Goal: Transaction & Acquisition: Purchase product/service

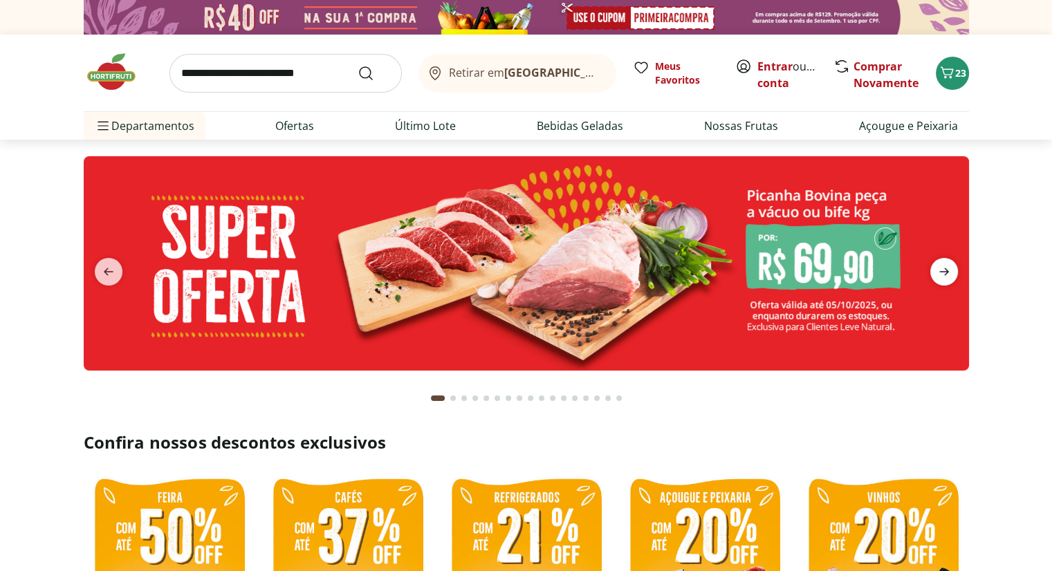
click at [943, 281] on span "next" at bounding box center [944, 272] width 28 height 28
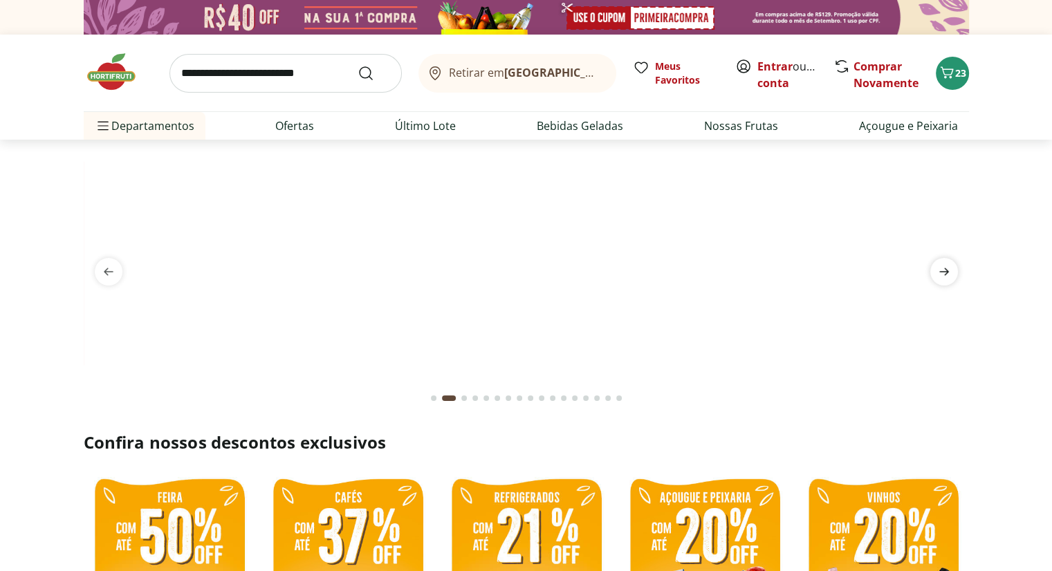
click at [943, 281] on span "next" at bounding box center [944, 272] width 28 height 28
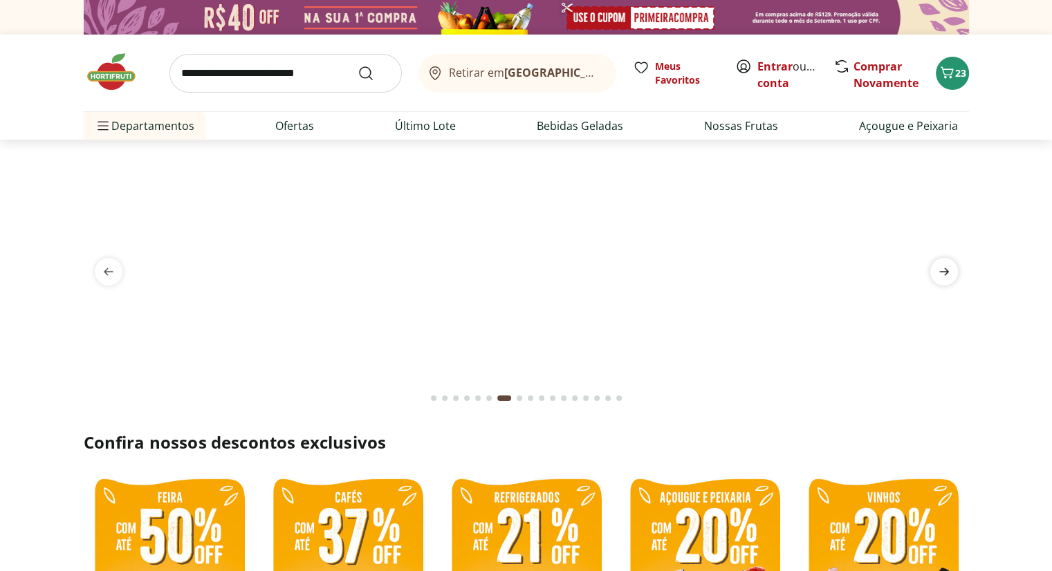
click at [943, 281] on span "next" at bounding box center [944, 272] width 28 height 28
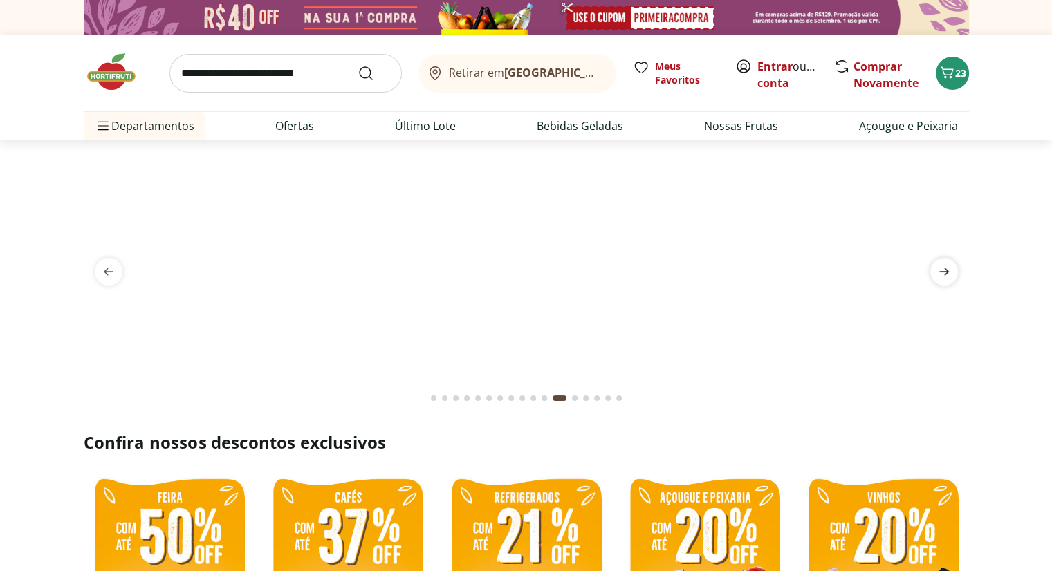
click at [943, 281] on span "next" at bounding box center [944, 272] width 28 height 28
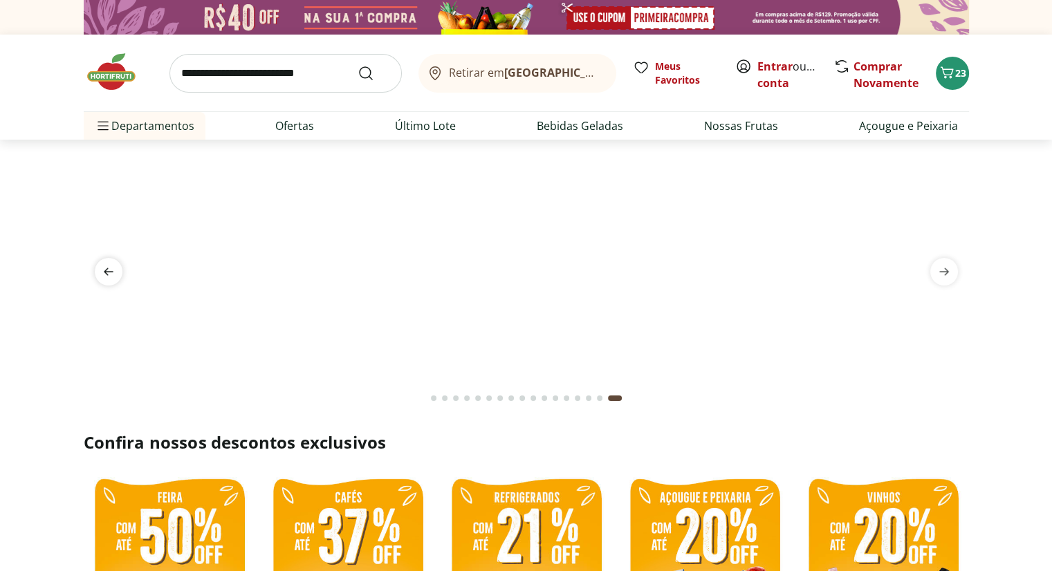
click at [113, 270] on icon "previous" at bounding box center [108, 272] width 17 height 17
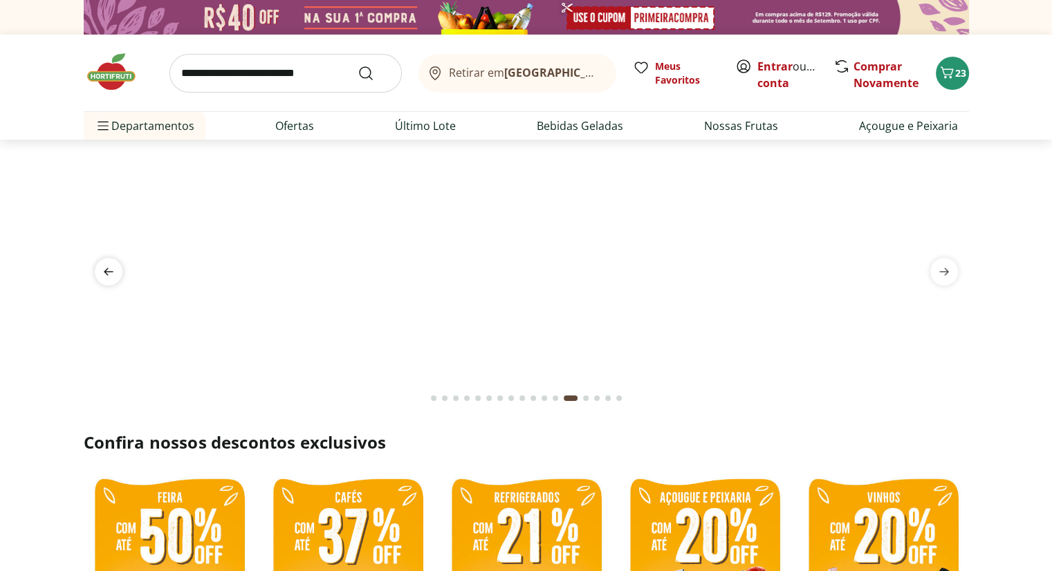
click at [113, 270] on icon "previous" at bounding box center [108, 272] width 17 height 17
click at [939, 275] on icon "next" at bounding box center [944, 272] width 17 height 17
click at [732, 156] on img at bounding box center [526, 156] width 885 height 0
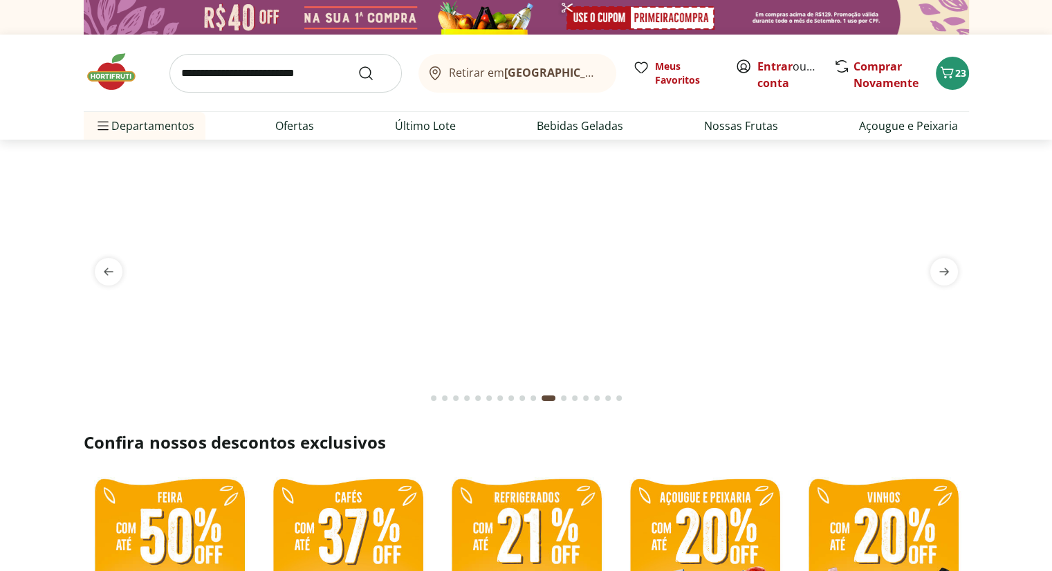
select select "**********"
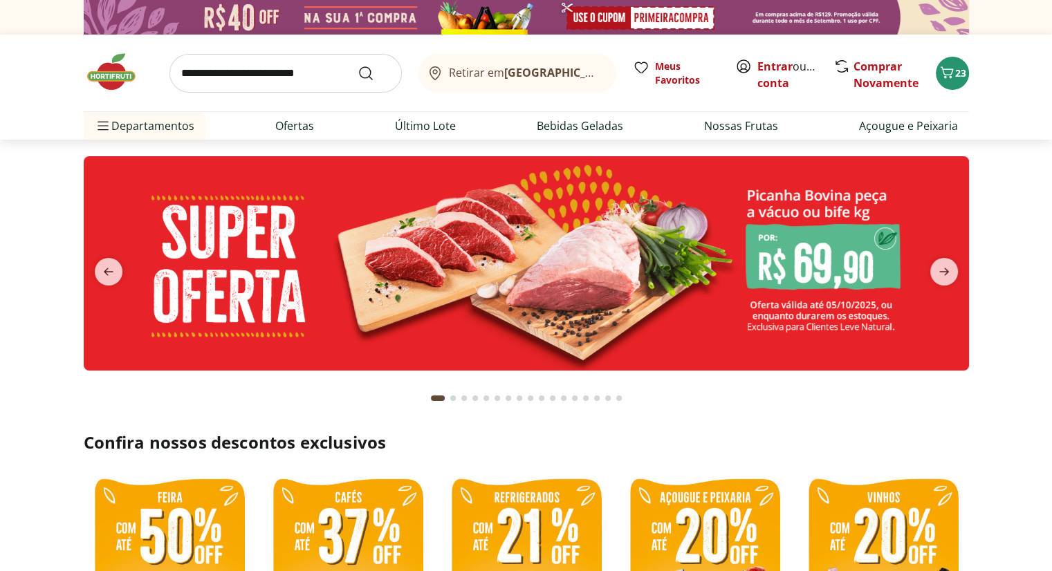
click at [488, 280] on img at bounding box center [526, 263] width 885 height 214
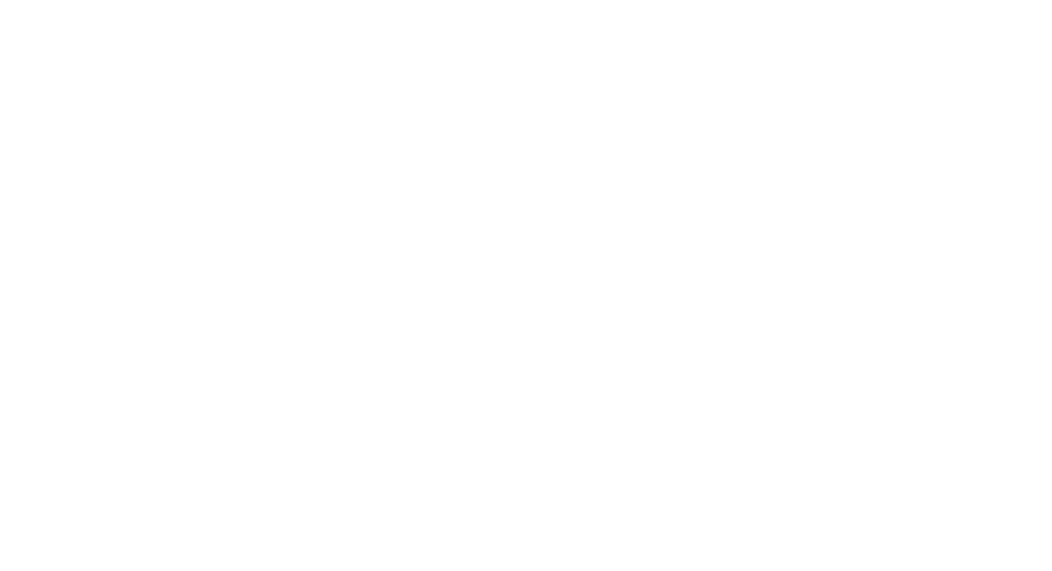
select select "**********"
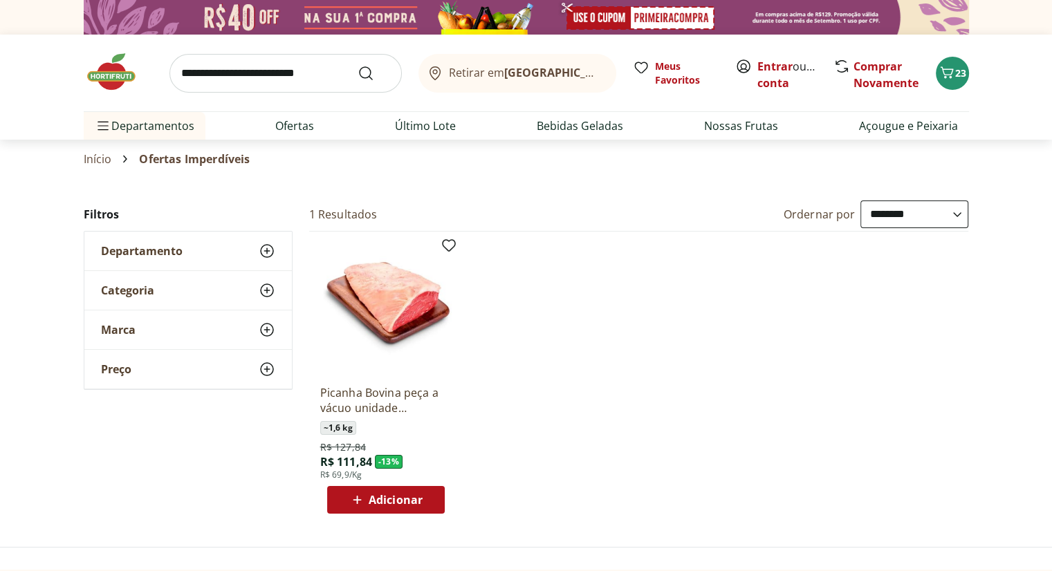
click at [396, 333] on img at bounding box center [385, 308] width 131 height 131
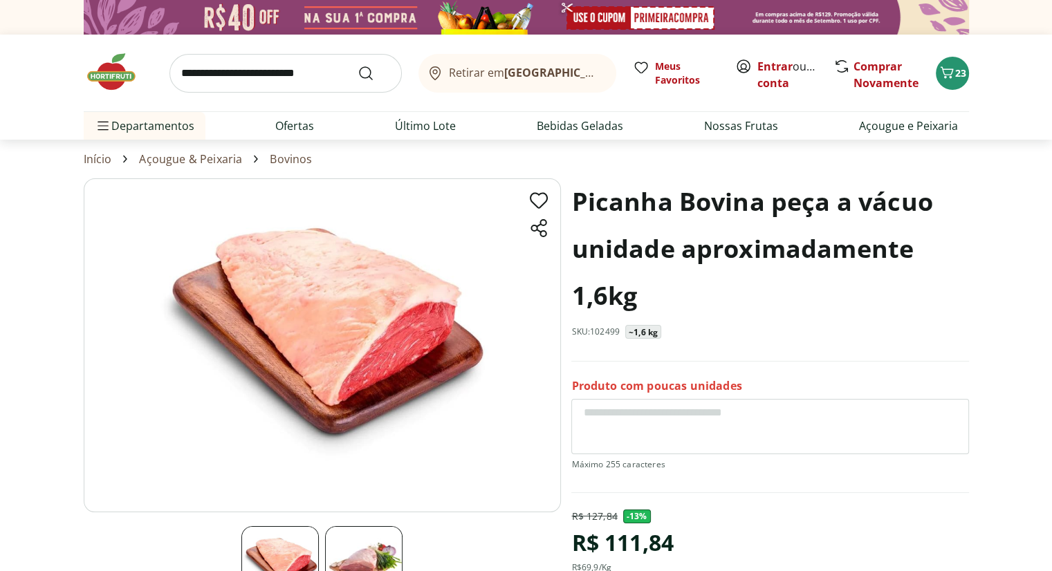
click at [279, 70] on input "search" at bounding box center [285, 73] width 232 height 39
type input "**********"
click at [358, 65] on button "Submit Search" at bounding box center [374, 73] width 33 height 17
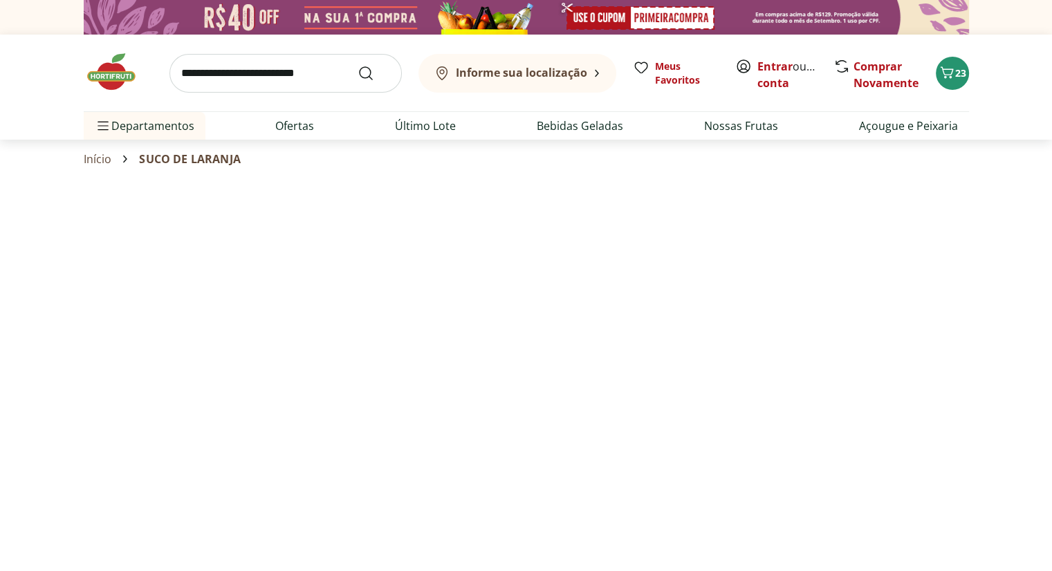
select select "**********"
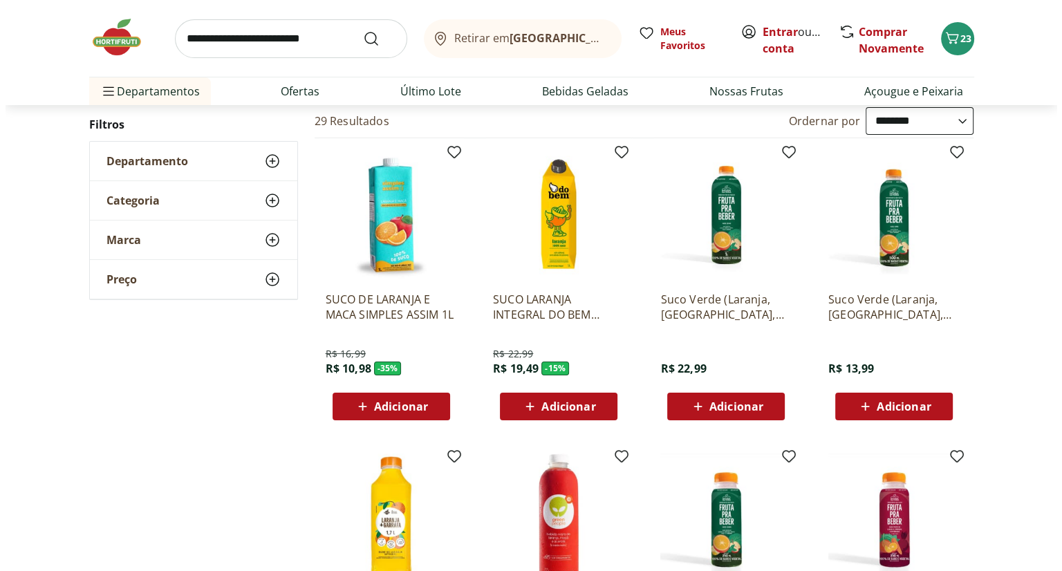
scroll to position [138, 0]
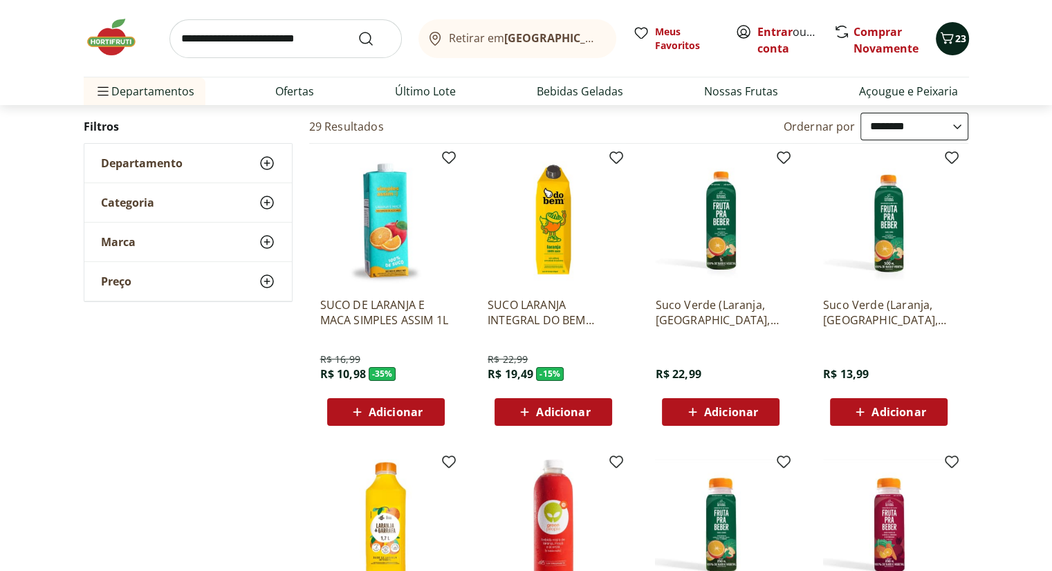
click at [958, 45] on button "23" at bounding box center [952, 38] width 33 height 33
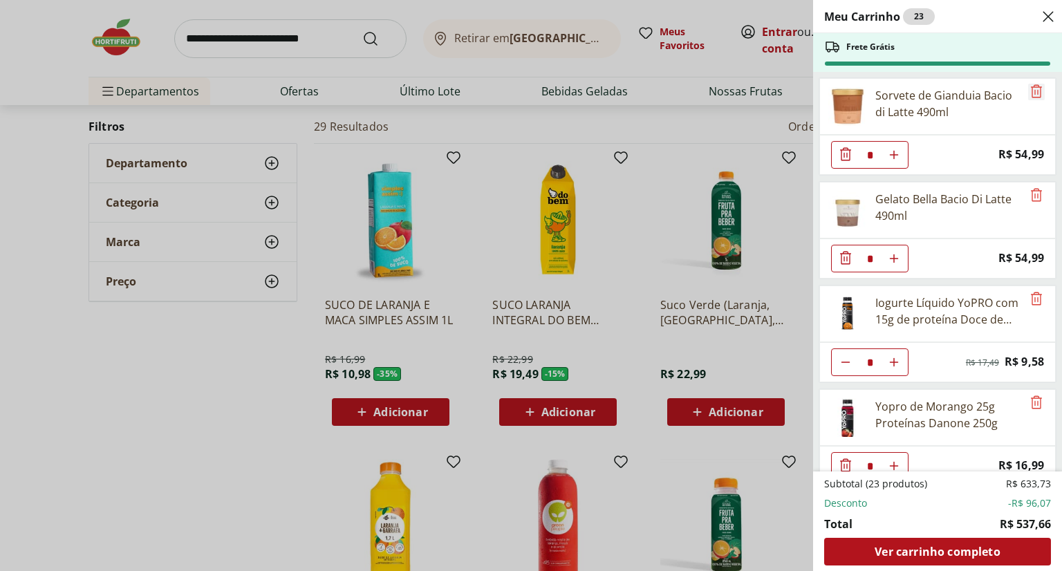
click at [1031, 90] on icon "Remove" at bounding box center [1036, 90] width 11 height 13
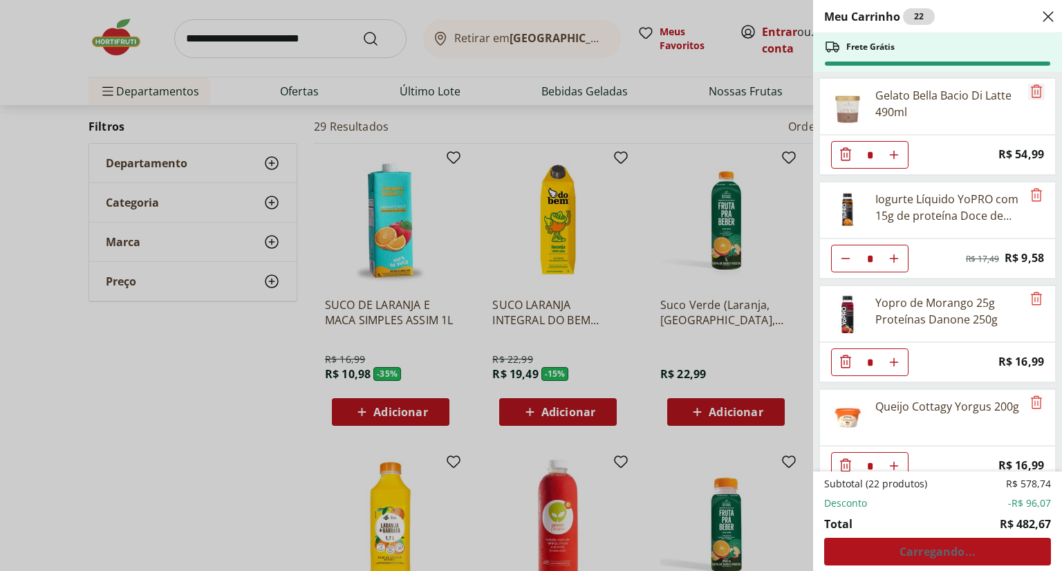
click at [1031, 90] on icon "Remove" at bounding box center [1036, 90] width 11 height 13
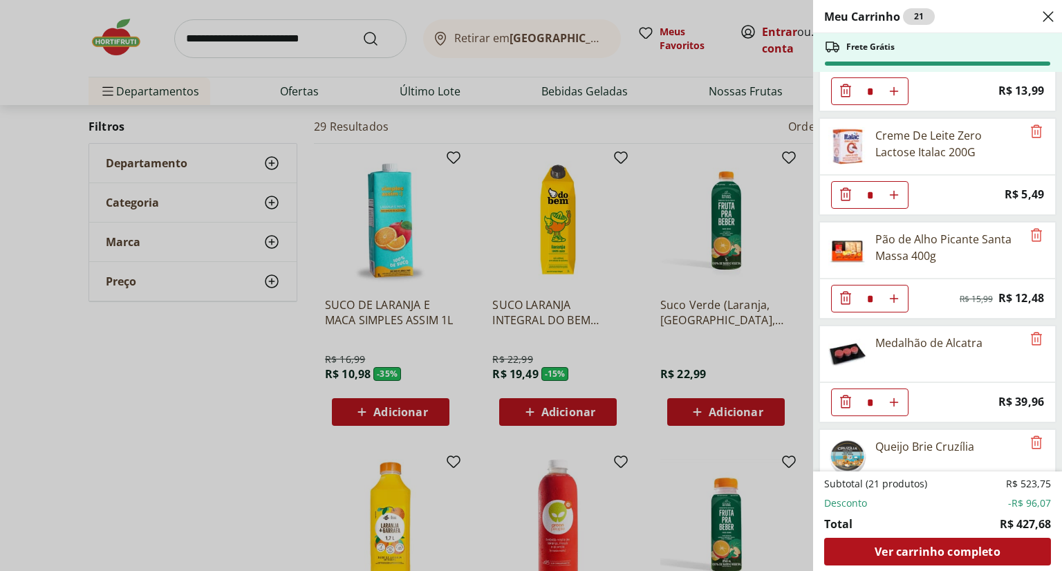
scroll to position [1047, 0]
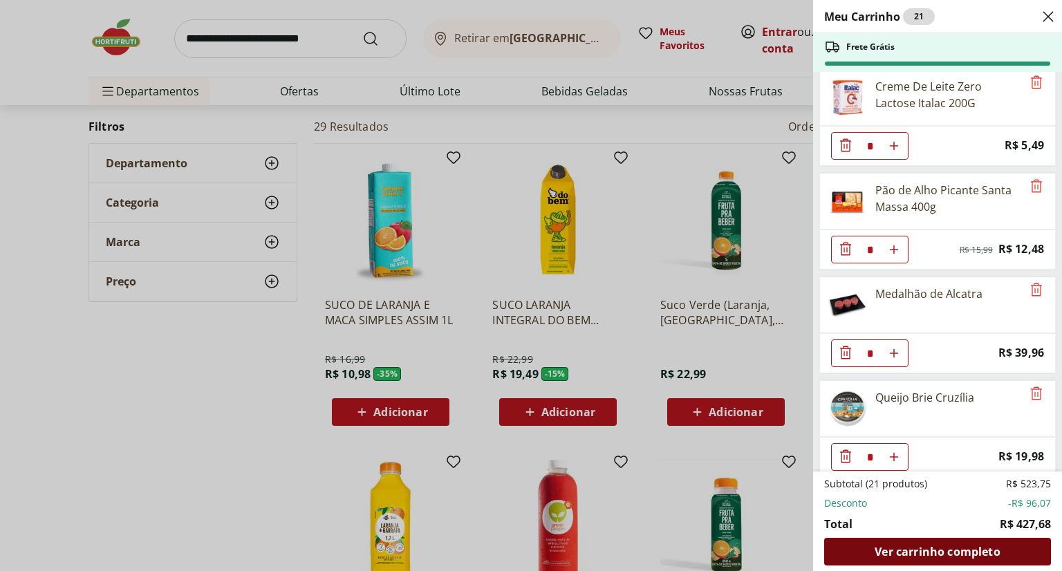
click at [923, 541] on div "Ver carrinho completo" at bounding box center [938, 552] width 227 height 28
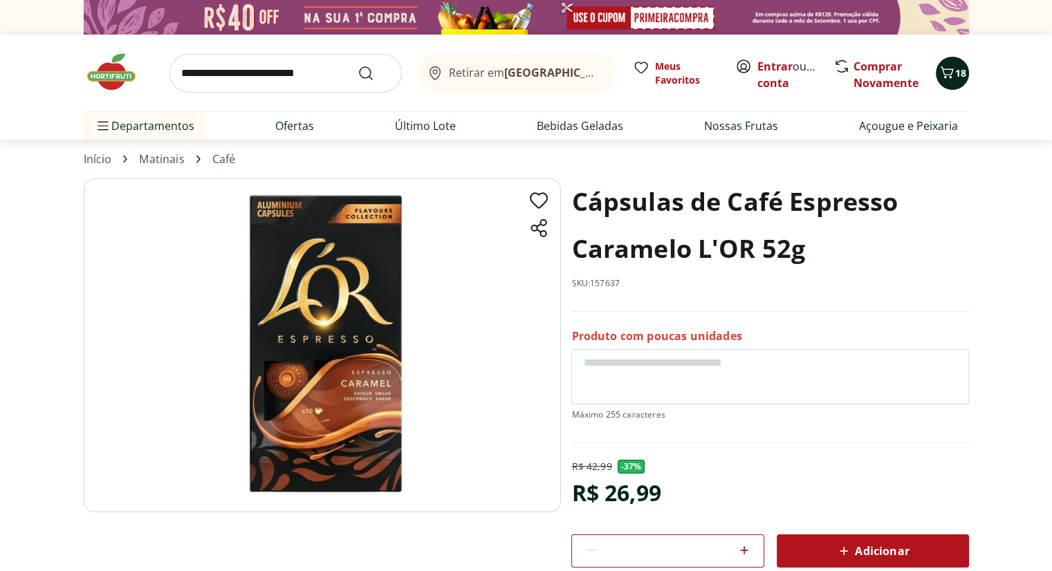
click at [948, 78] on icon "Carrinho" at bounding box center [947, 72] width 17 height 17
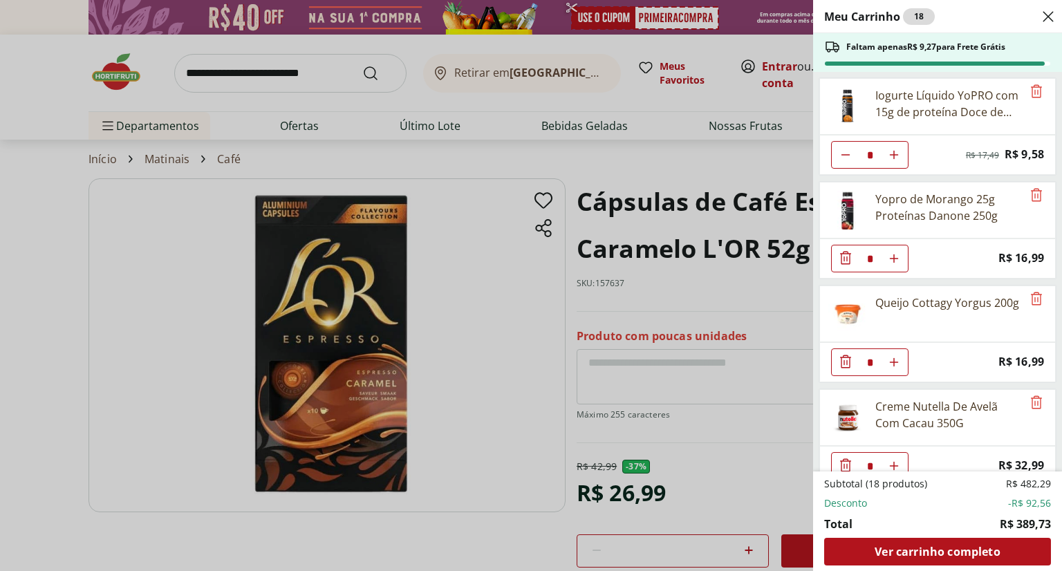
click at [292, 88] on div "Meu Carrinho 18 Faltam apenas R$ 9,27 para Frete Grátis Iogurte Líquido YoPRO c…" at bounding box center [531, 285] width 1062 height 571
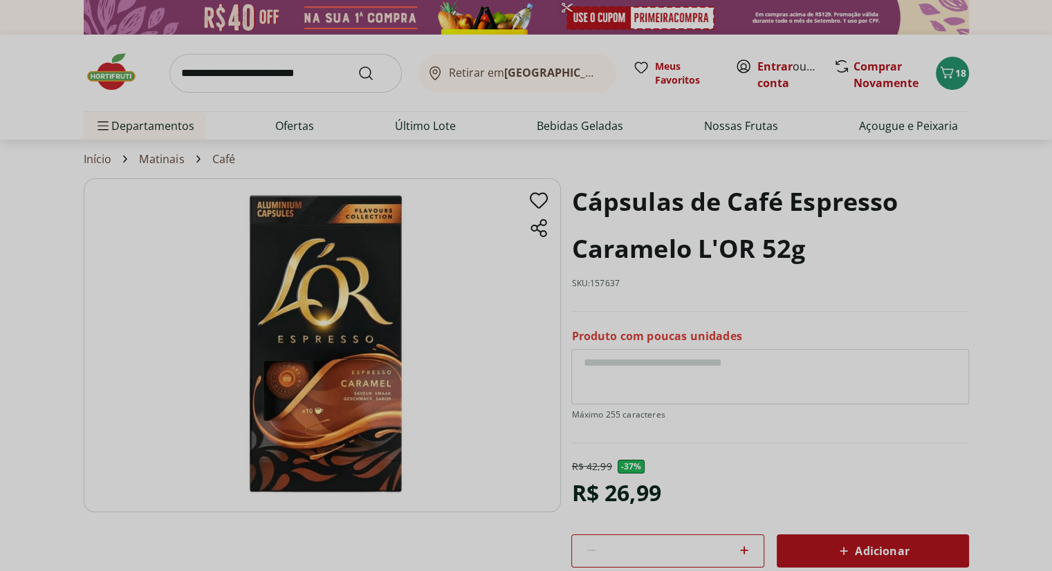
click at [291, 80] on input "search" at bounding box center [285, 73] width 232 height 39
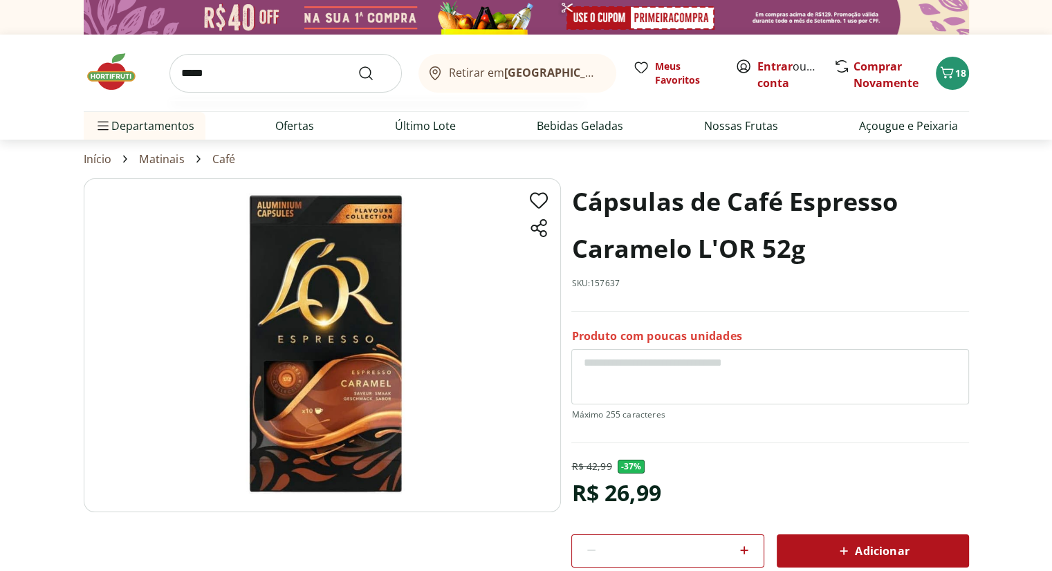
type input "*****"
click at [358, 65] on button "Submit Search" at bounding box center [374, 73] width 33 height 17
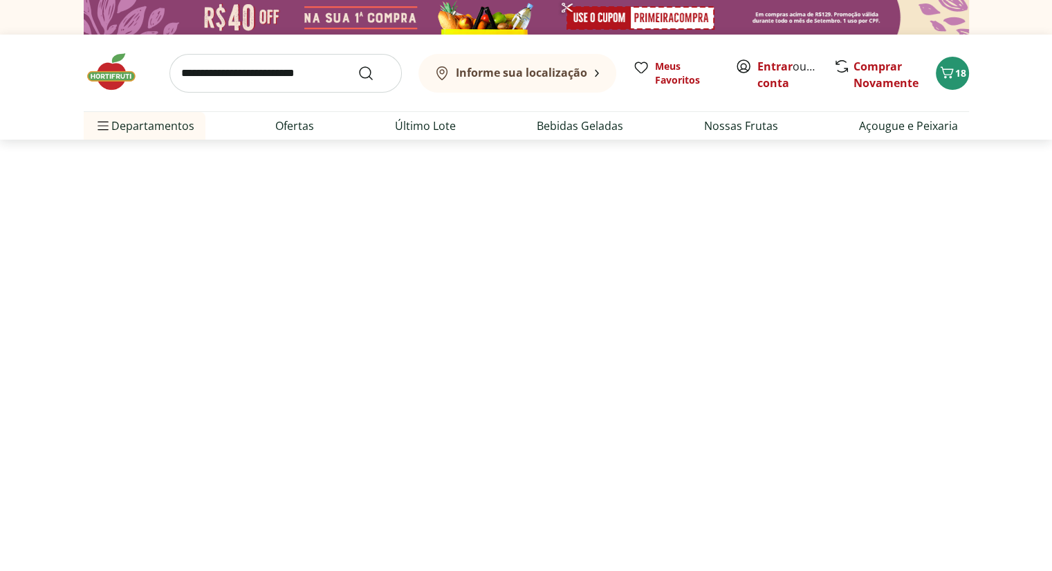
select select "**********"
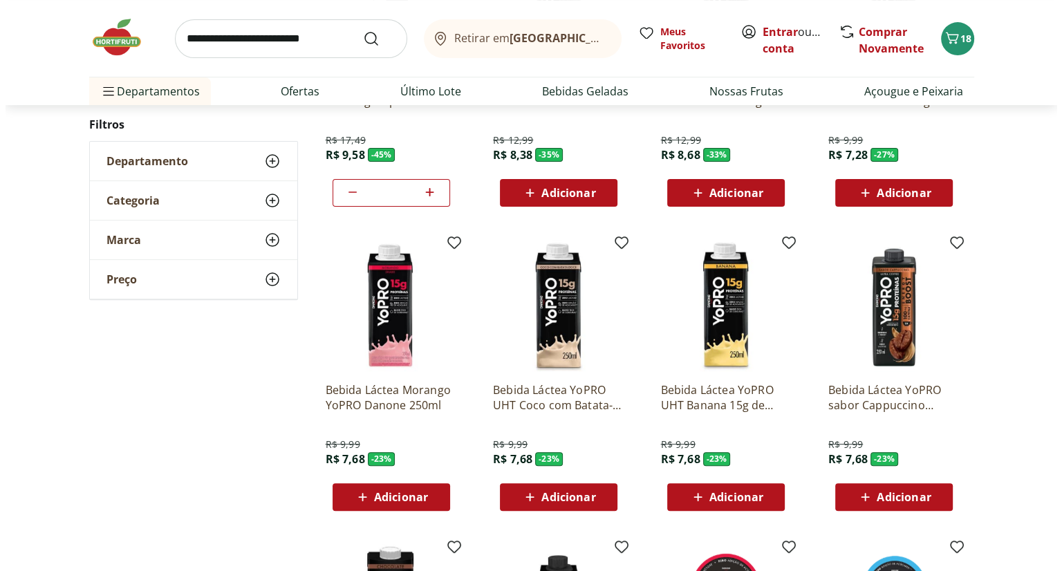
scroll to position [484, 0]
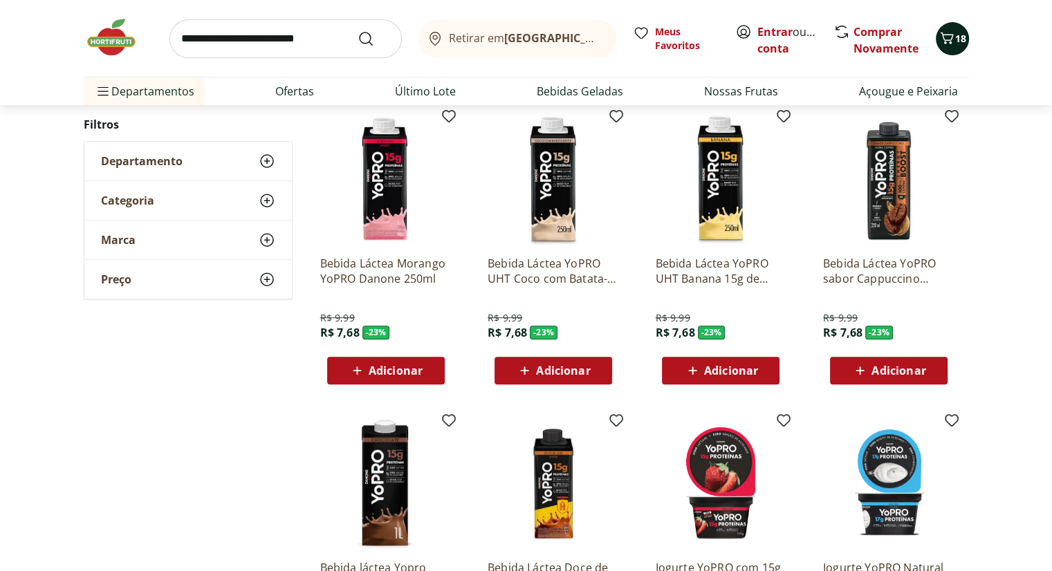
click at [957, 39] on span "18" at bounding box center [960, 38] width 11 height 13
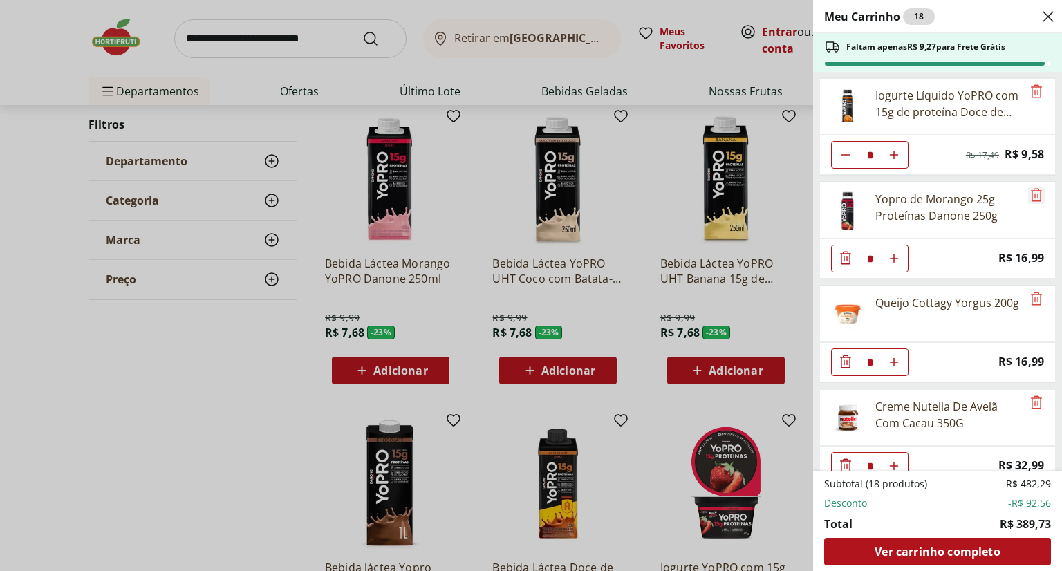
click at [1031, 196] on icon "Remove" at bounding box center [1037, 195] width 17 height 17
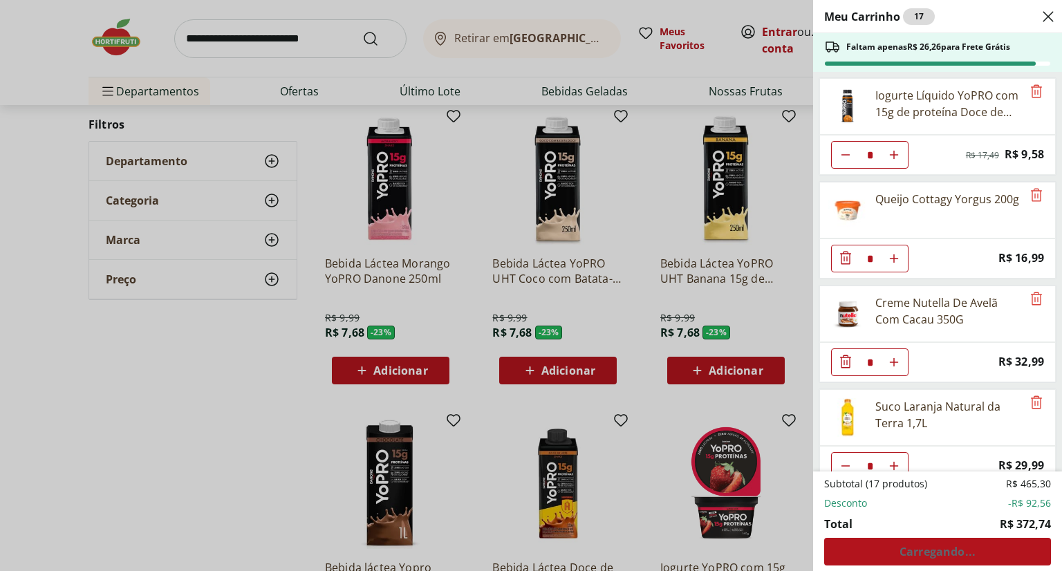
click at [899, 155] on icon "Aumentar Quantidade" at bounding box center [894, 154] width 11 height 11
type input "*"
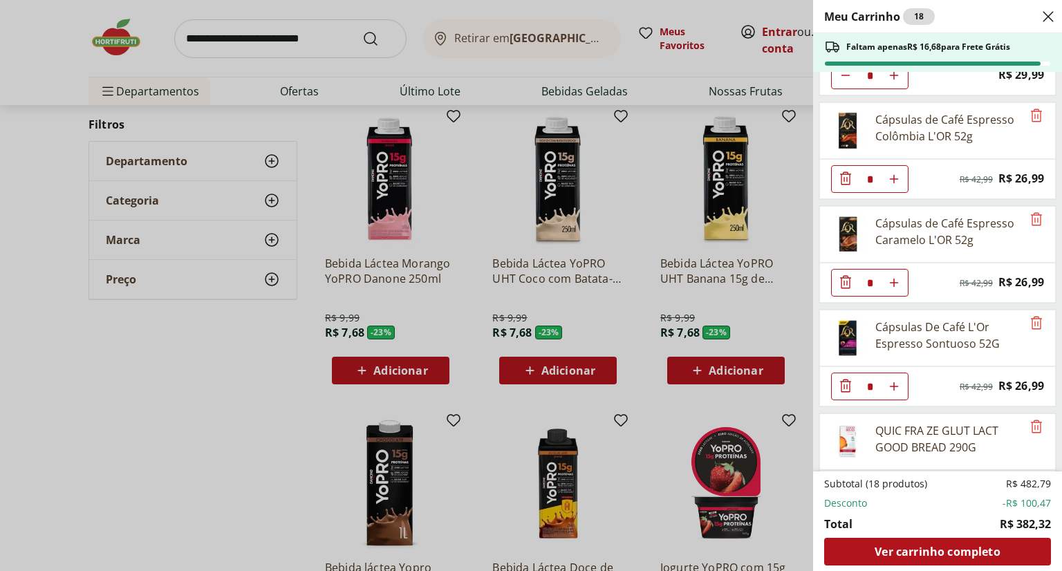
scroll to position [415, 0]
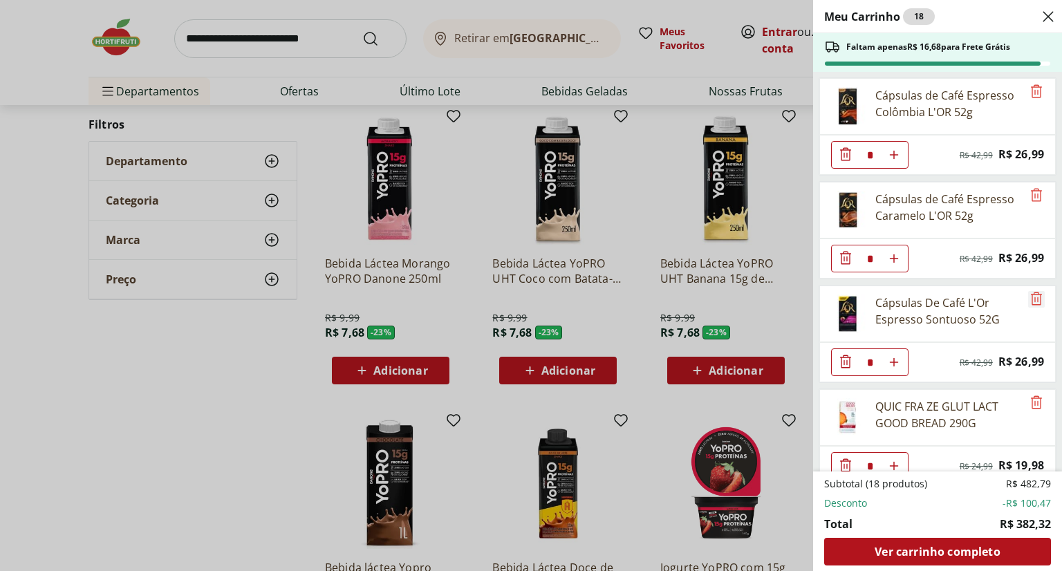
click at [1031, 296] on icon "Remove" at bounding box center [1036, 298] width 11 height 13
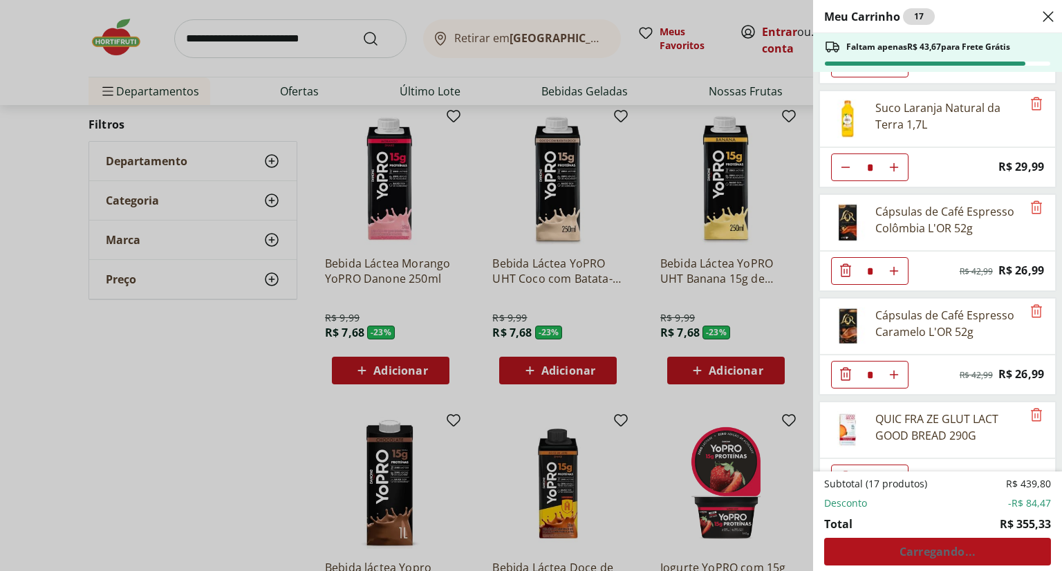
scroll to position [277, 0]
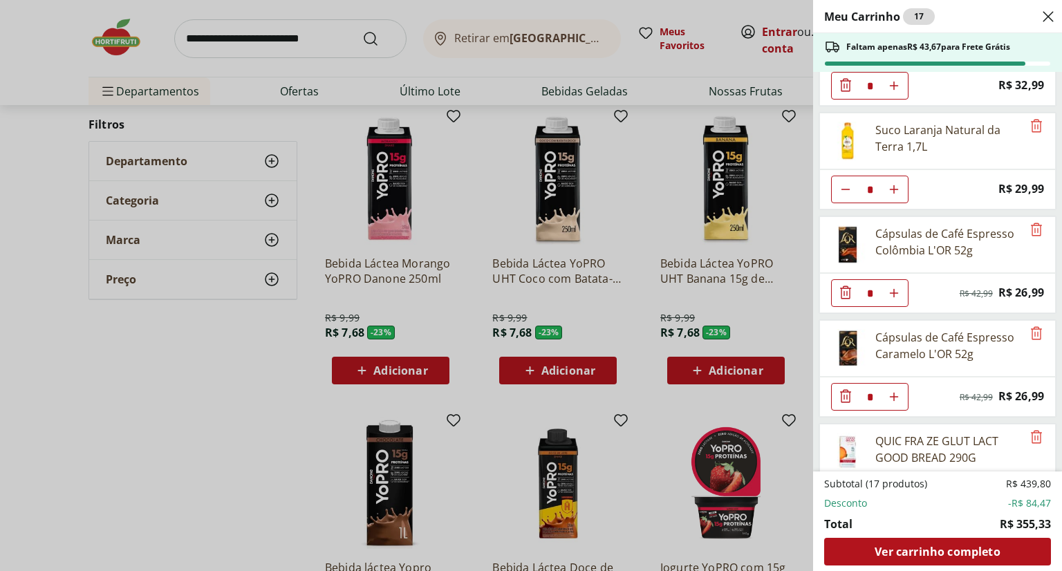
click at [899, 394] on icon "Aumentar Quantidade" at bounding box center [894, 397] width 11 height 11
type input "*"
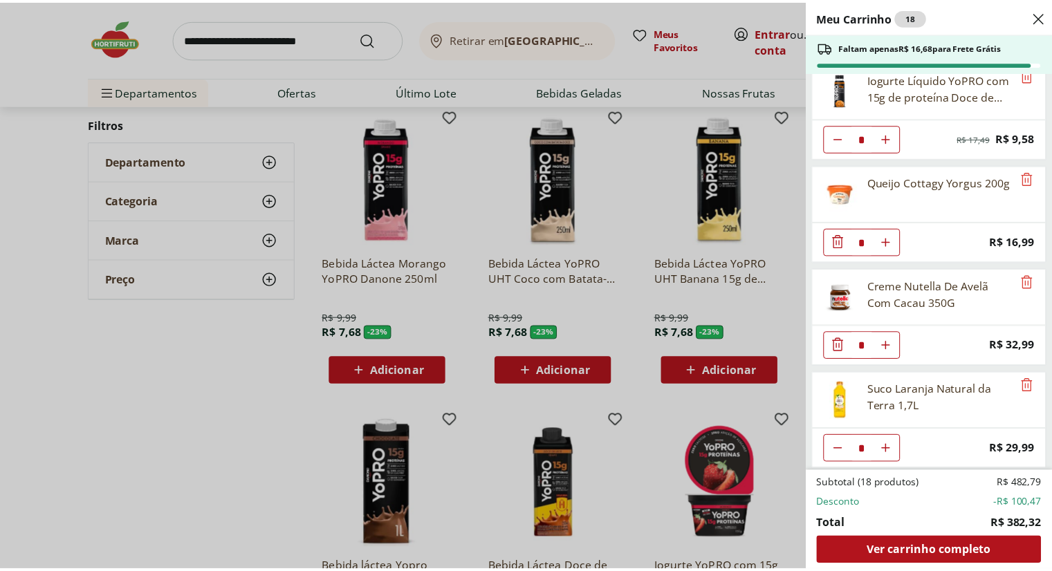
scroll to position [0, 0]
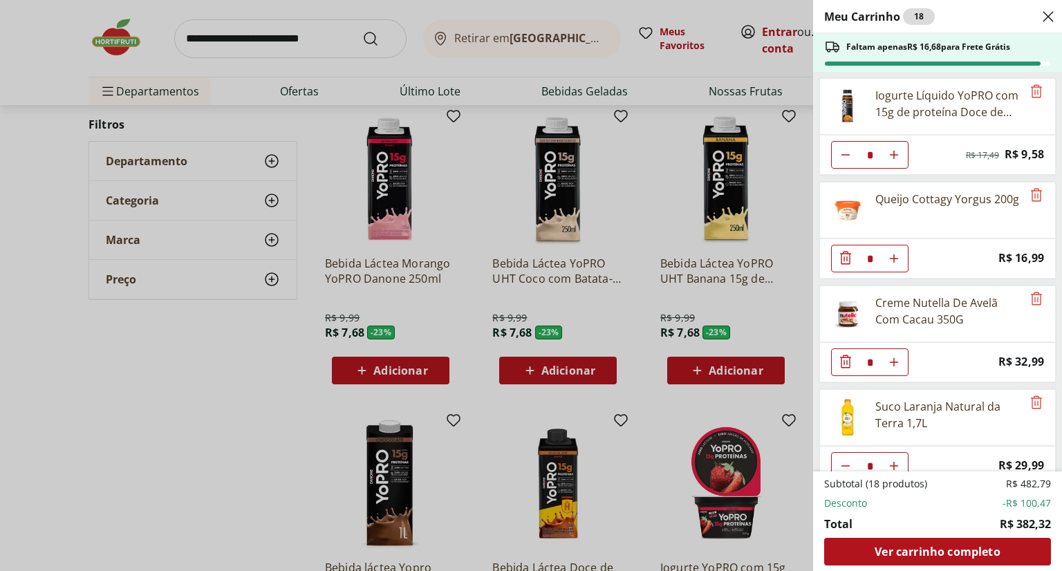
click at [326, 28] on div "Meu Carrinho 18 Faltam apenas R$ 16,68 para Frete Grátis Iogurte Líquido YoPRO …" at bounding box center [531, 285] width 1062 height 571
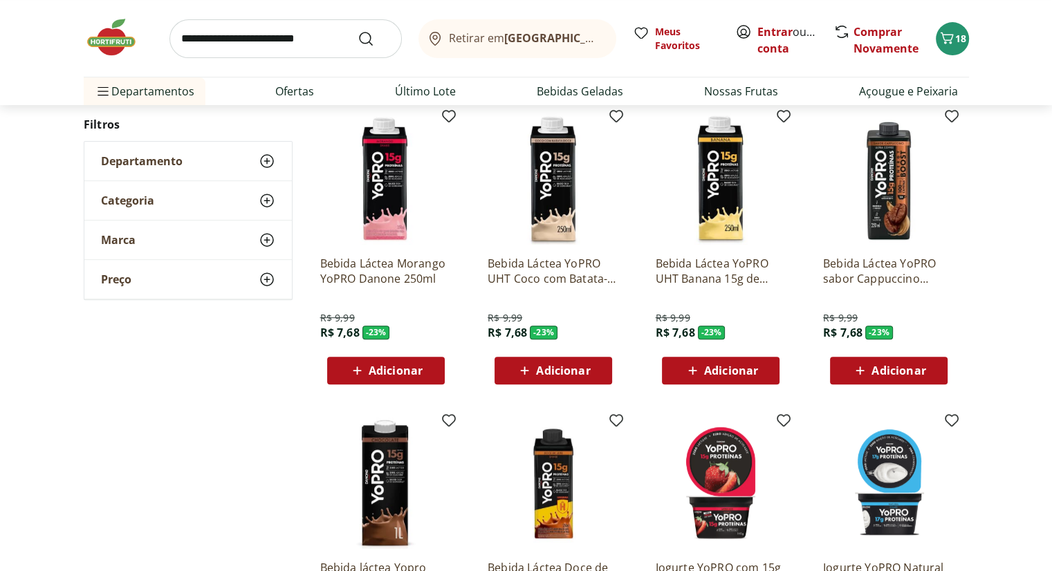
click at [314, 35] on input "search" at bounding box center [285, 38] width 232 height 39
type input "**********"
click at [358, 30] on button "Submit Search" at bounding box center [374, 38] width 33 height 17
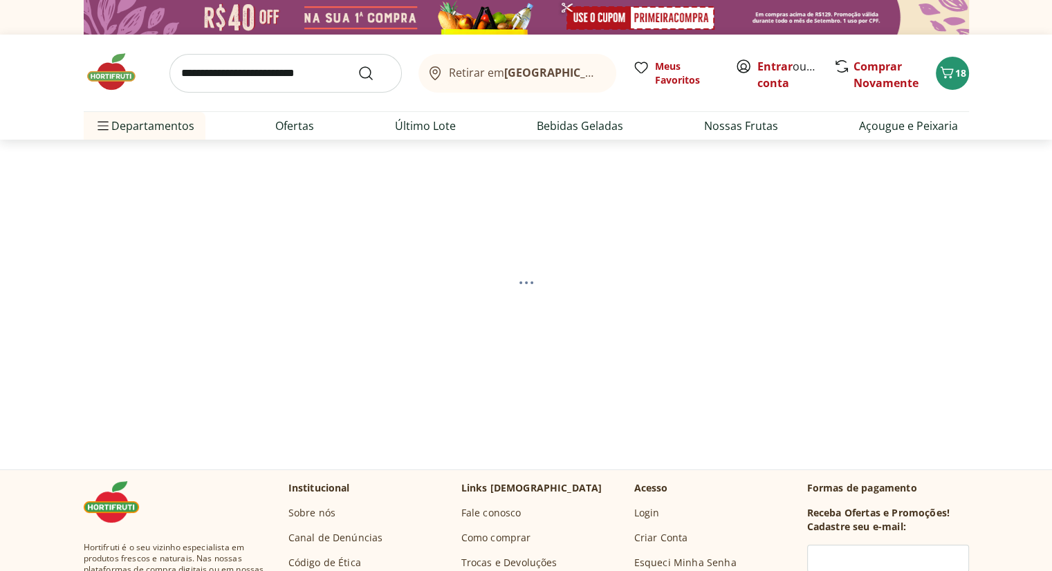
select select "**********"
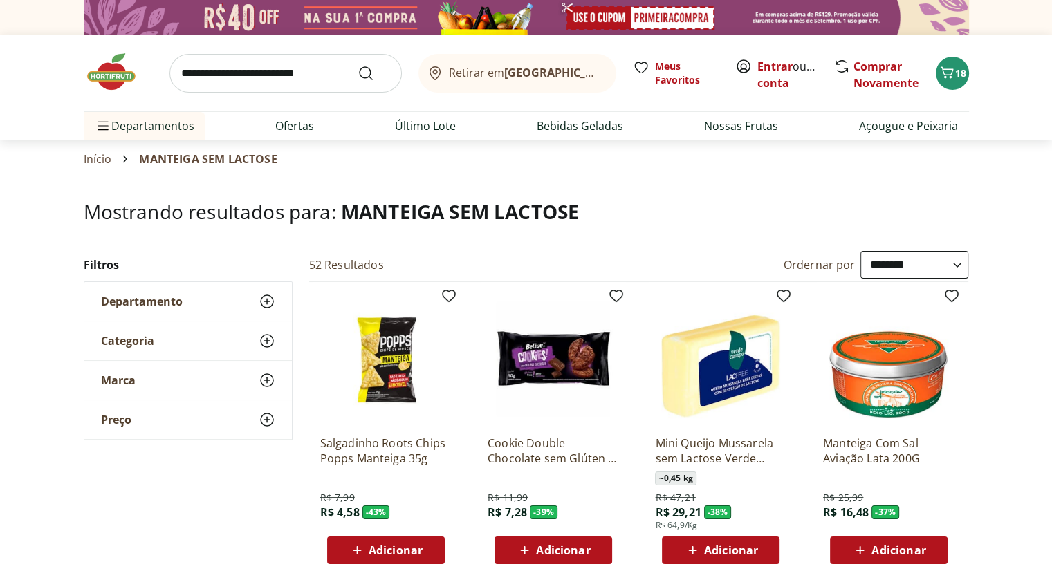
click at [272, 82] on input "search" at bounding box center [285, 73] width 232 height 39
type input "*******"
click at [358, 65] on button "Submit Search" at bounding box center [374, 73] width 33 height 17
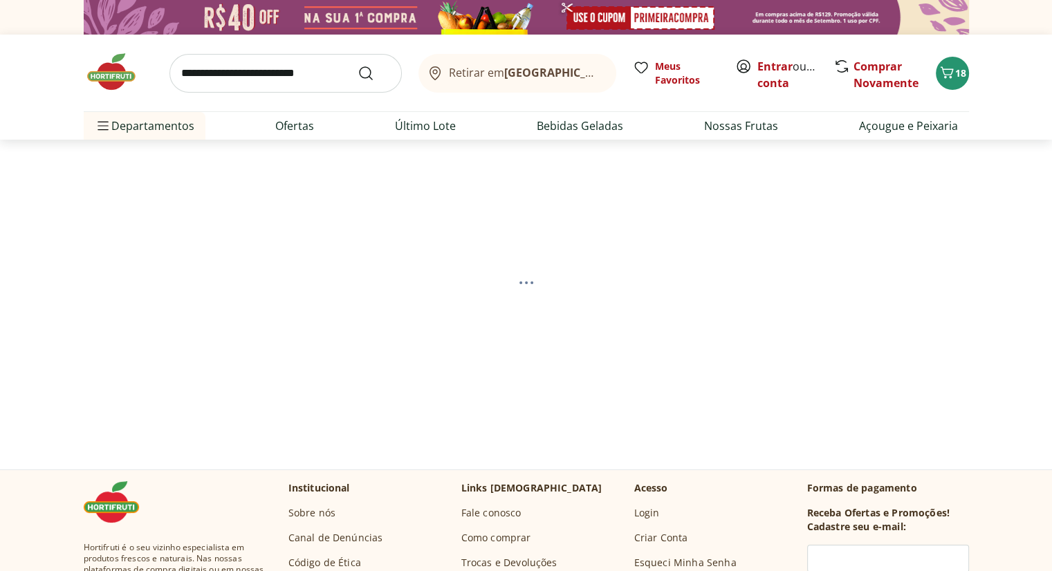
select select "**********"
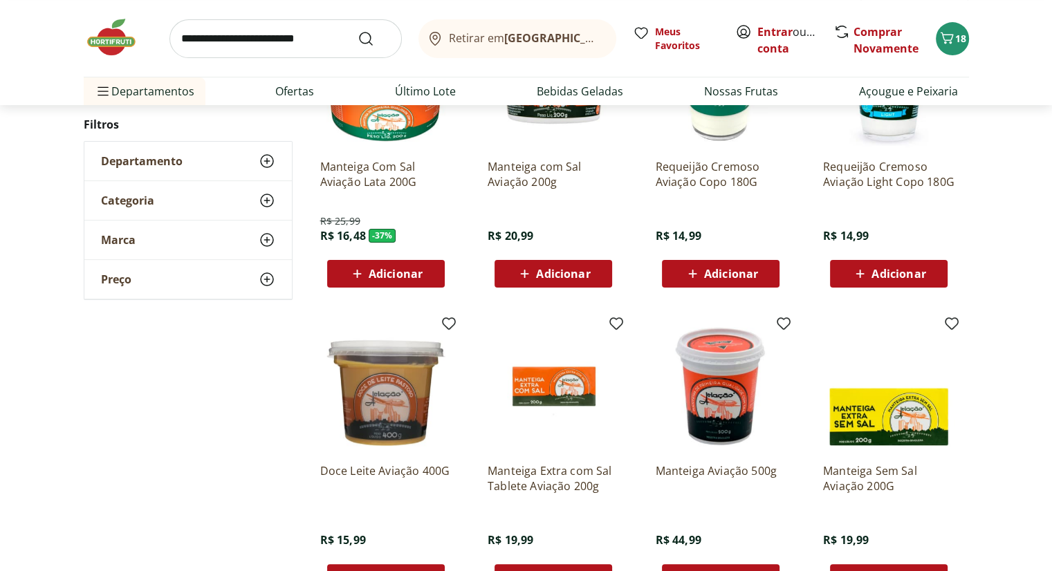
scroll to position [484, 0]
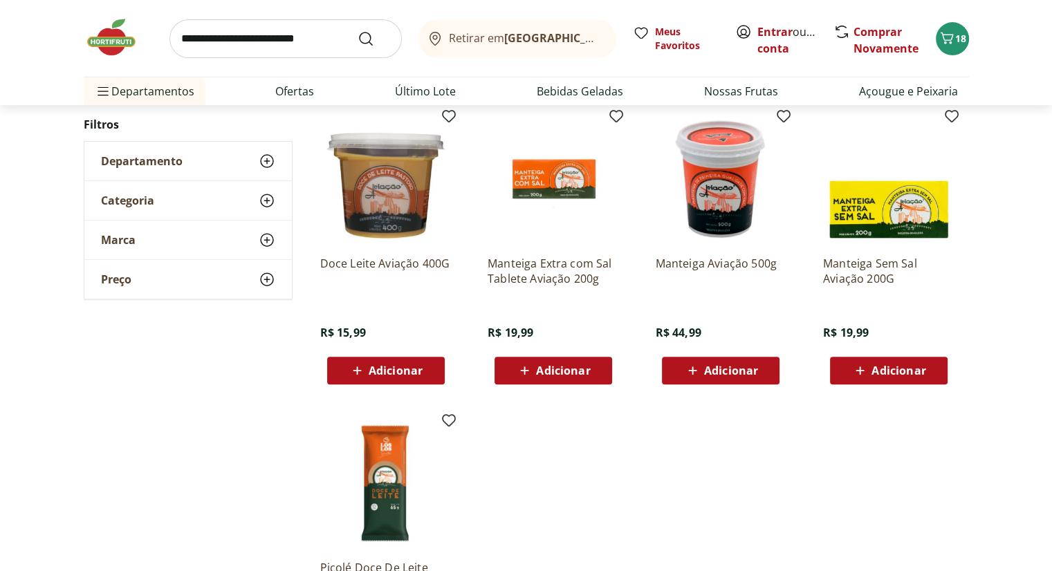
click at [560, 172] on img at bounding box center [553, 178] width 131 height 131
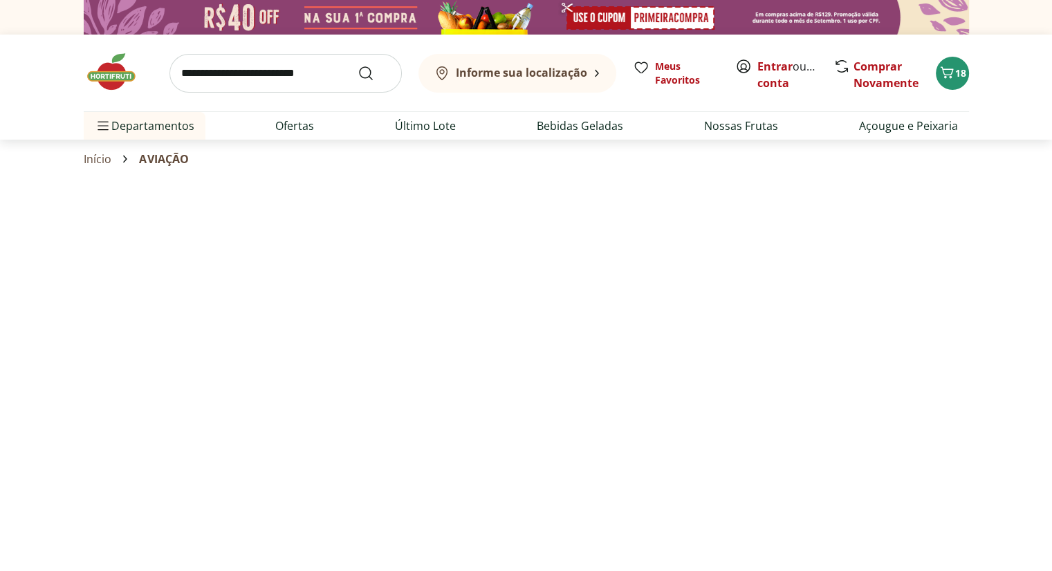
scroll to position [484, 0]
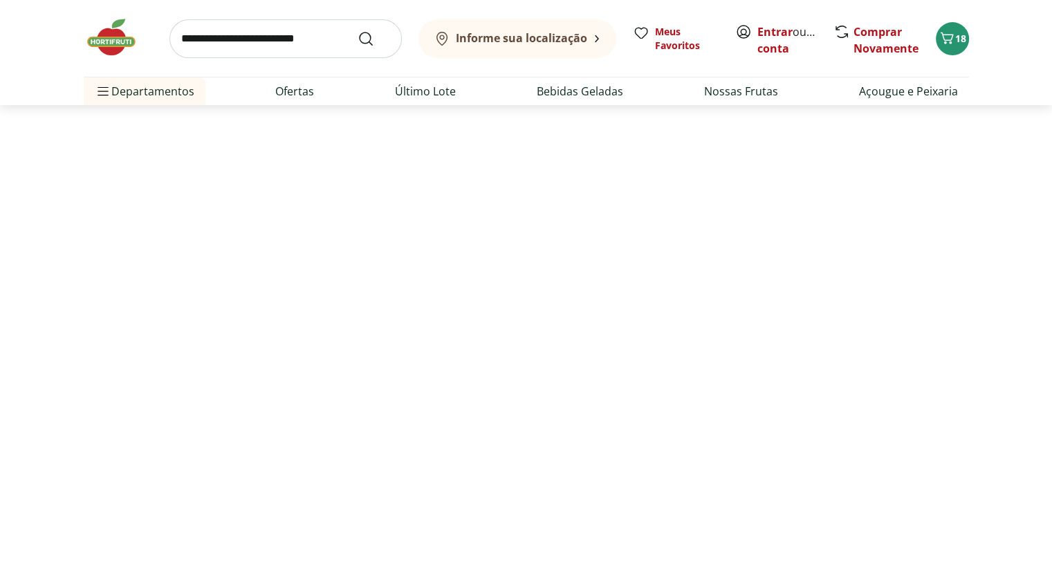
select select "**********"
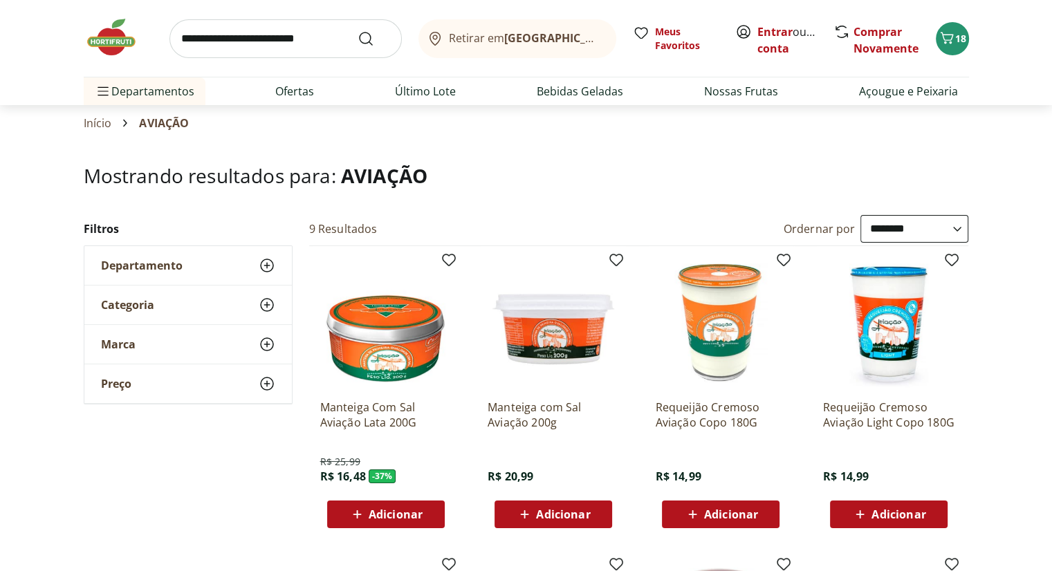
scroll to position [0, 0]
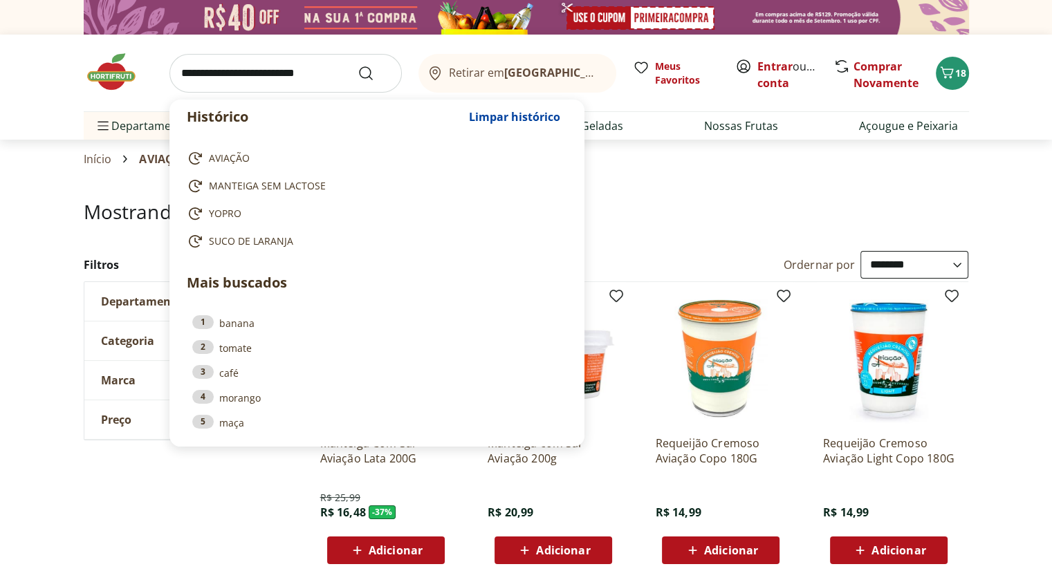
click at [228, 86] on input "search" at bounding box center [285, 73] width 232 height 39
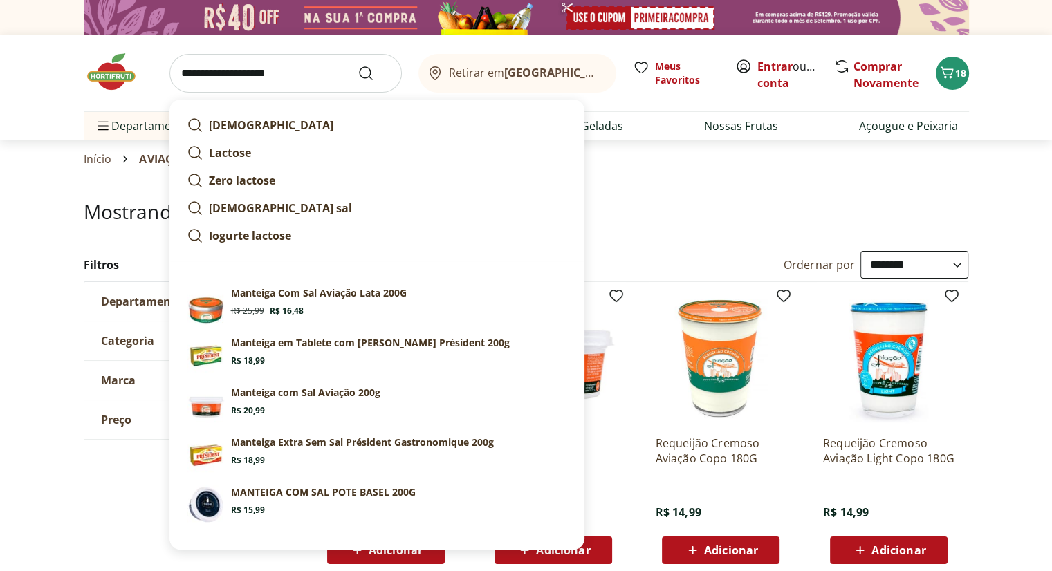
type input "**********"
click at [358, 65] on button "Submit Search" at bounding box center [374, 73] width 33 height 17
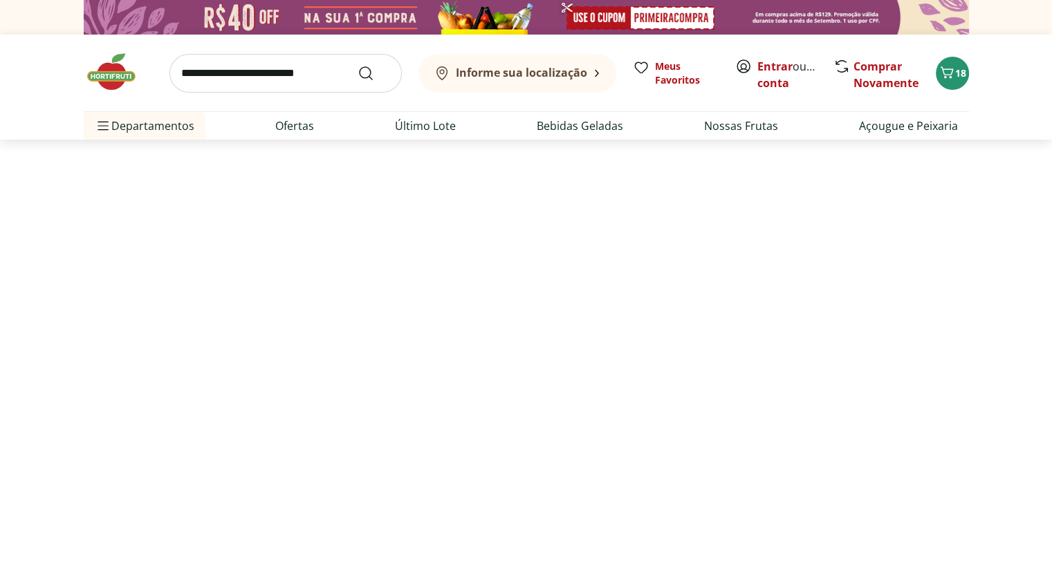
select select "**********"
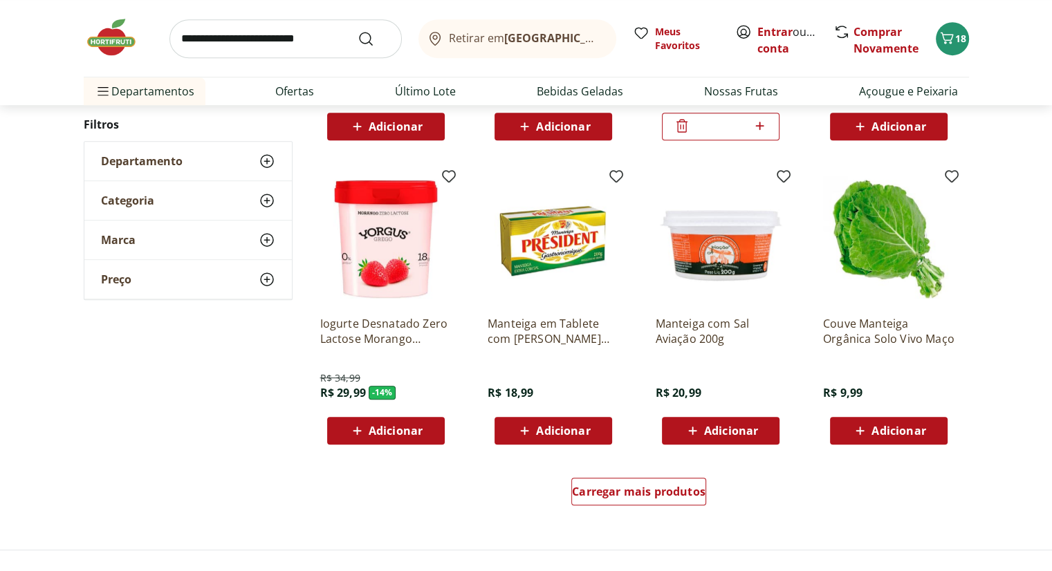
scroll to position [761, 0]
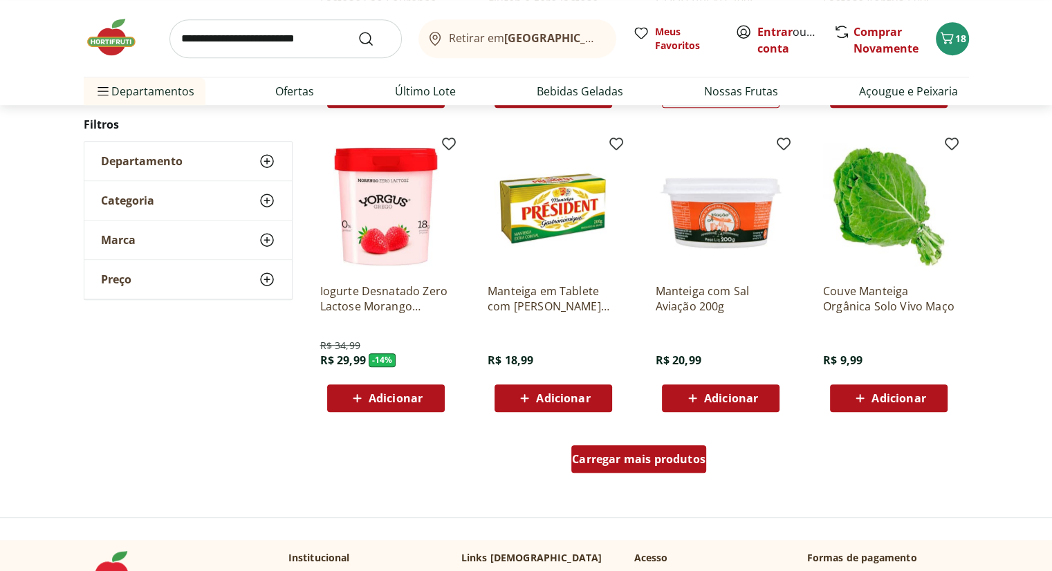
click at [654, 457] on span "Carregar mais produtos" at bounding box center [639, 459] width 134 height 11
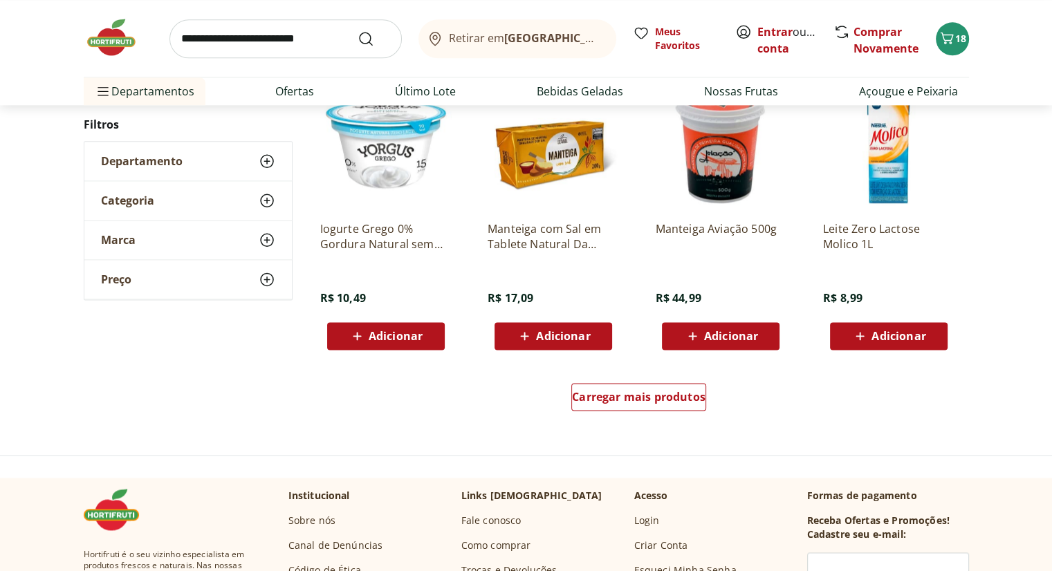
scroll to position [1729, 0]
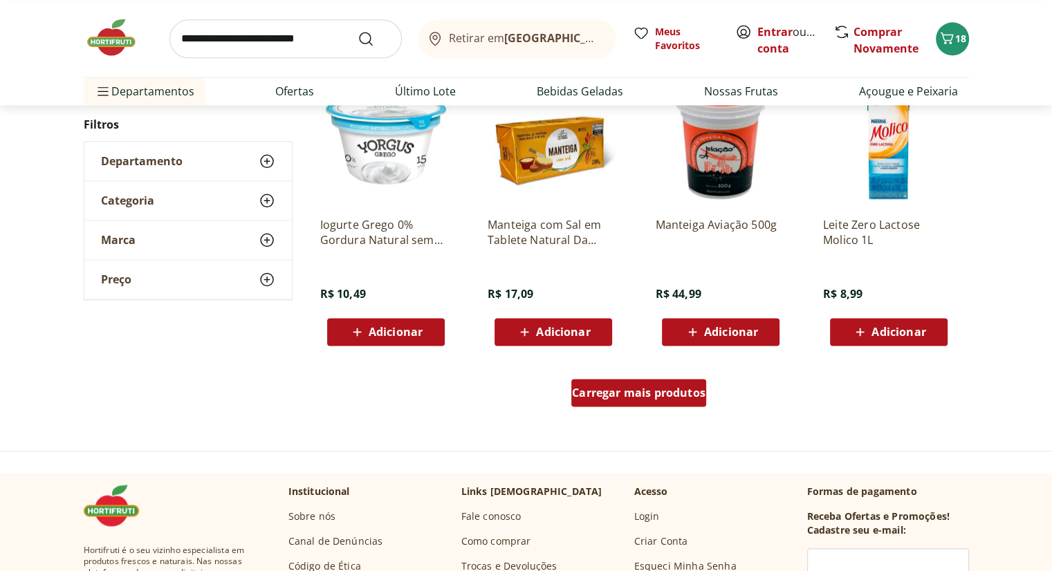
click at [603, 401] on div "Carregar mais produtos" at bounding box center [638, 393] width 135 height 28
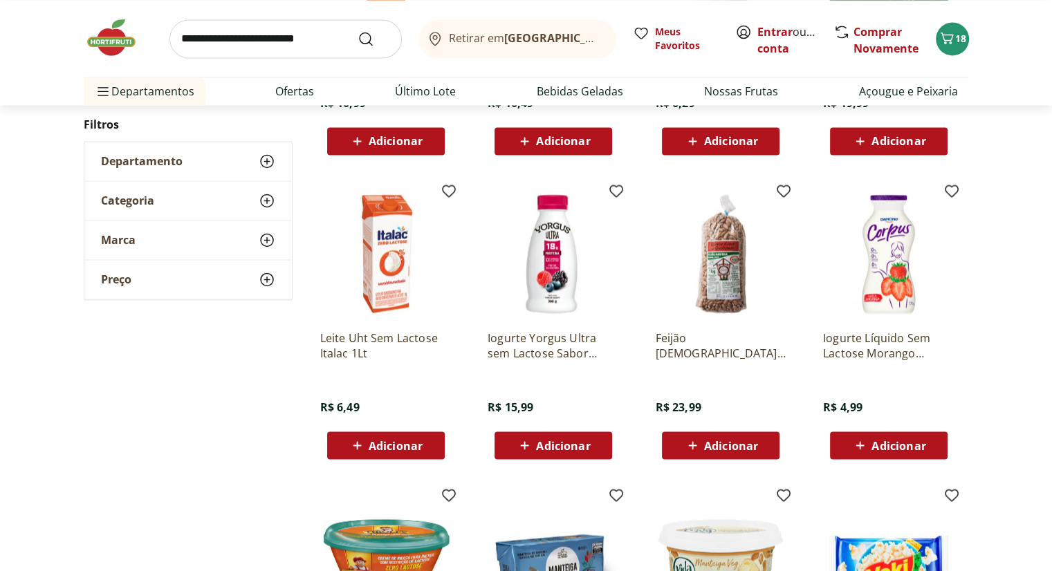
scroll to position [2629, 0]
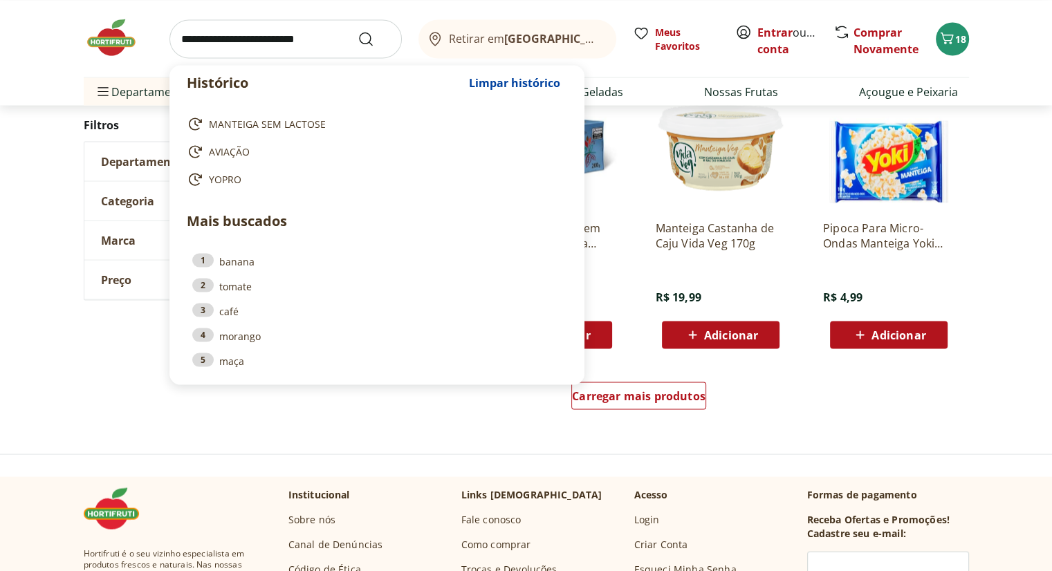
click at [270, 51] on input "search" at bounding box center [285, 38] width 232 height 39
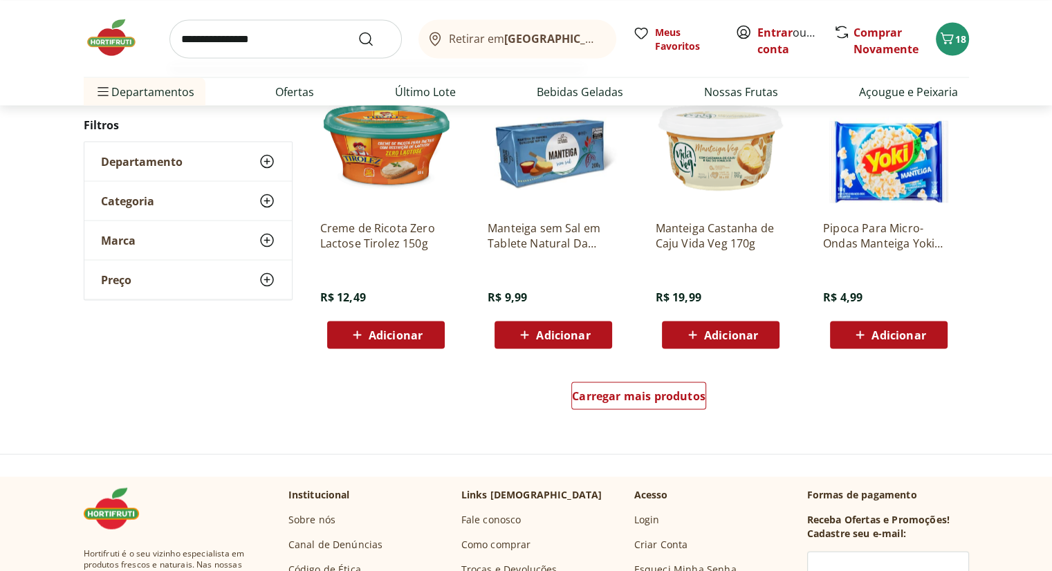
type input "**********"
click at [358, 30] on button "Submit Search" at bounding box center [374, 38] width 33 height 17
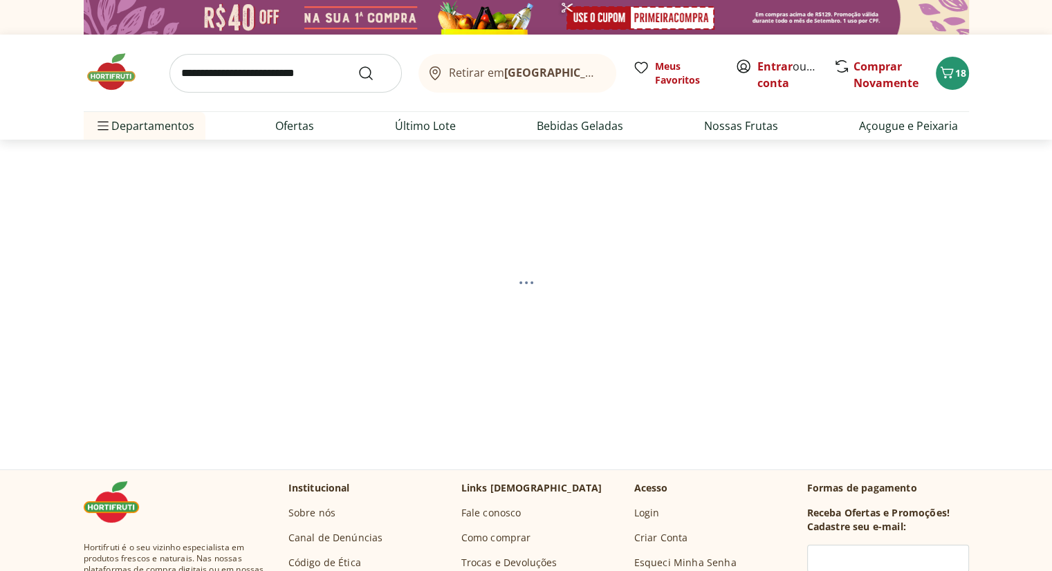
select select "**********"
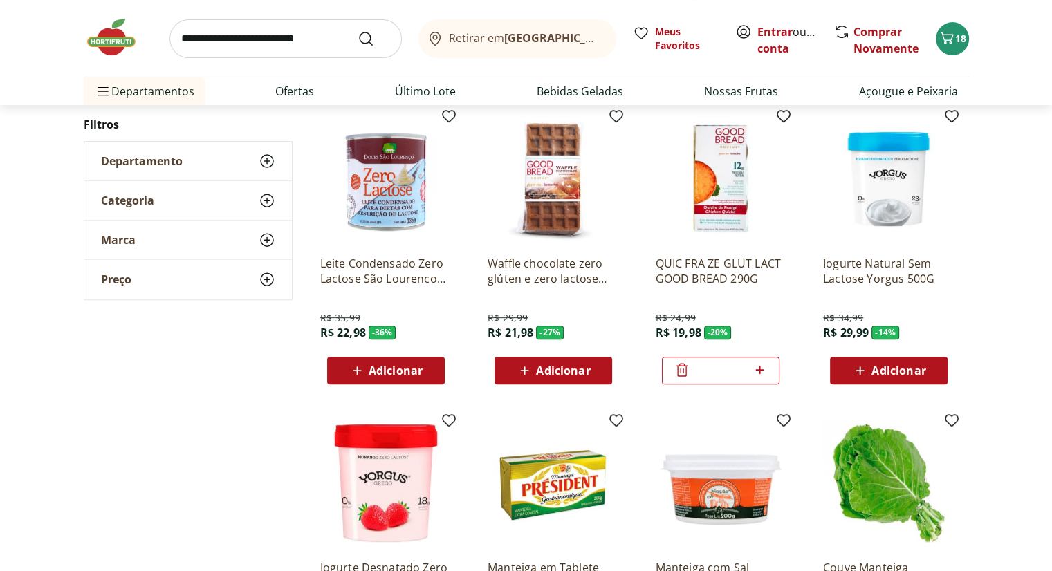
scroll to position [761, 0]
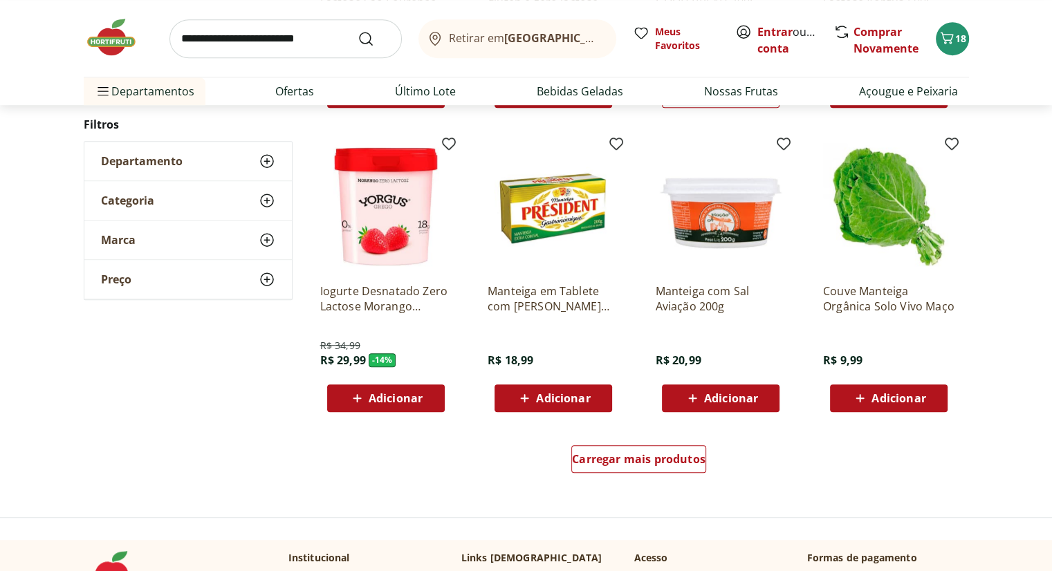
click at [238, 39] on input "search" at bounding box center [285, 38] width 232 height 39
type input "******"
click at [358, 30] on button "Submit Search" at bounding box center [374, 38] width 33 height 17
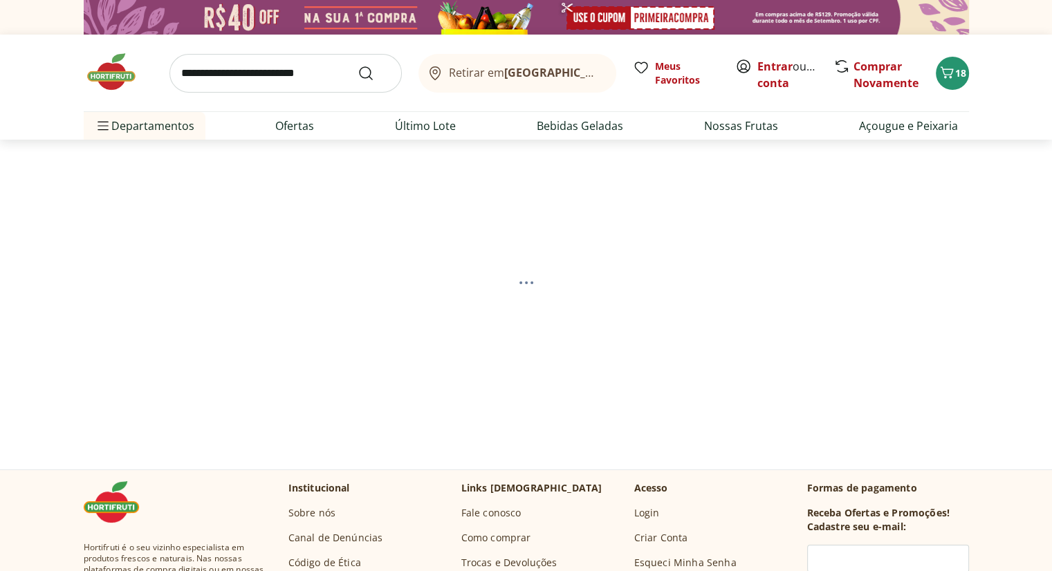
select select "**********"
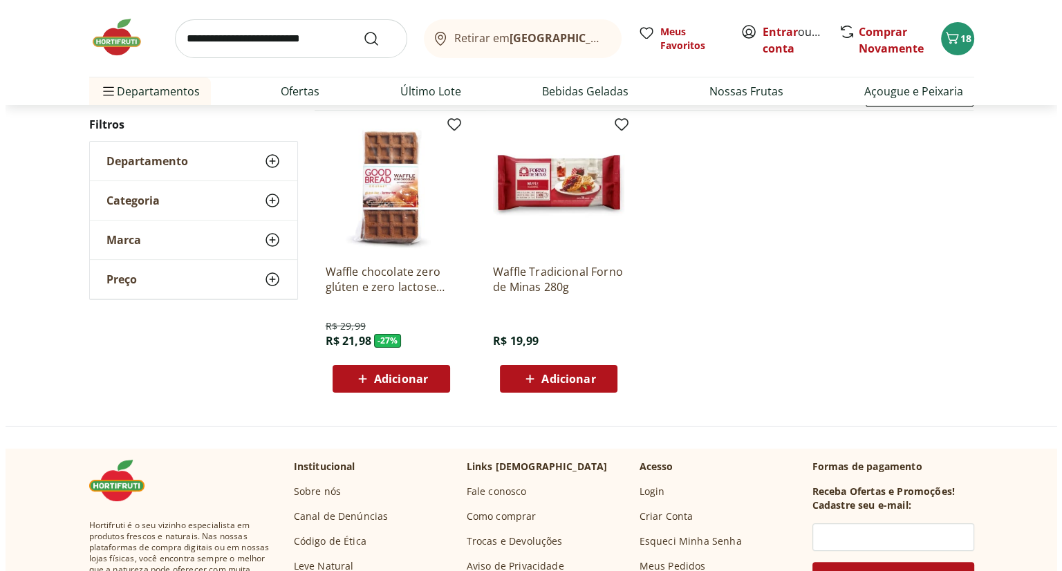
scroll to position [208, 0]
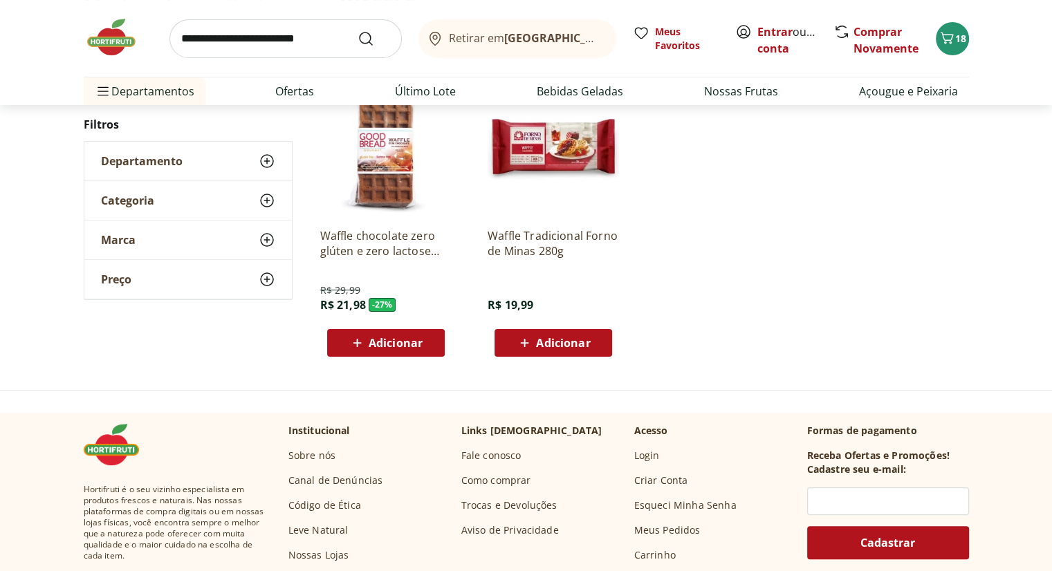
click at [567, 338] on span "Adicionar" at bounding box center [563, 343] width 54 height 11
click at [979, 34] on div "Retirar em Rio de Janeiro/RJ Meus Favoritos Entrar ou Criar conta Comprar Novam…" at bounding box center [526, 52] width 941 height 105
click at [971, 34] on div "Retirar em Rio de Janeiro/RJ Meus Favoritos Entrar ou Criar conta Comprar Novam…" at bounding box center [526, 52] width 941 height 105
click at [956, 39] on span "19" at bounding box center [960, 38] width 11 height 13
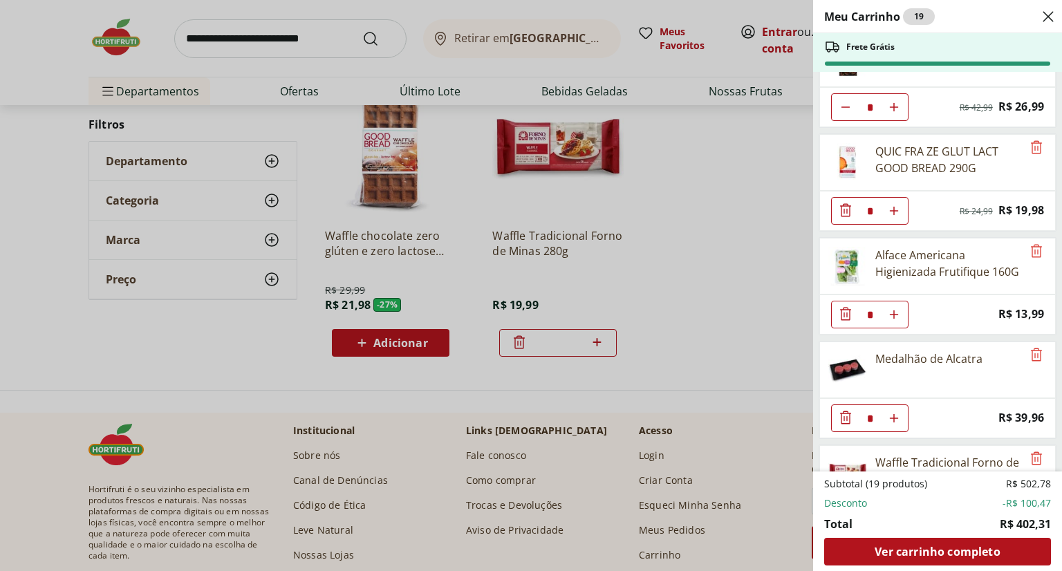
scroll to position [566, 0]
click at [1032, 142] on icon "Remove" at bounding box center [1037, 148] width 17 height 17
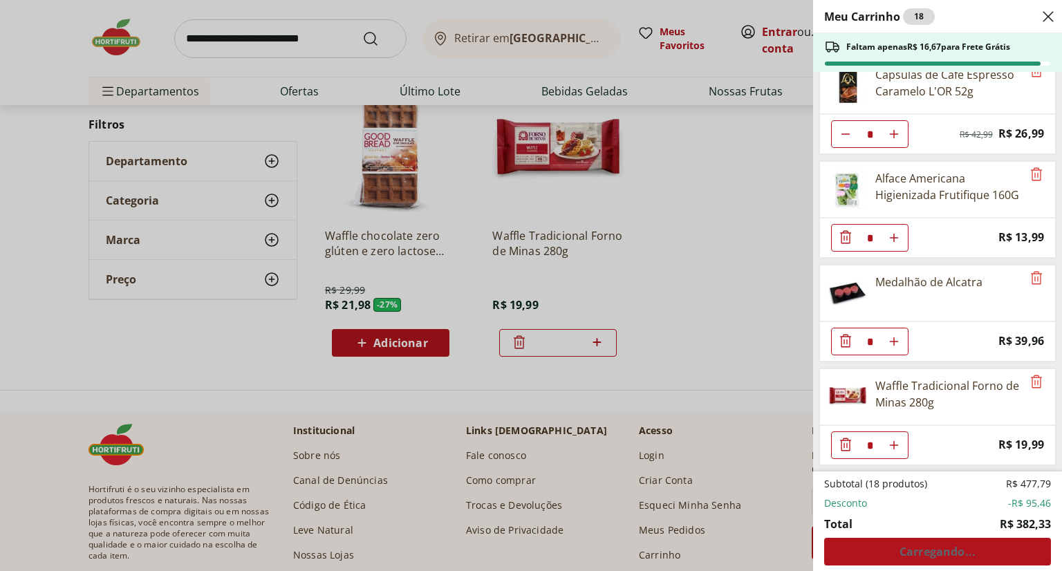
scroll to position [532, 0]
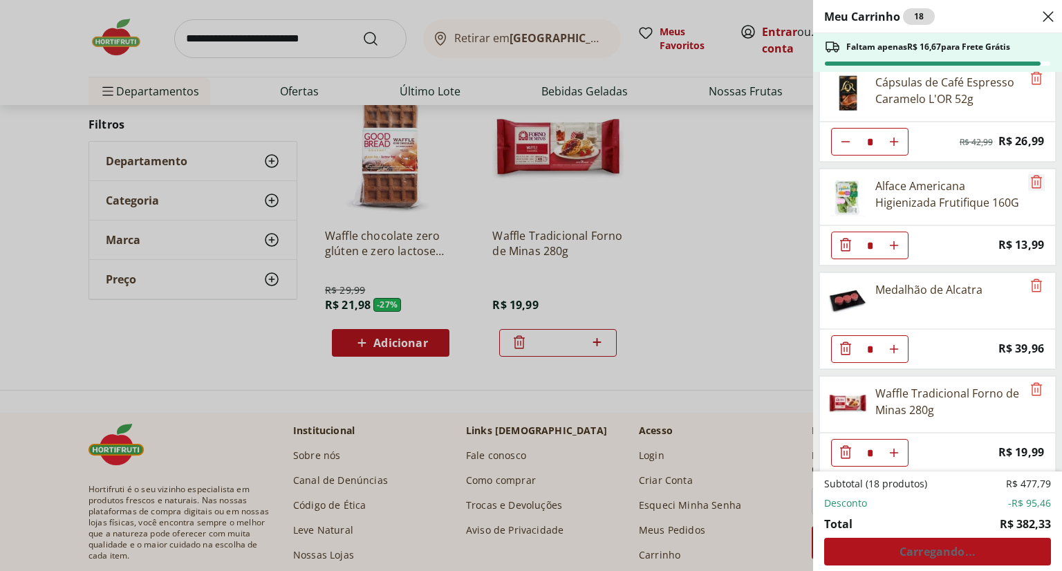
click at [1029, 178] on icon "Remove" at bounding box center [1037, 182] width 17 height 17
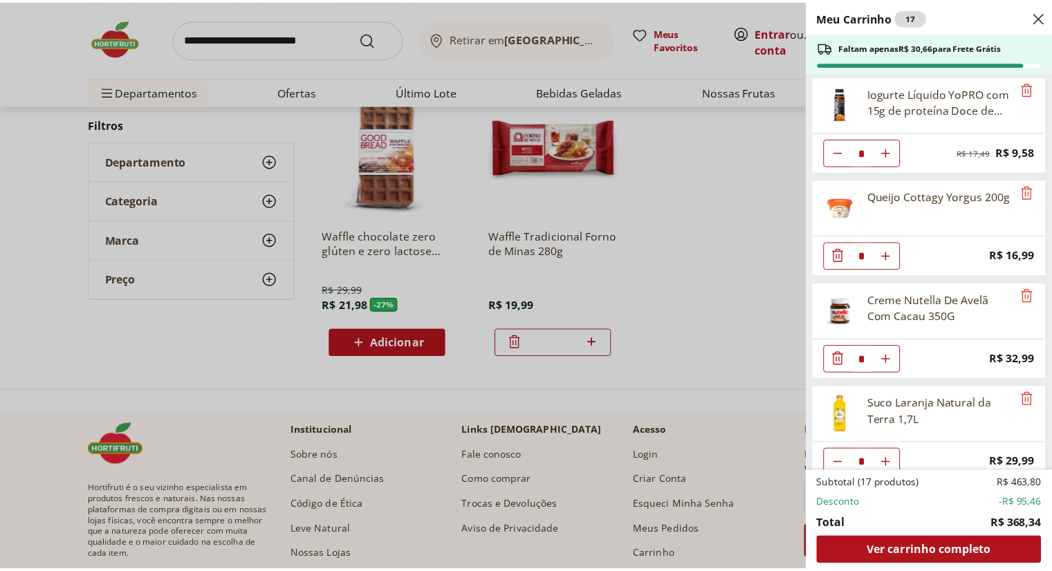
scroll to position [0, 0]
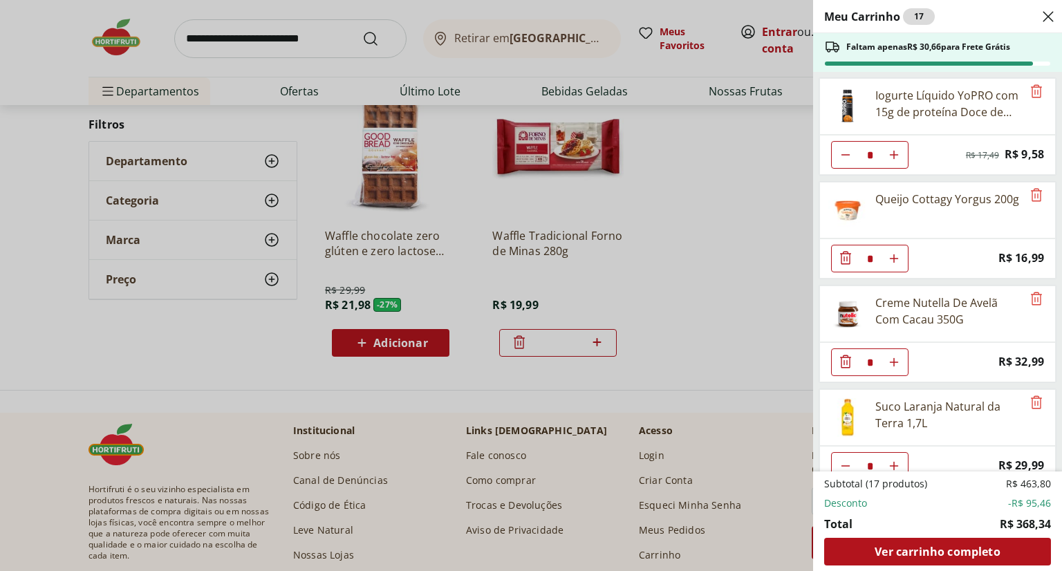
click at [102, 39] on div "Meu Carrinho 17 Faltam apenas R$ 30,66 para Frete Grátis Iogurte Líquido YoPRO …" at bounding box center [531, 285] width 1062 height 571
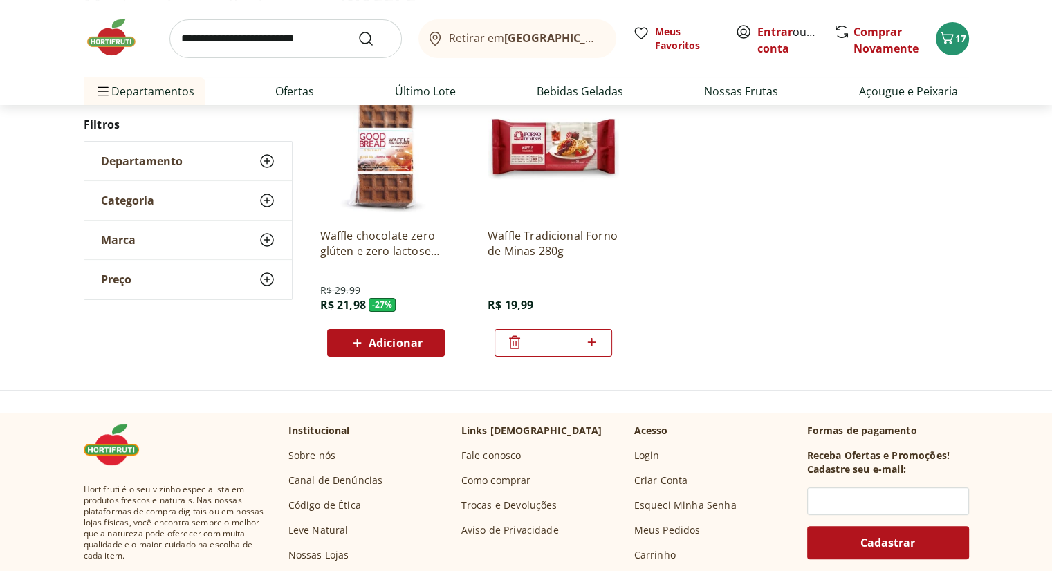
click at [110, 39] on img at bounding box center [118, 38] width 69 height 42
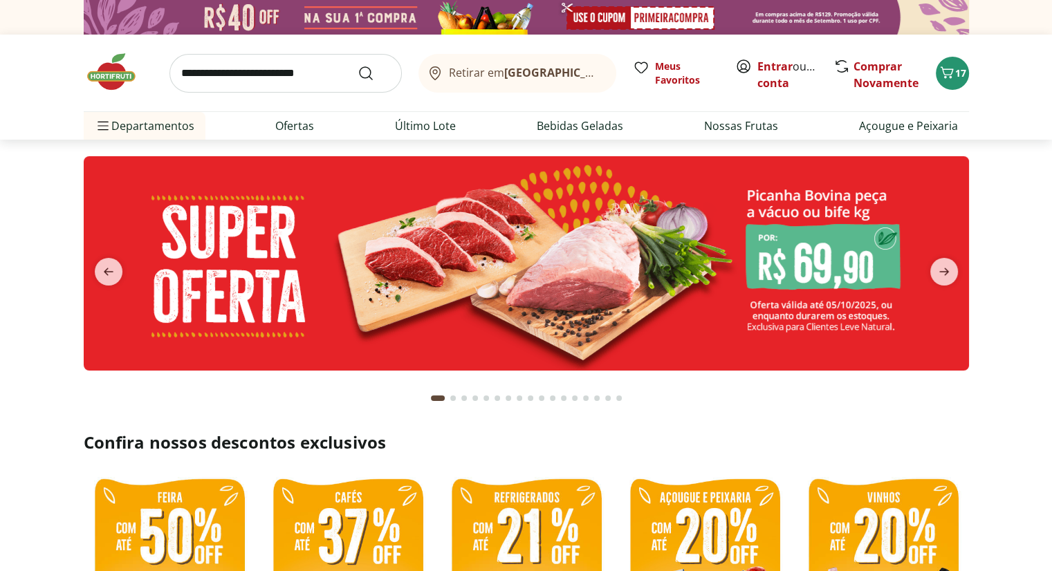
click at [834, 260] on img at bounding box center [526, 263] width 885 height 214
select select "**********"
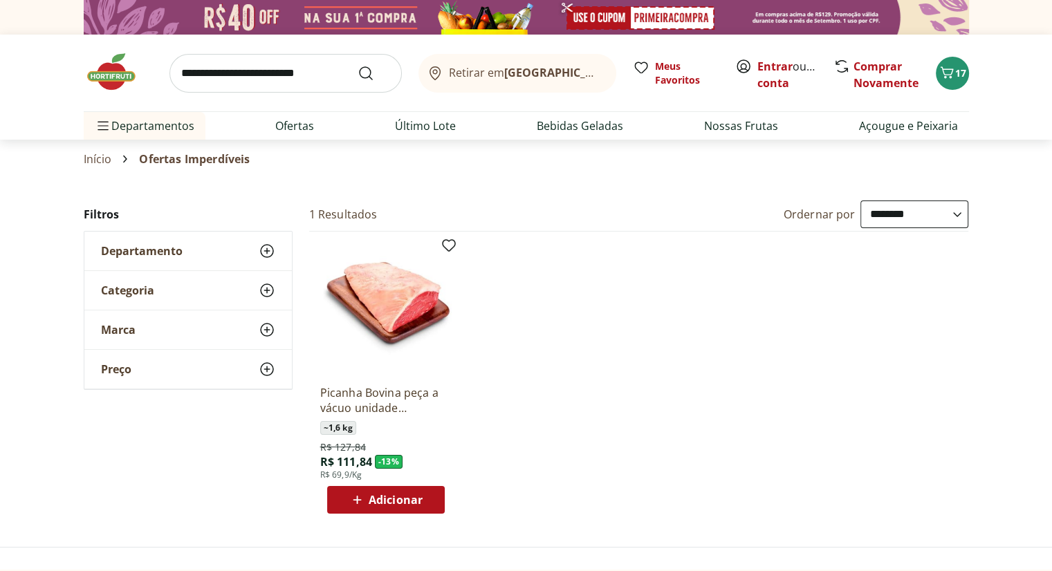
click at [117, 88] on img at bounding box center [118, 72] width 69 height 42
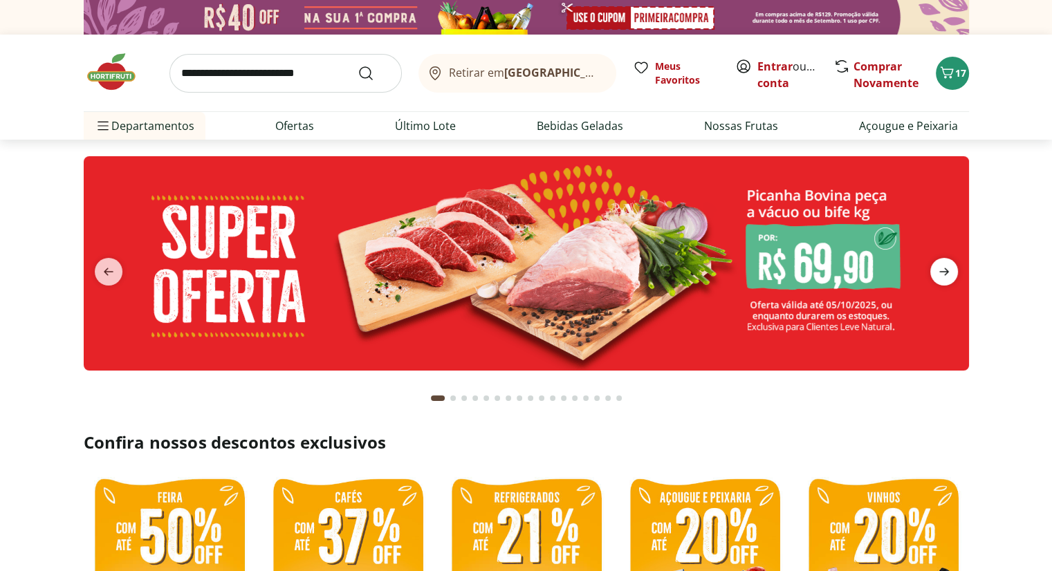
click at [950, 270] on icon "next" at bounding box center [944, 272] width 17 height 17
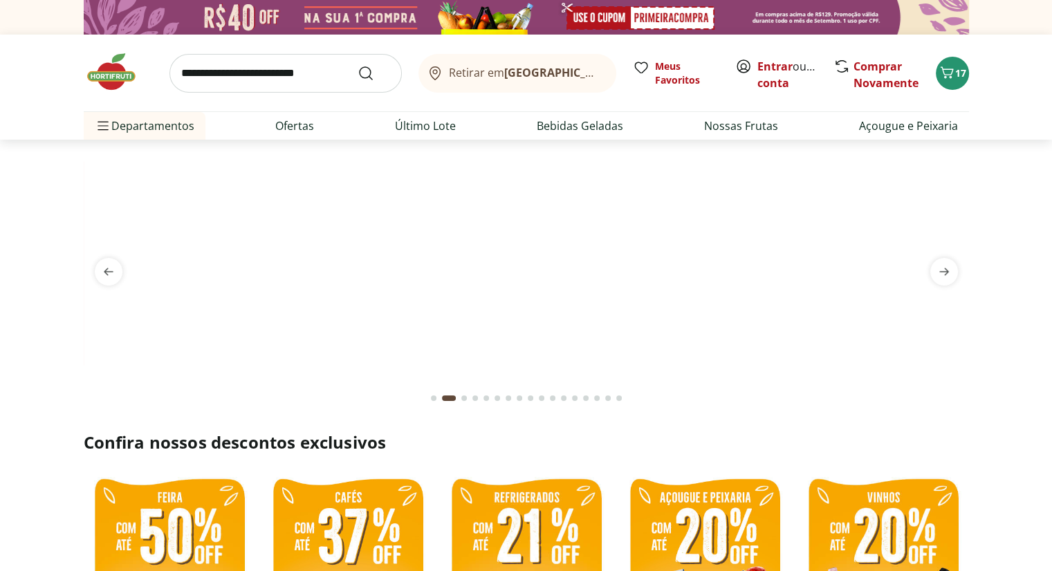
click at [487, 156] on img at bounding box center [526, 156] width 885 height 0
select select "**********"
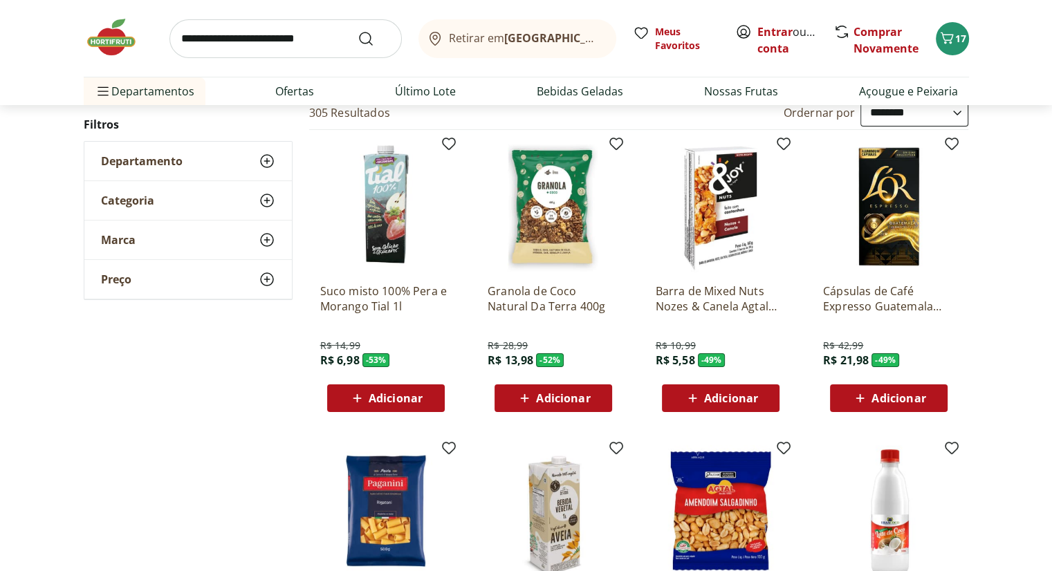
scroll to position [138, 0]
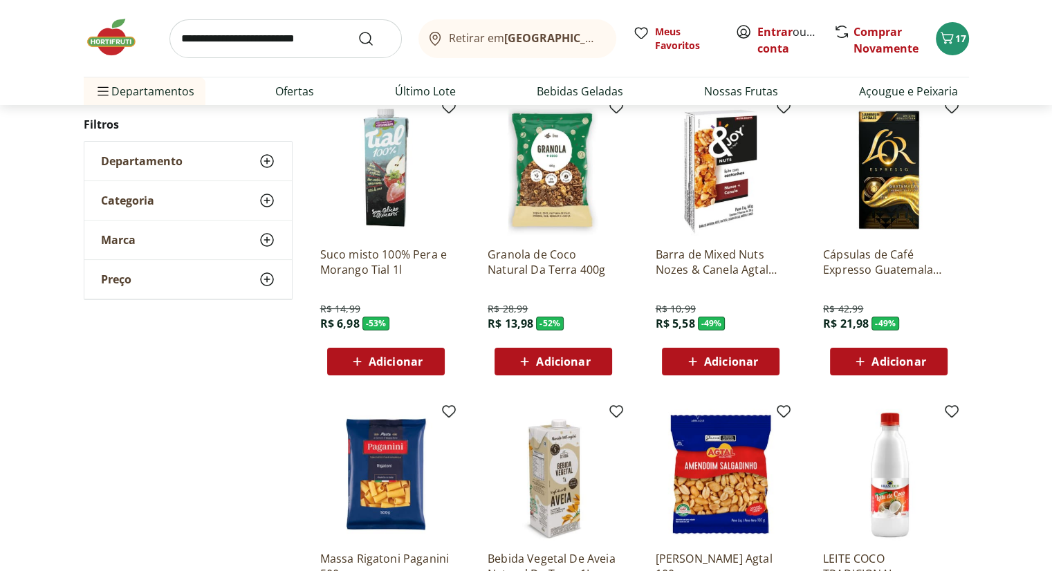
click at [859, 359] on icon at bounding box center [859, 361] width 17 height 17
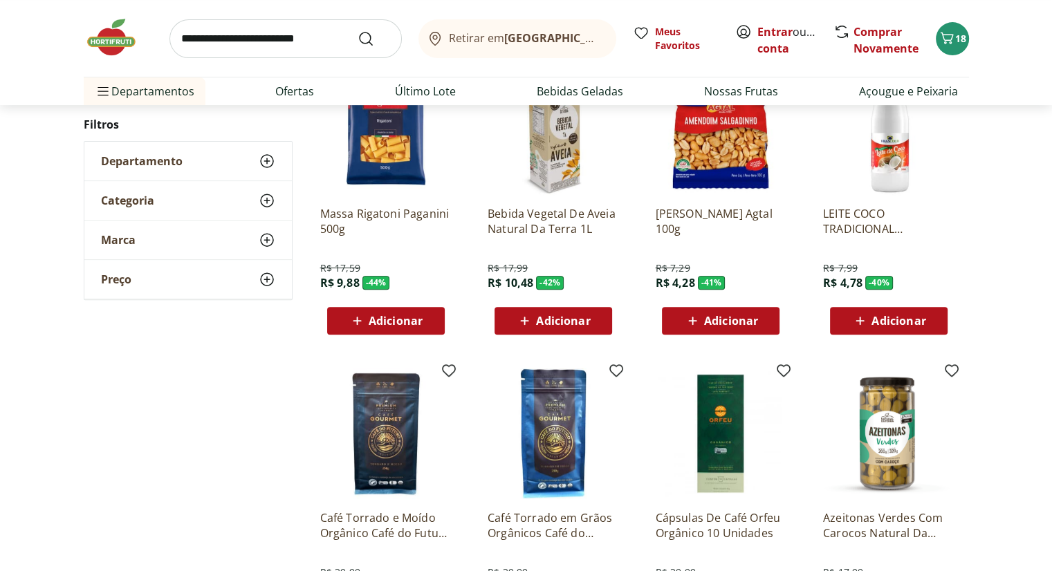
scroll to position [692, 0]
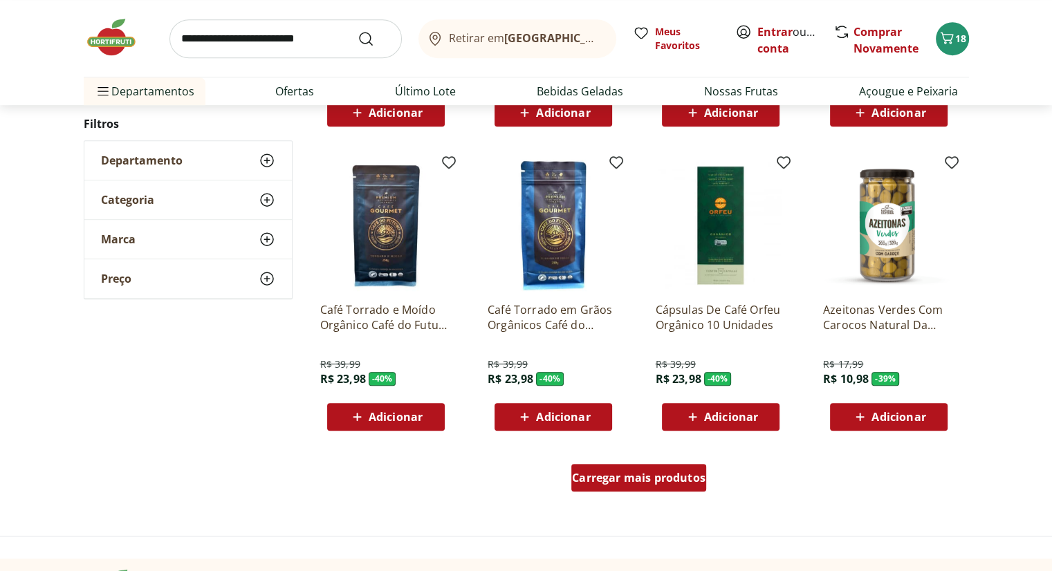
click at [626, 482] on span "Carregar mais produtos" at bounding box center [639, 477] width 134 height 11
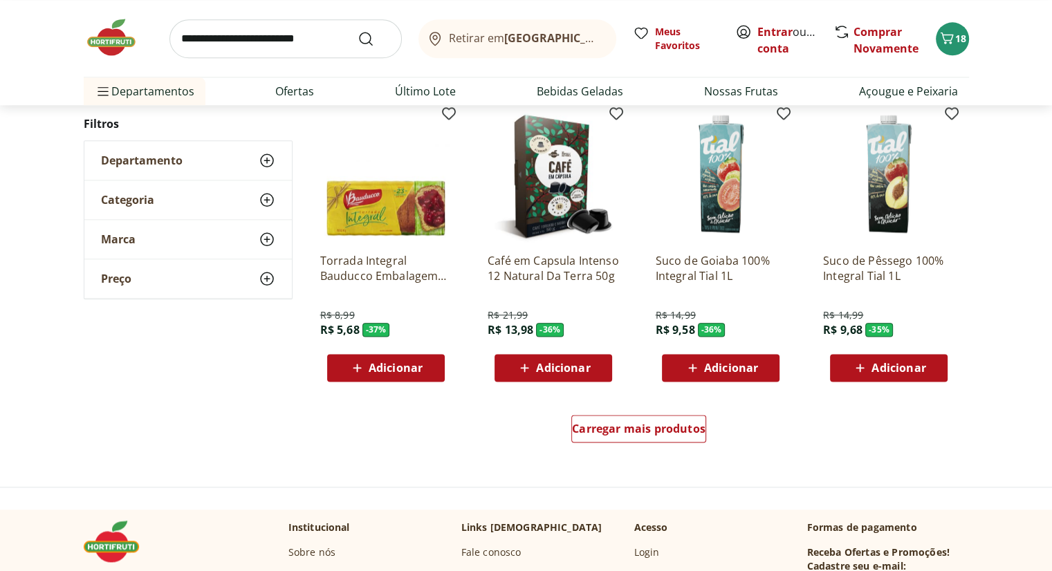
scroll to position [1729, 0]
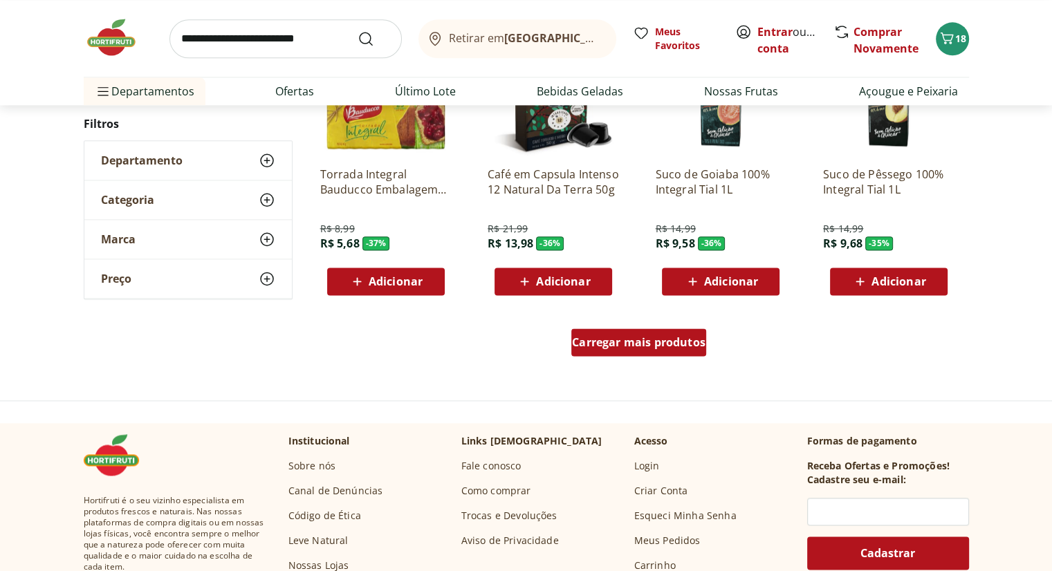
click at [612, 340] on span "Carregar mais produtos" at bounding box center [639, 342] width 134 height 11
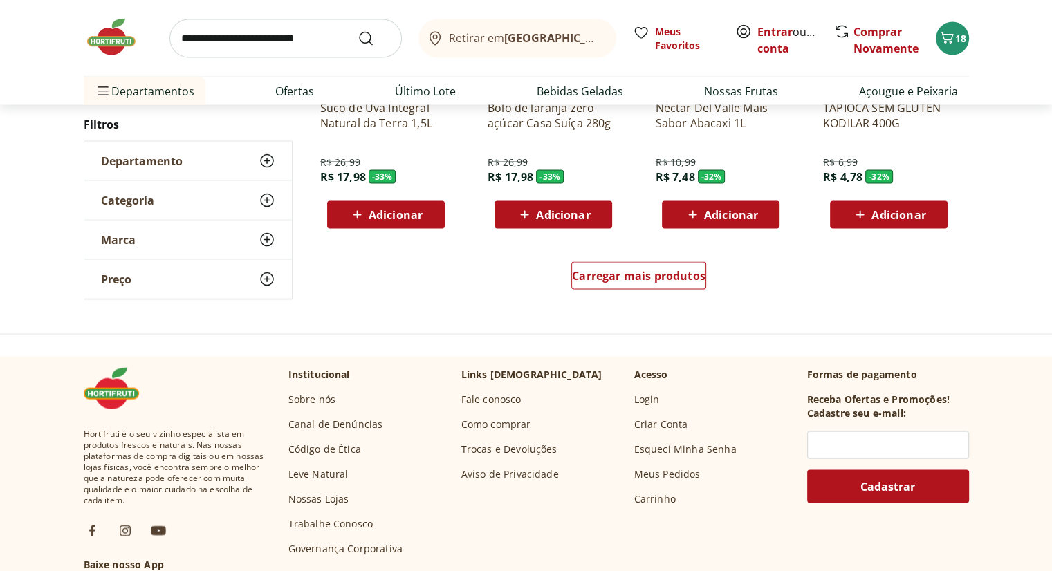
scroll to position [2629, 0]
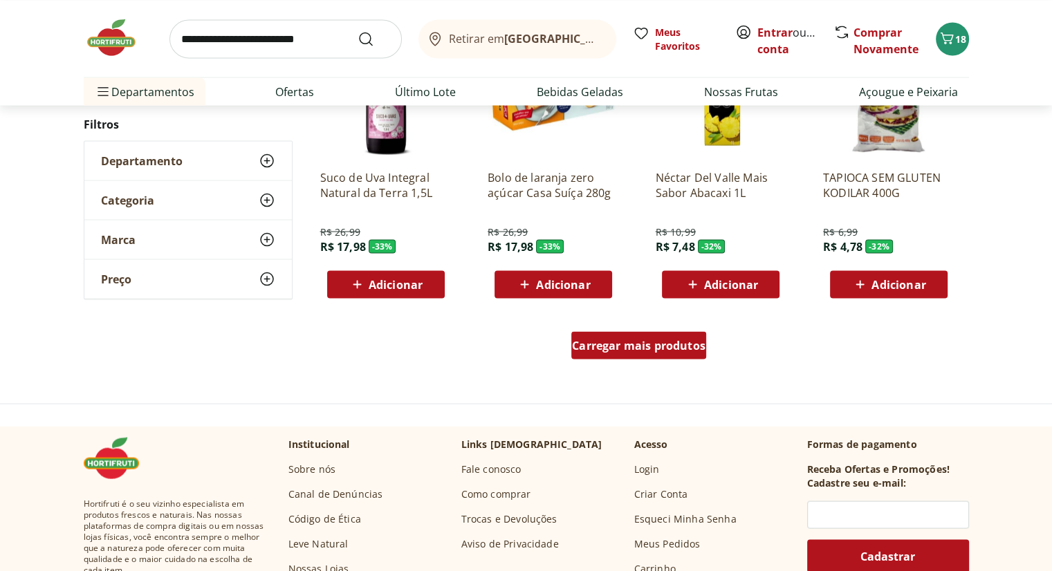
click at [592, 344] on span "Carregar mais produtos" at bounding box center [639, 345] width 134 height 11
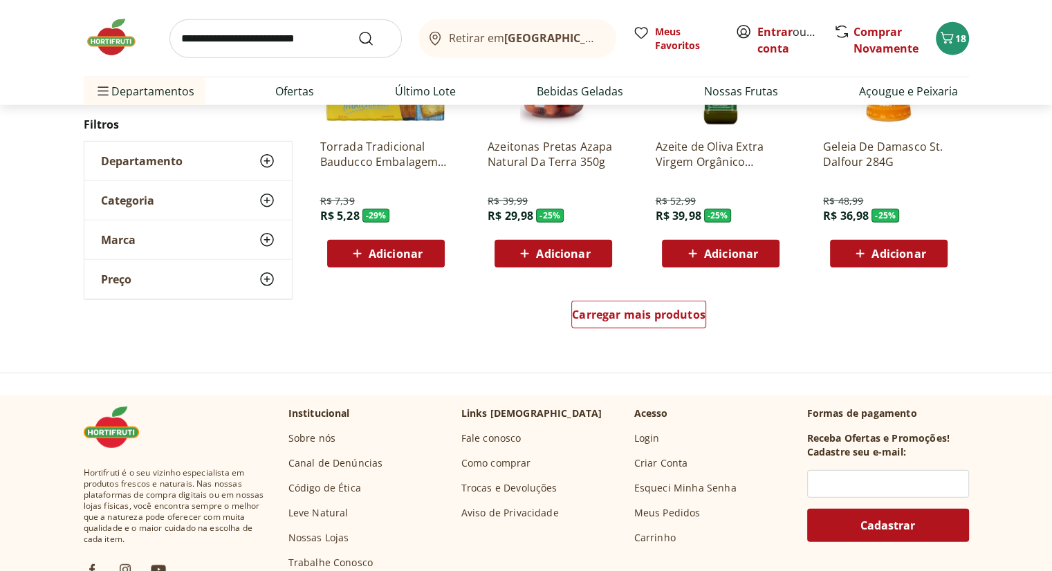
scroll to position [3666, 0]
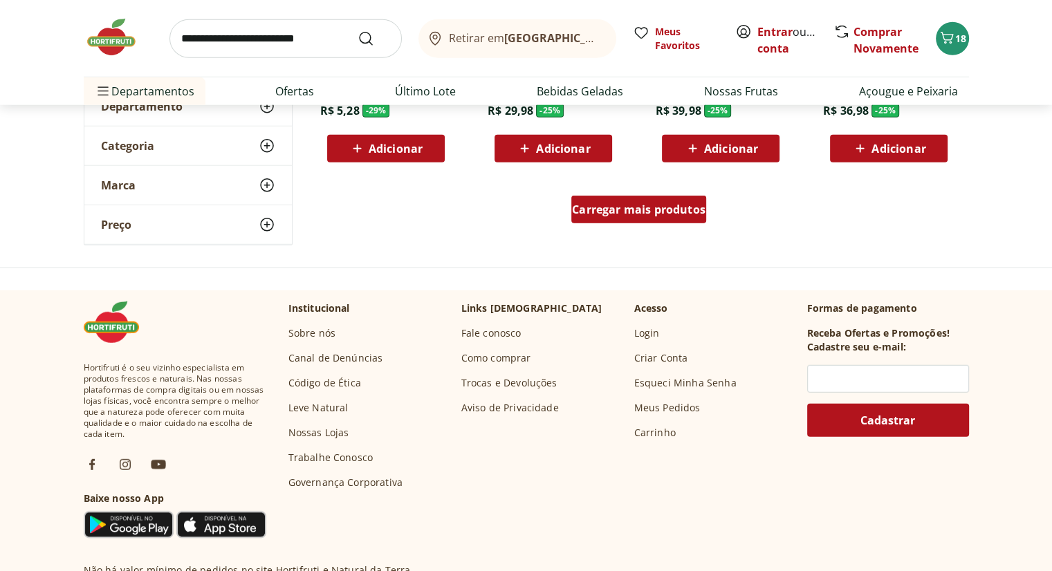
click at [667, 213] on span "Carregar mais produtos" at bounding box center [639, 209] width 134 height 11
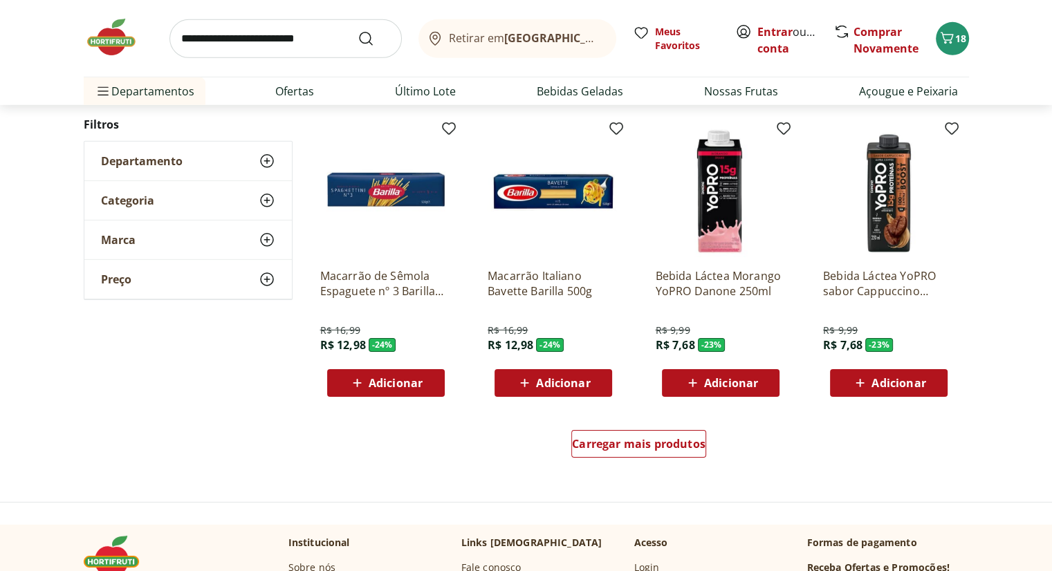
scroll to position [4358, 0]
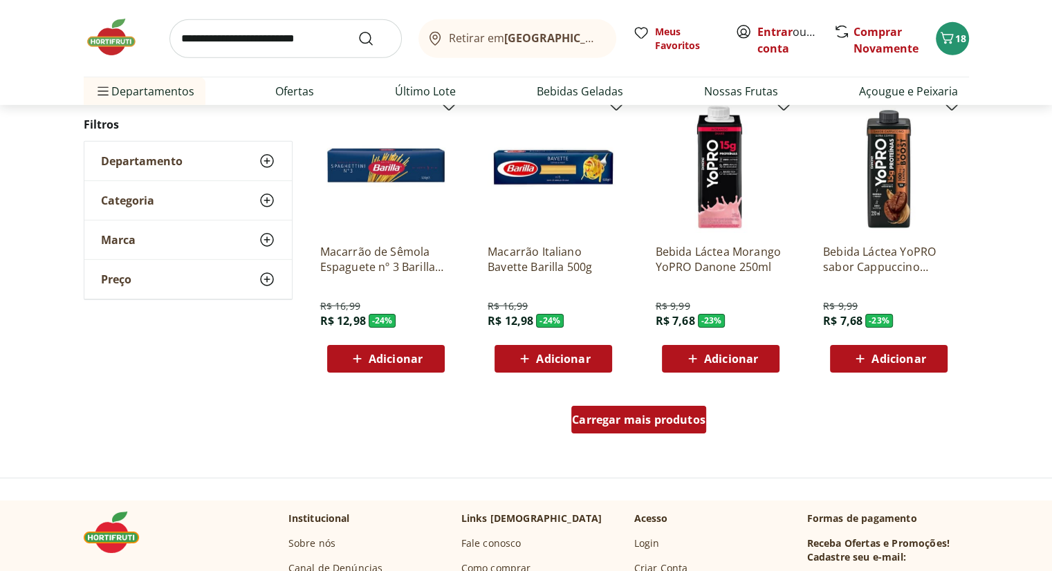
click at [604, 414] on span "Carregar mais produtos" at bounding box center [639, 419] width 134 height 11
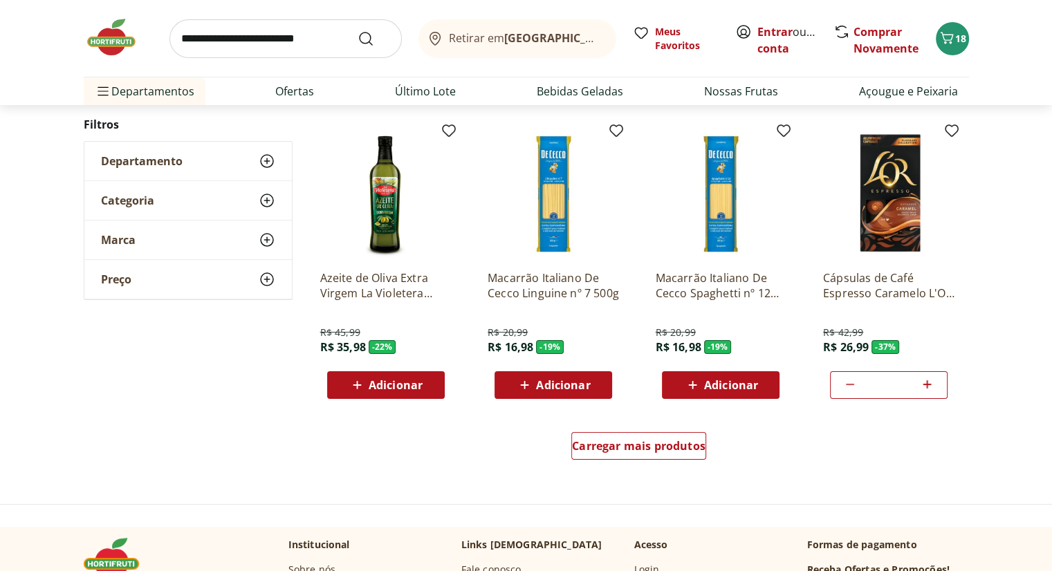
scroll to position [5395, 0]
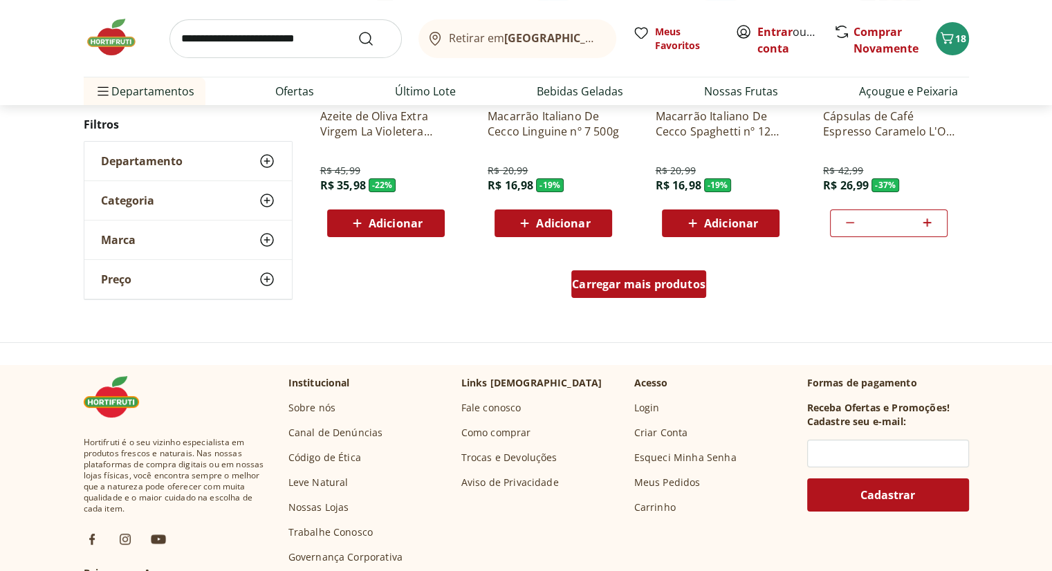
click at [642, 286] on span "Carregar mais produtos" at bounding box center [639, 284] width 134 height 11
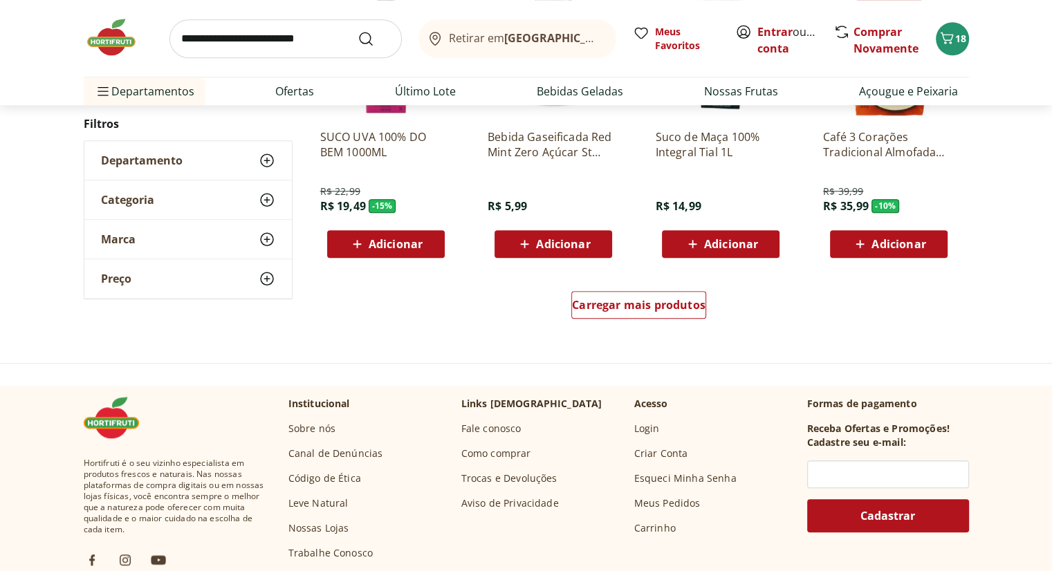
scroll to position [6295, 0]
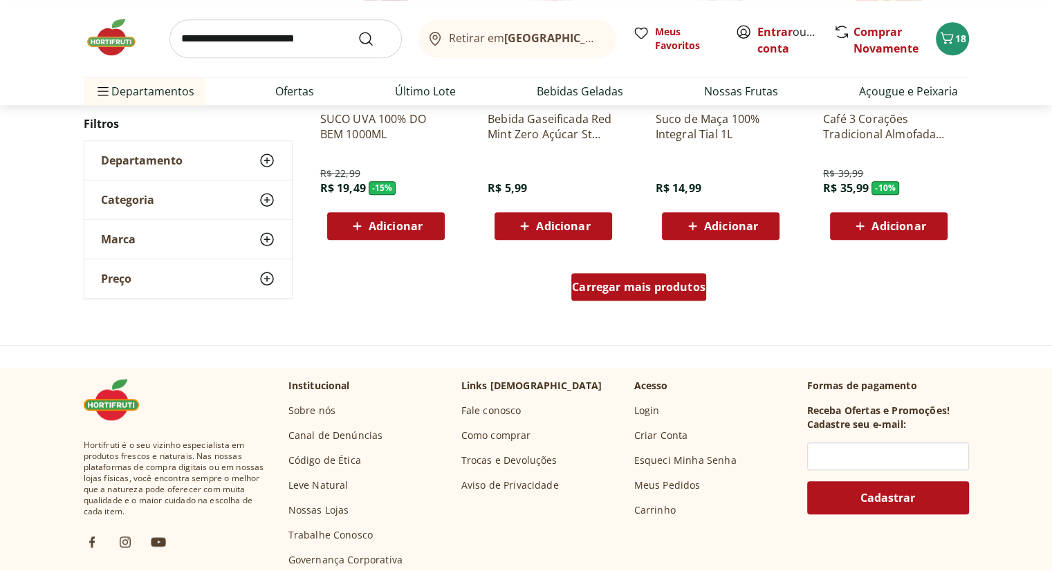
click at [625, 277] on div "Carregar mais produtos" at bounding box center [639, 290] width 671 height 66
click at [601, 283] on span "Carregar mais produtos" at bounding box center [639, 287] width 134 height 11
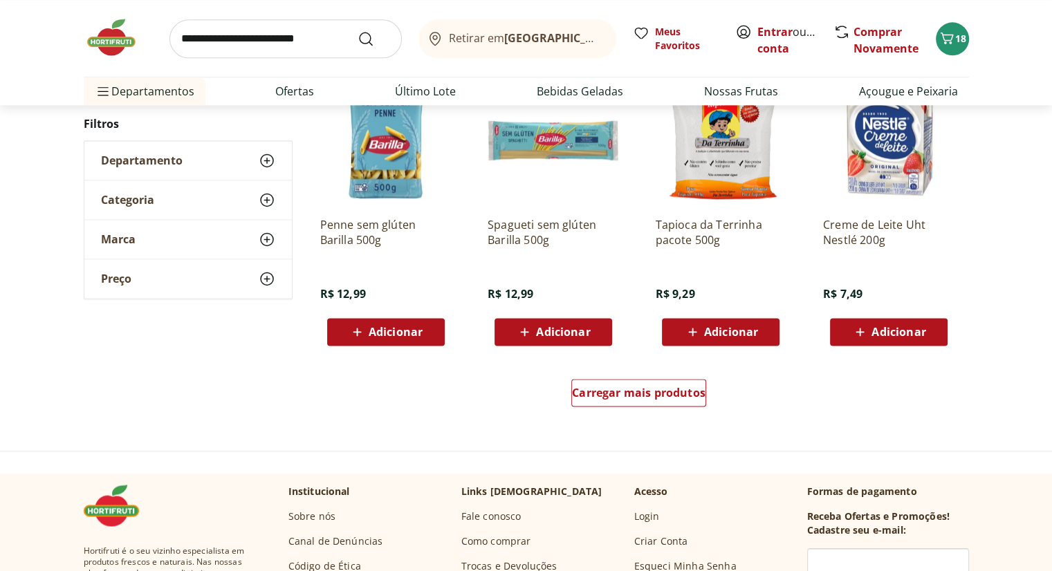
scroll to position [7125, 0]
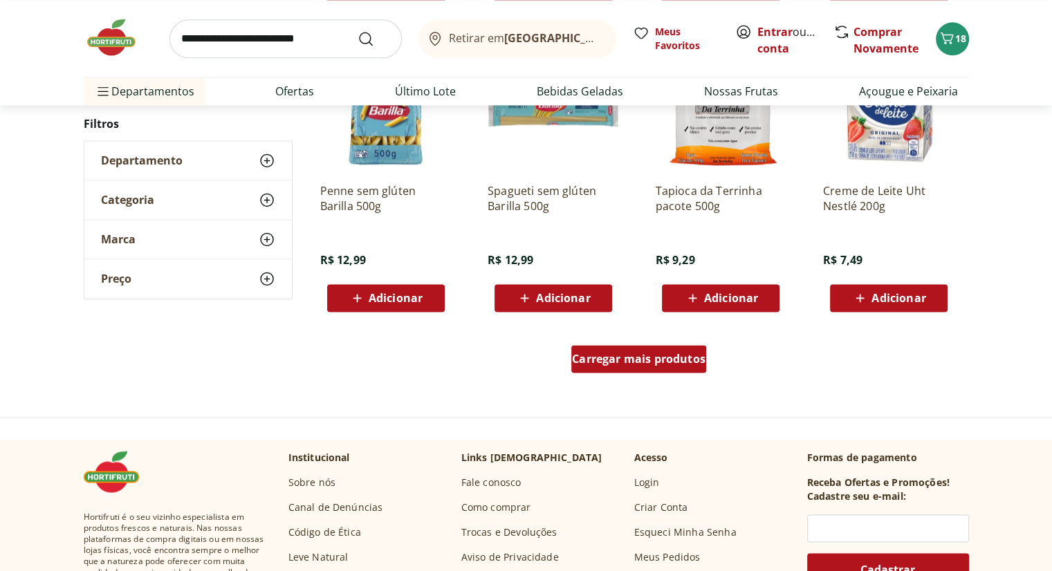
click at [626, 370] on div "Carregar mais produtos" at bounding box center [638, 359] width 135 height 28
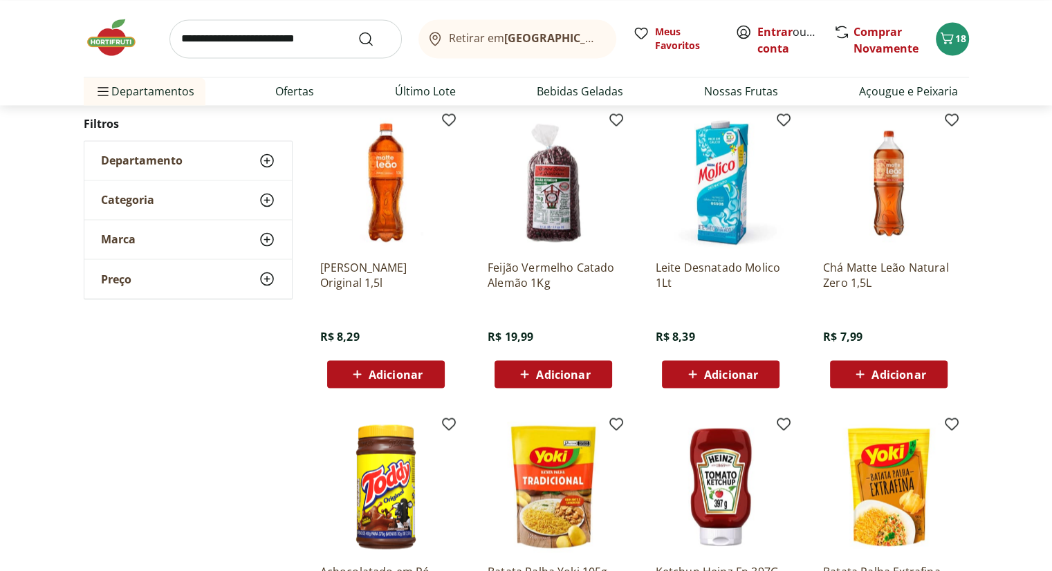
scroll to position [7747, 0]
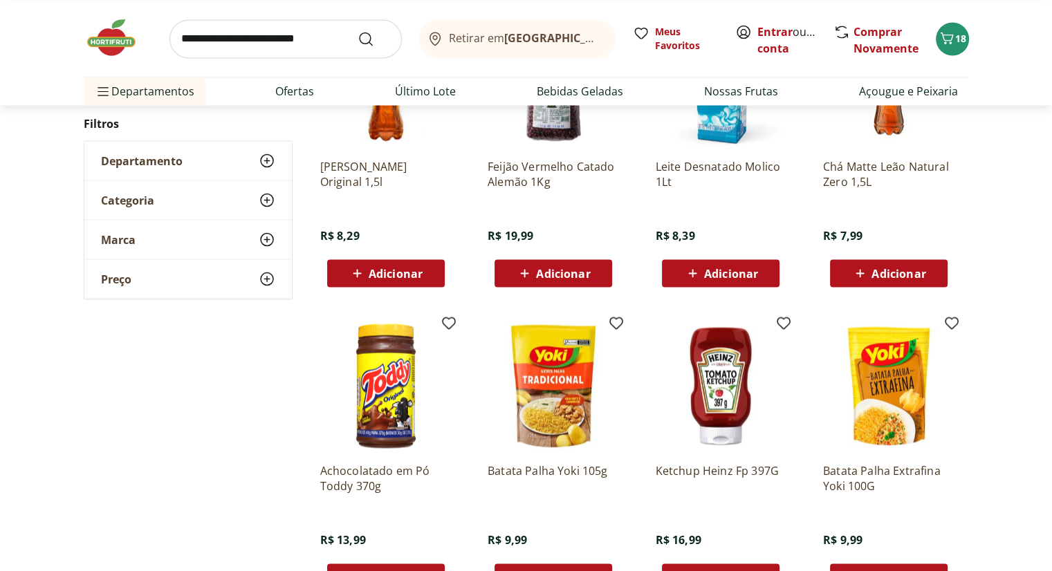
click at [332, 37] on input "search" at bounding box center [285, 38] width 232 height 39
type input "*********"
click at [358, 30] on button "Submit Search" at bounding box center [374, 38] width 33 height 17
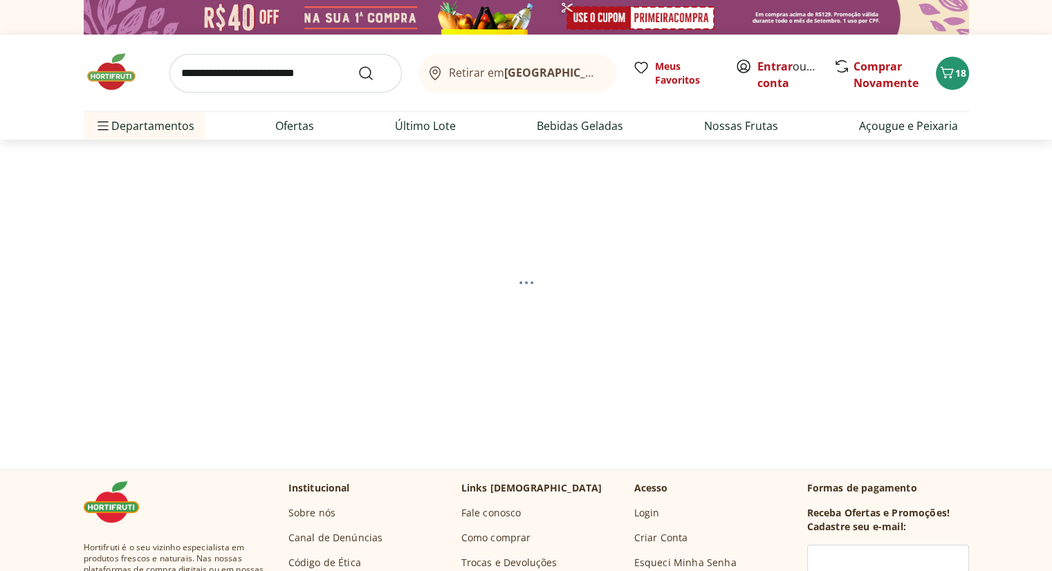
select select "**********"
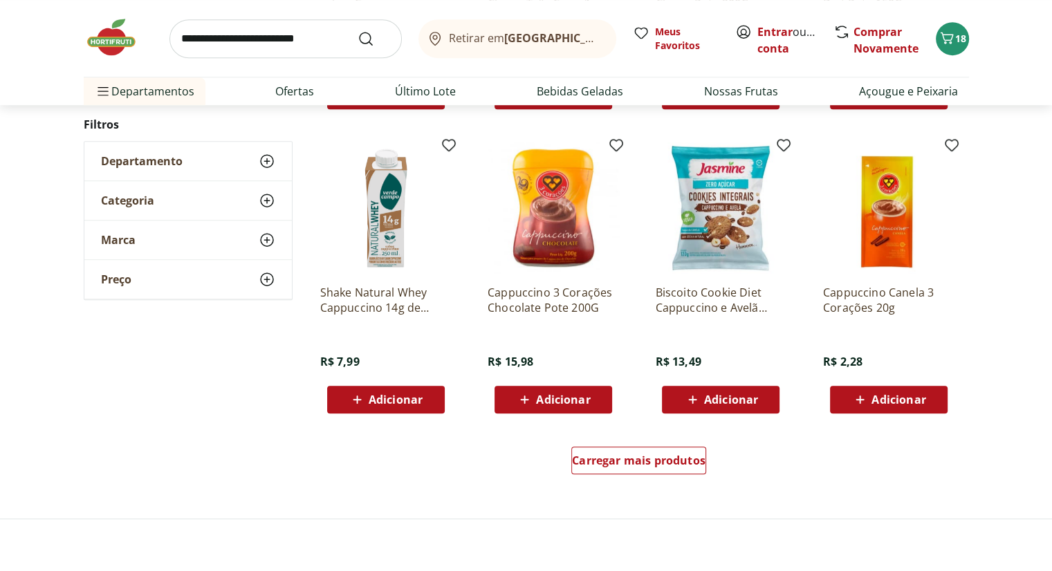
scroll to position [761, 0]
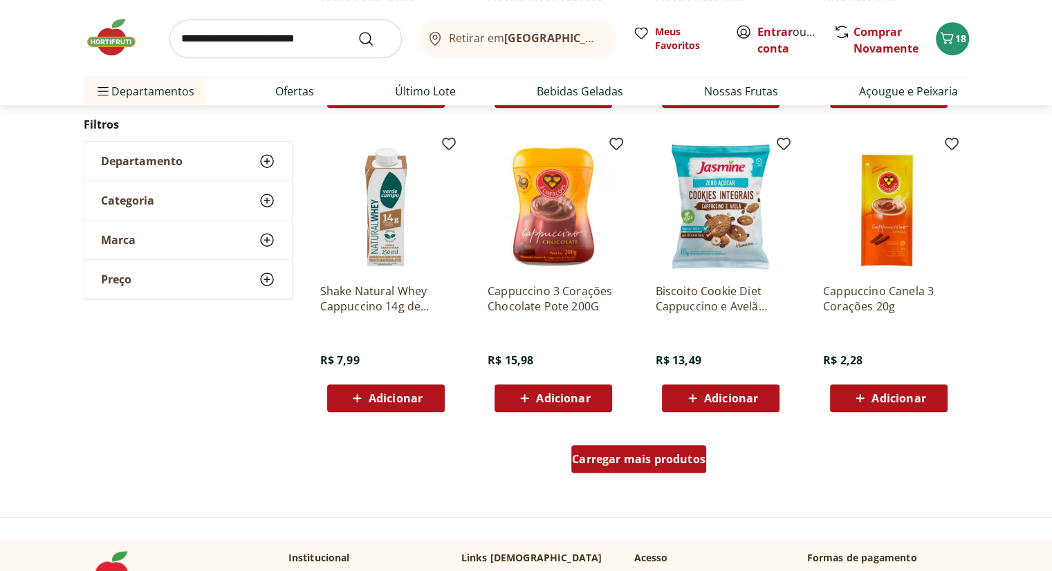
click at [622, 461] on span "Carregar mais produtos" at bounding box center [639, 459] width 134 height 11
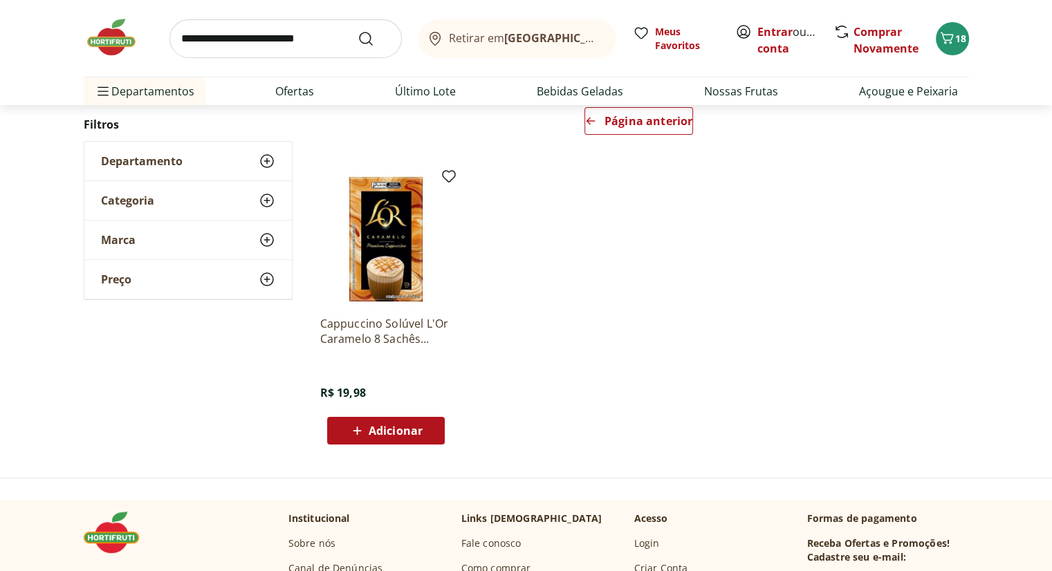
scroll to position [205, 0]
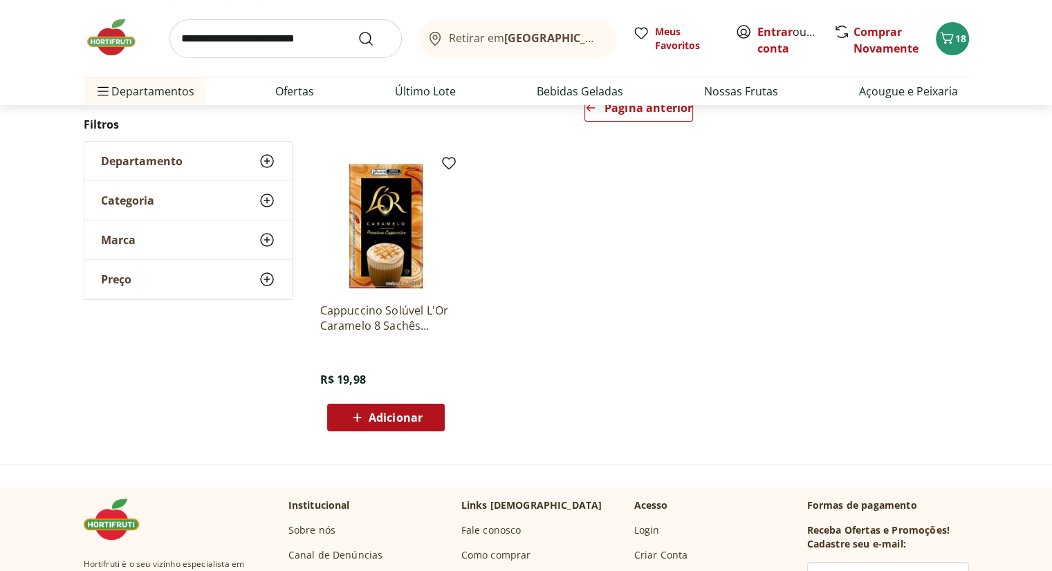
click at [361, 418] on icon at bounding box center [357, 417] width 17 height 17
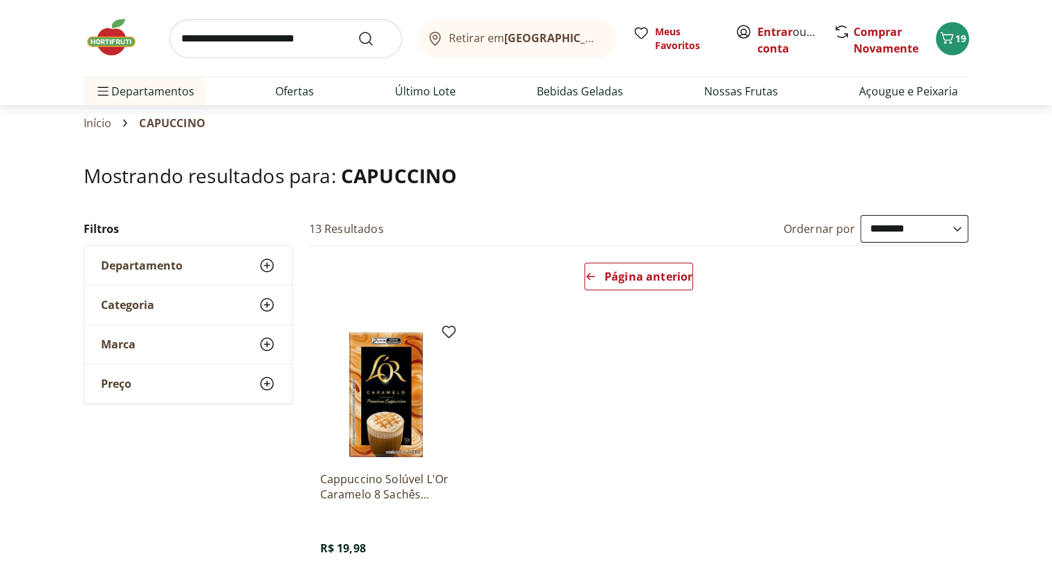
scroll to position [0, 0]
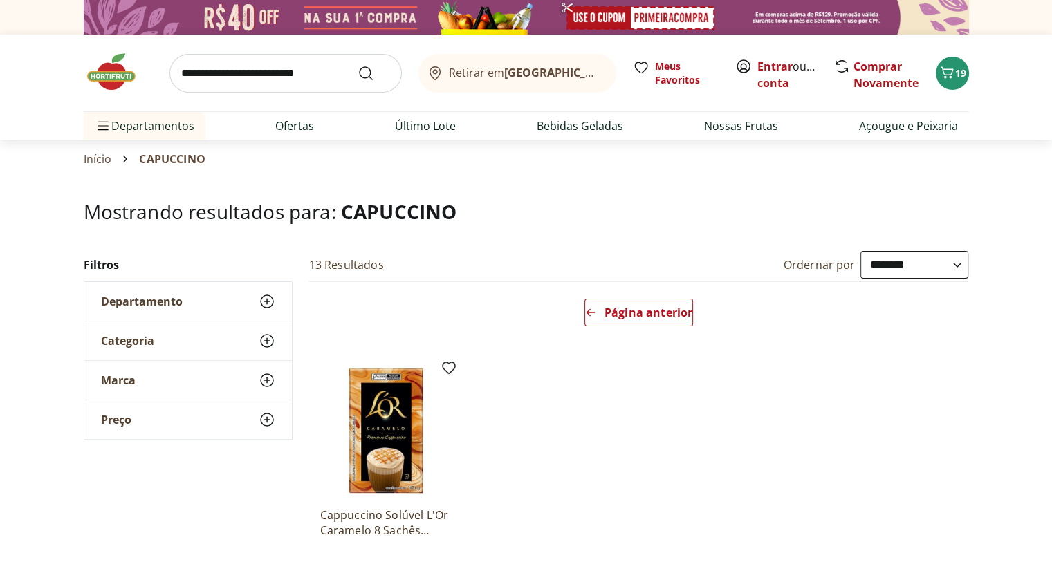
click at [297, 64] on input "search" at bounding box center [285, 73] width 232 height 39
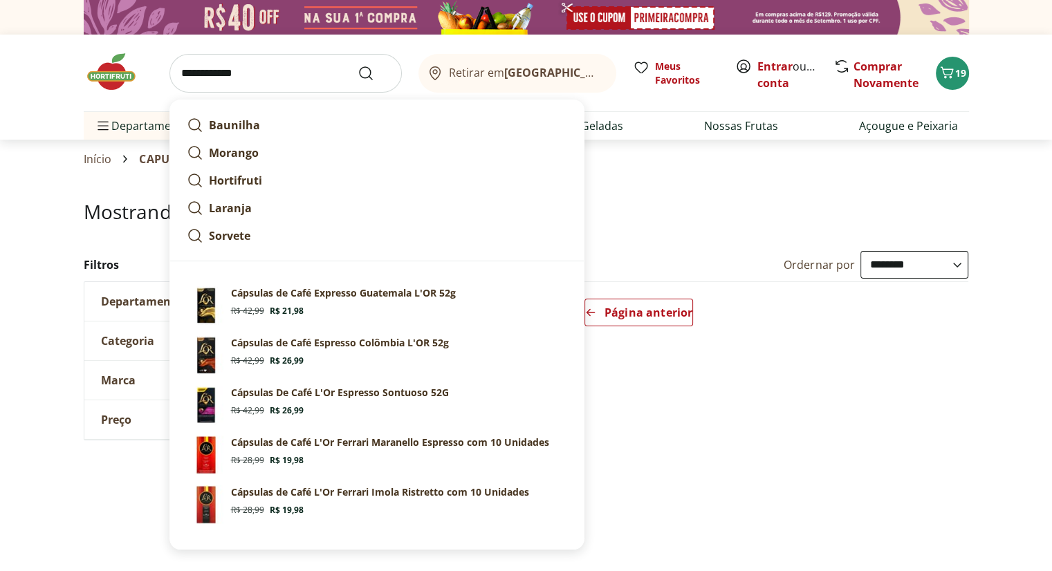
type input "**********"
click at [358, 65] on button "Submit Search" at bounding box center [374, 73] width 33 height 17
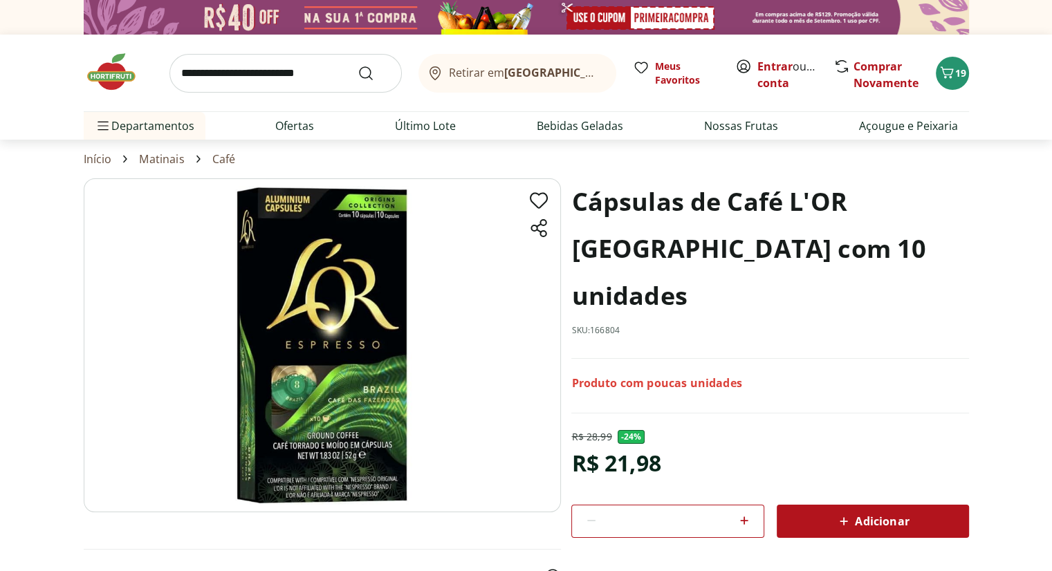
click at [855, 513] on span "Adicionar" at bounding box center [872, 521] width 73 height 17
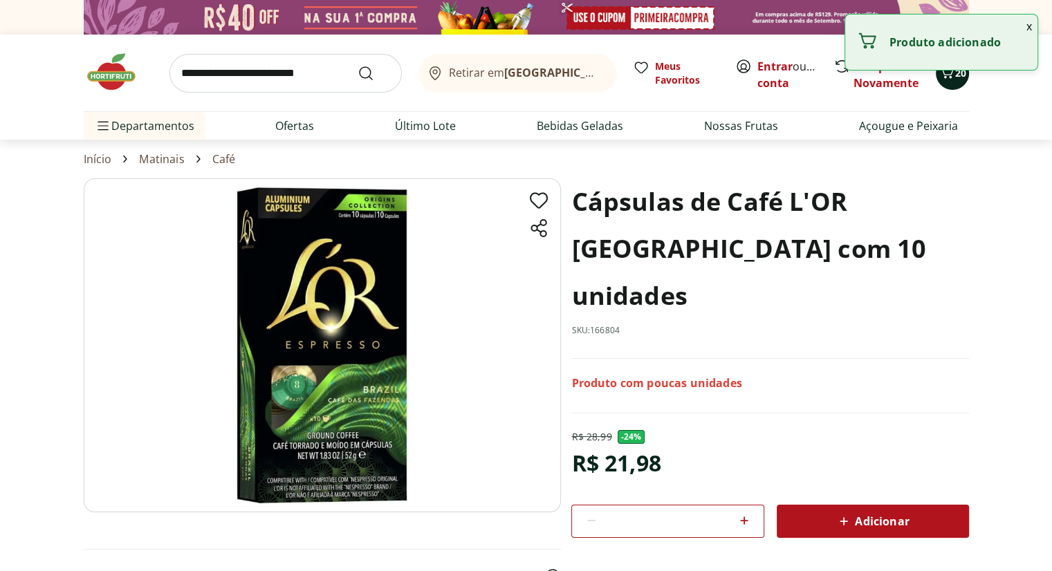
click at [950, 84] on button "20" at bounding box center [952, 73] width 33 height 33
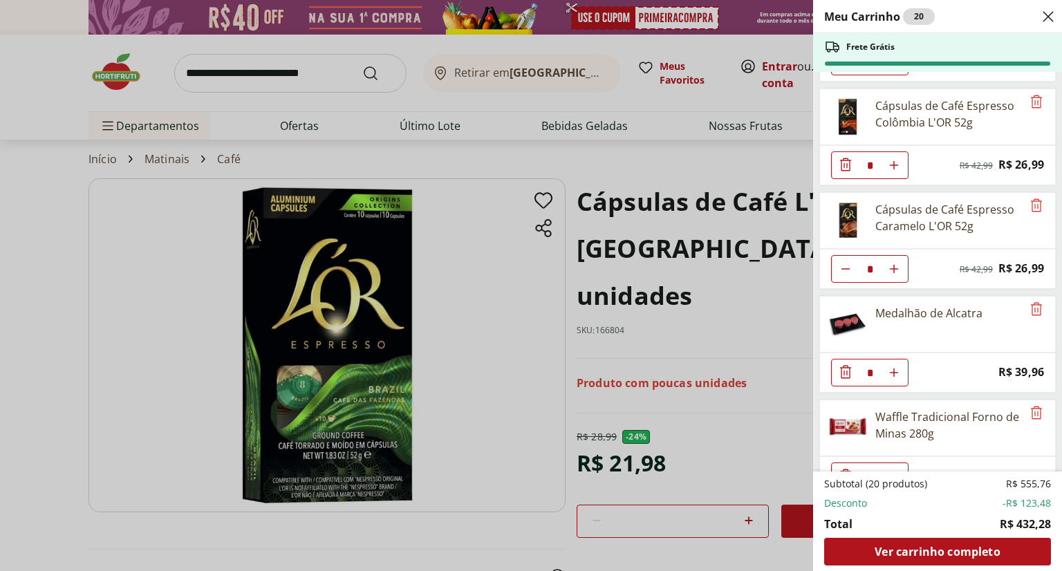
scroll to position [415, 0]
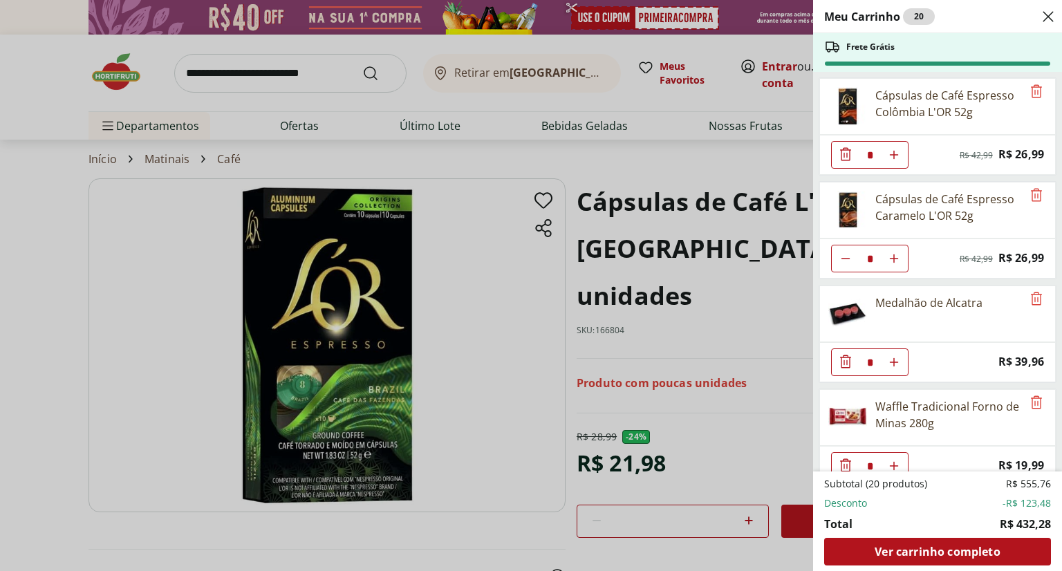
click at [847, 255] on icon "Diminuir Quantidade" at bounding box center [845, 258] width 11 height 11
type input "*"
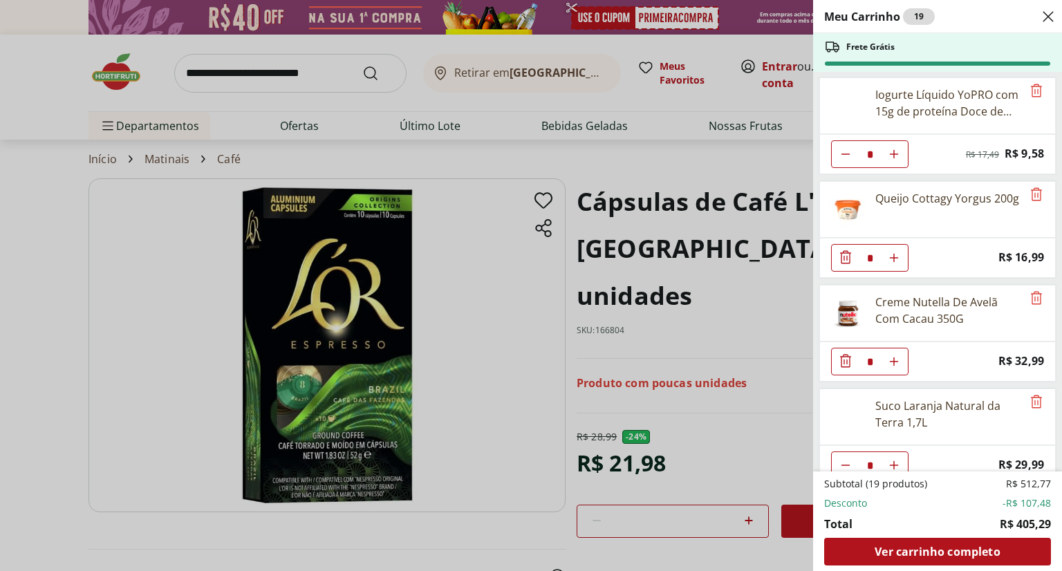
scroll to position [0, 0]
click at [1031, 198] on icon "Remove" at bounding box center [1037, 195] width 17 height 17
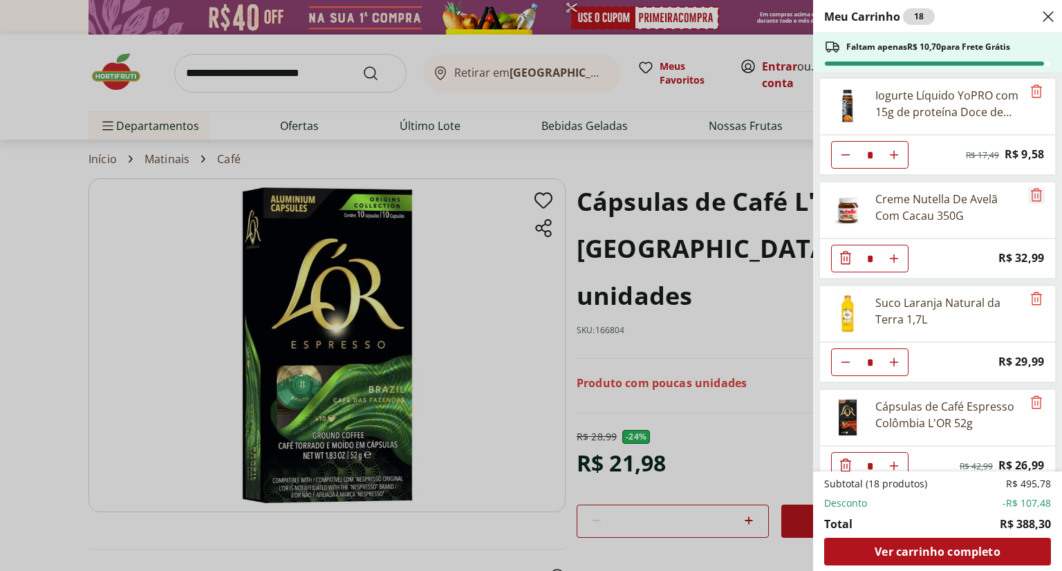
click at [1033, 199] on icon "Remove" at bounding box center [1037, 195] width 17 height 17
click at [899, 159] on icon "Aumentar Quantidade" at bounding box center [894, 154] width 11 height 11
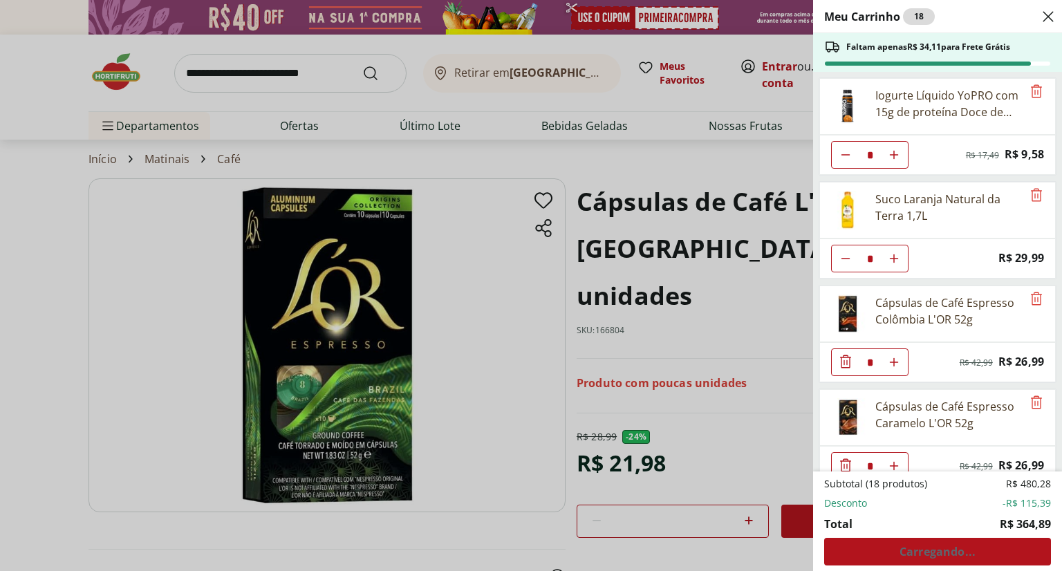
click at [899, 159] on icon "Aumentar Quantidade" at bounding box center [894, 154] width 11 height 11
click at [838, 156] on button "Diminuir Quantidade" at bounding box center [846, 155] width 28 height 28
type input "*"
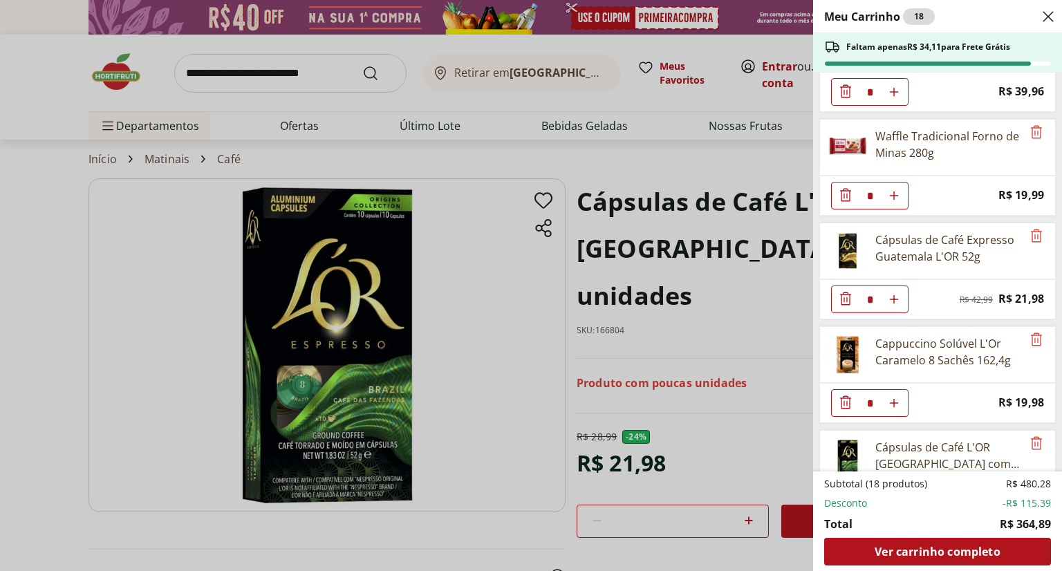
scroll to position [532, 0]
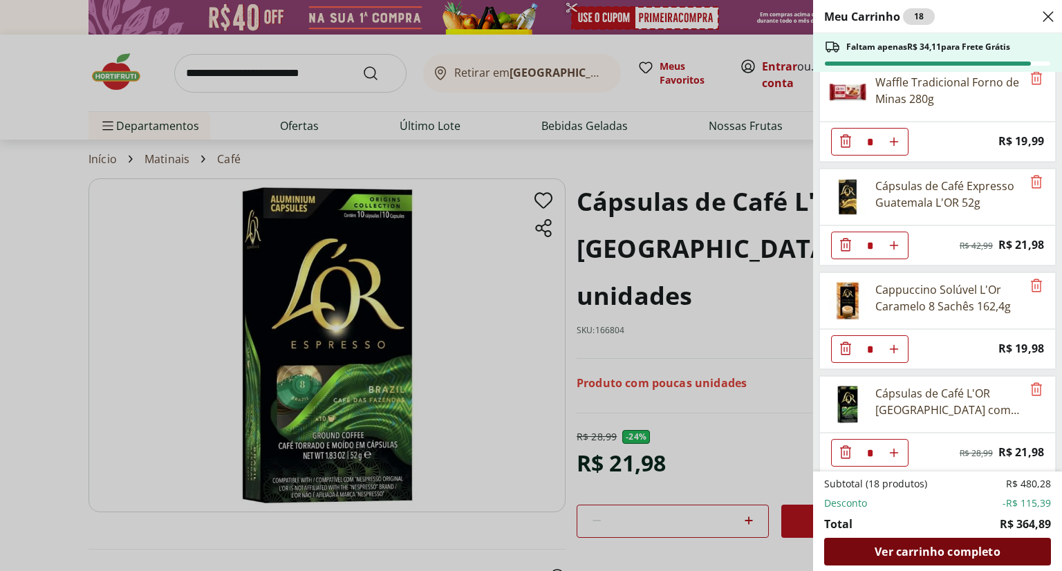
click at [912, 555] on span "Ver carrinho completo" at bounding box center [937, 551] width 125 height 11
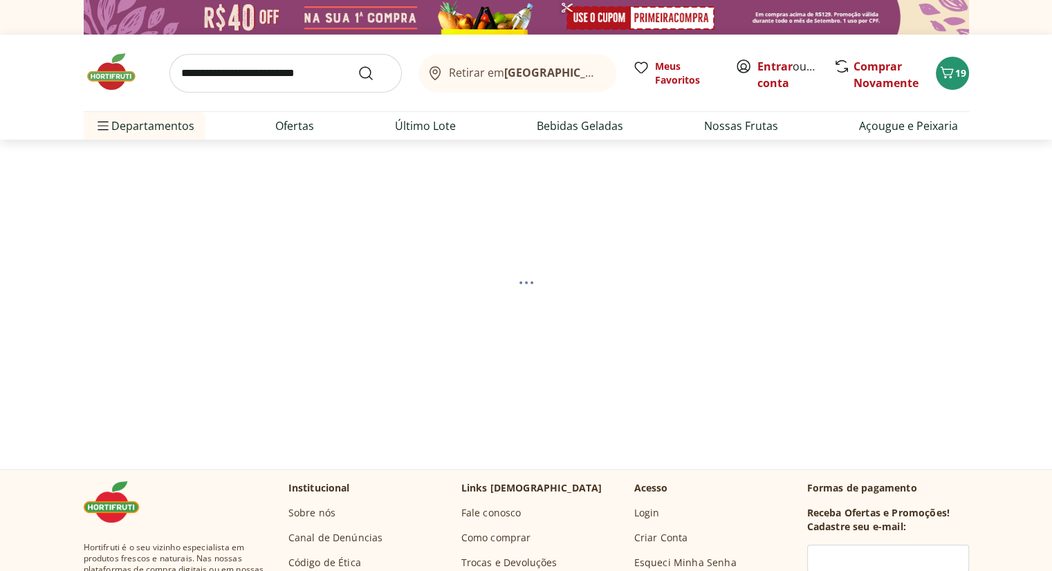
select select "**********"
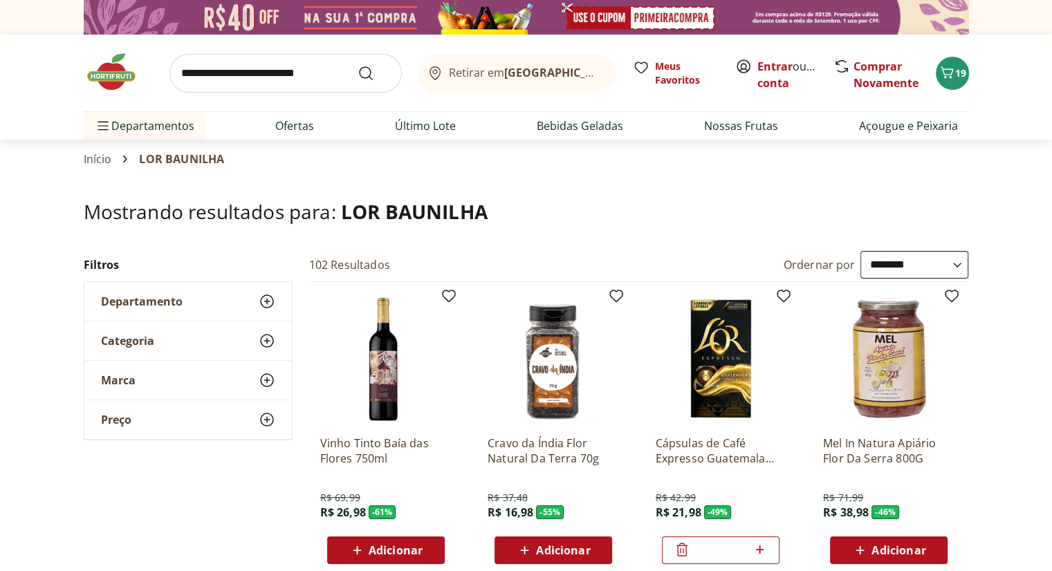
click at [282, 78] on input "search" at bounding box center [285, 73] width 232 height 39
type input "******"
click at [358, 65] on button "Submit Search" at bounding box center [374, 73] width 33 height 17
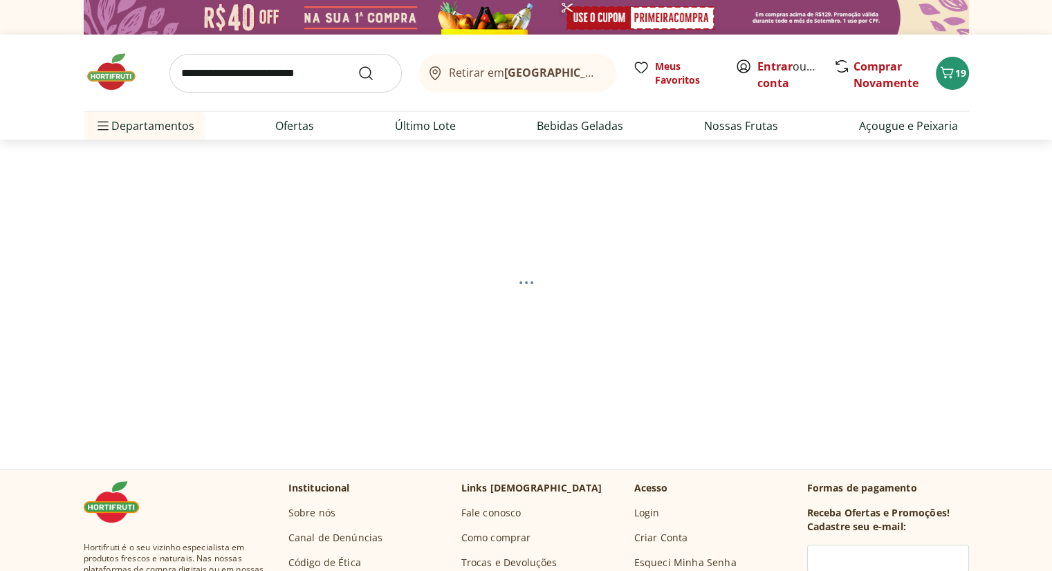
select select "**********"
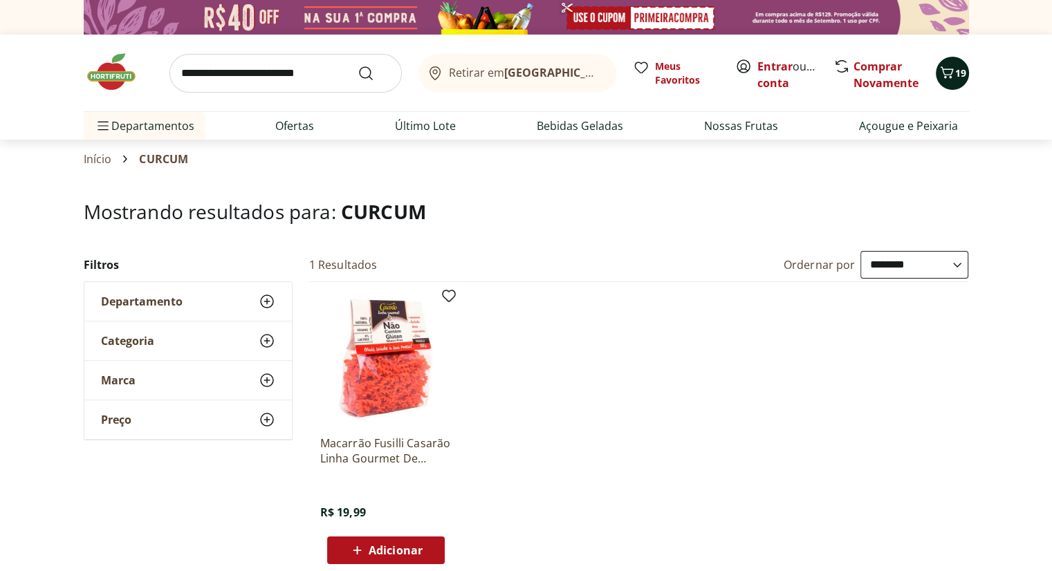
click at [961, 75] on span "19" at bounding box center [960, 72] width 11 height 13
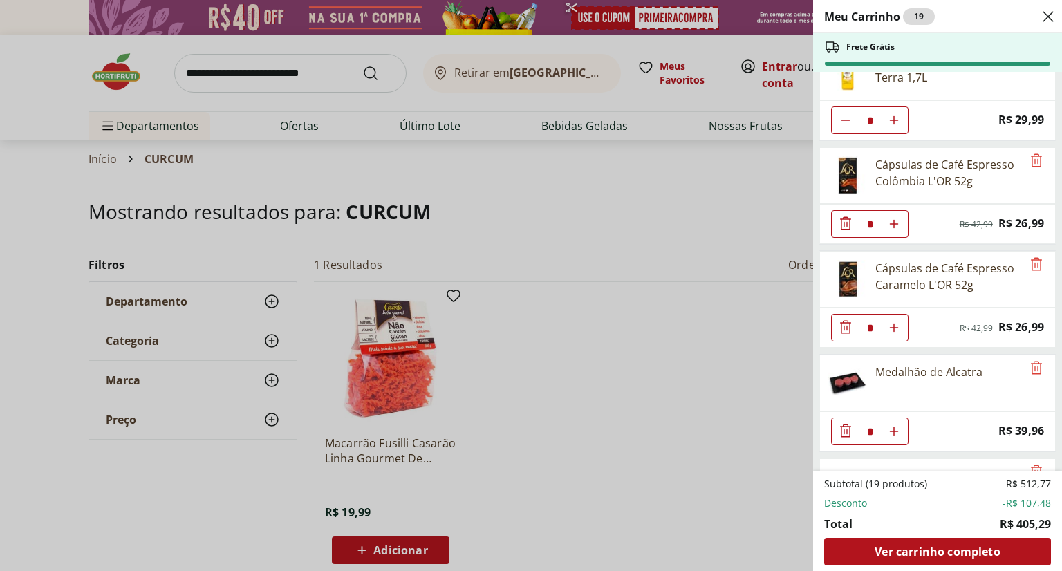
scroll to position [277, 0]
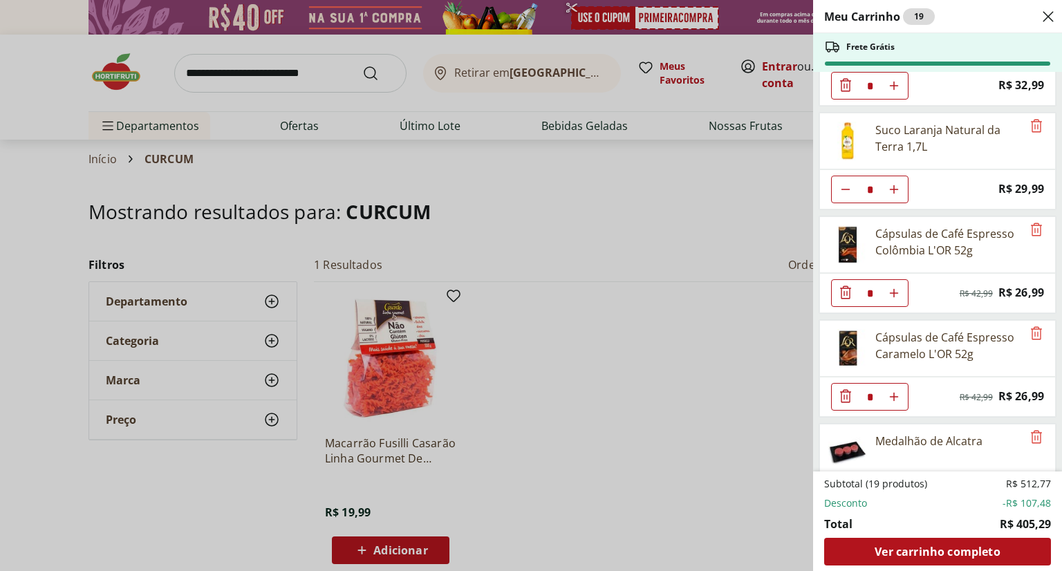
click at [899, 189] on button "Aumentar Quantidade" at bounding box center [895, 190] width 28 height 28
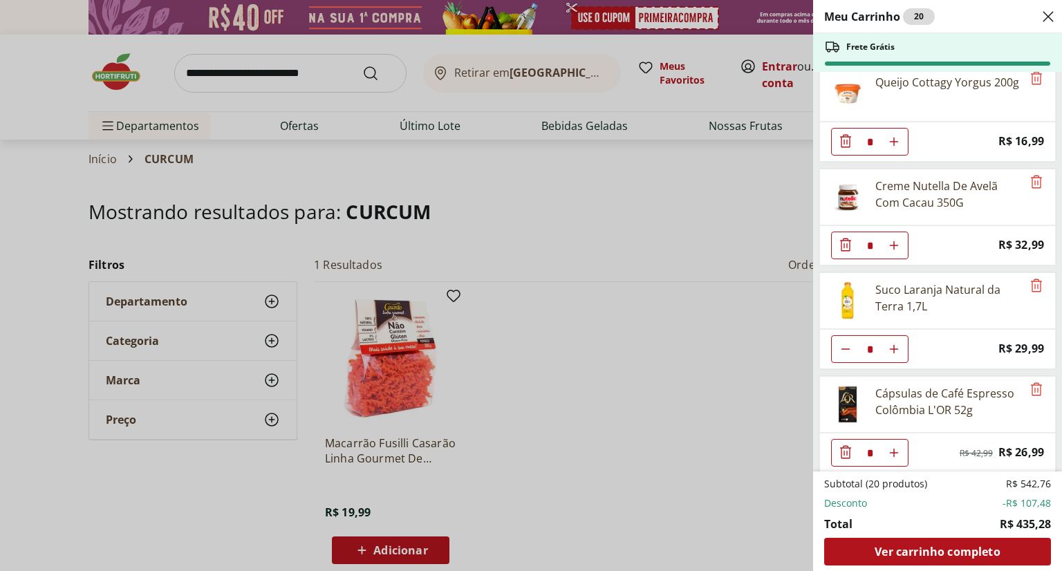
scroll to position [116, 0]
click at [836, 346] on button "Diminuir Quantidade" at bounding box center [846, 351] width 28 height 28
type input "*"
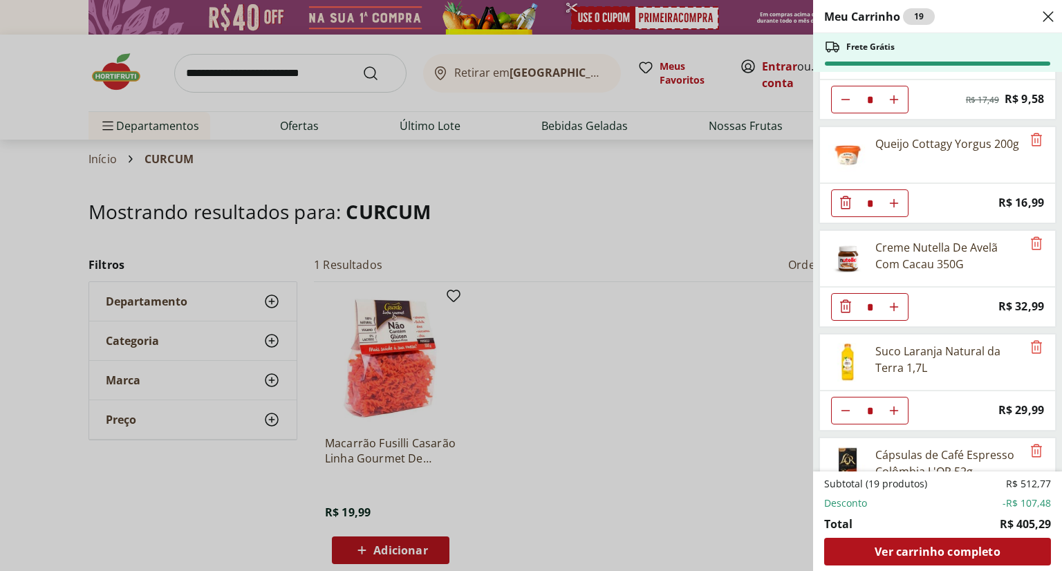
scroll to position [46, 0]
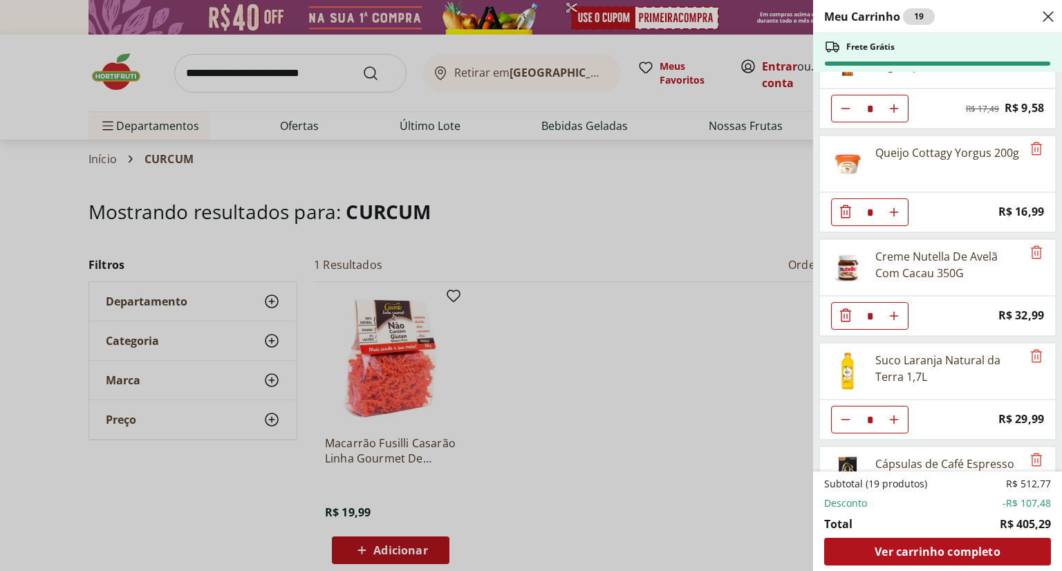
type input "*"
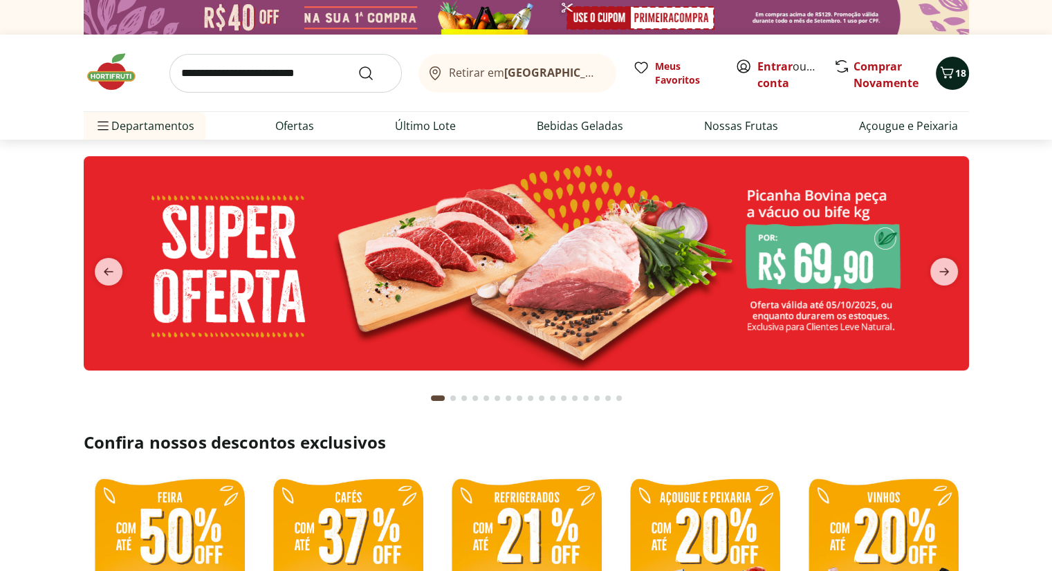
click at [955, 78] on span "18" at bounding box center [960, 72] width 11 height 13
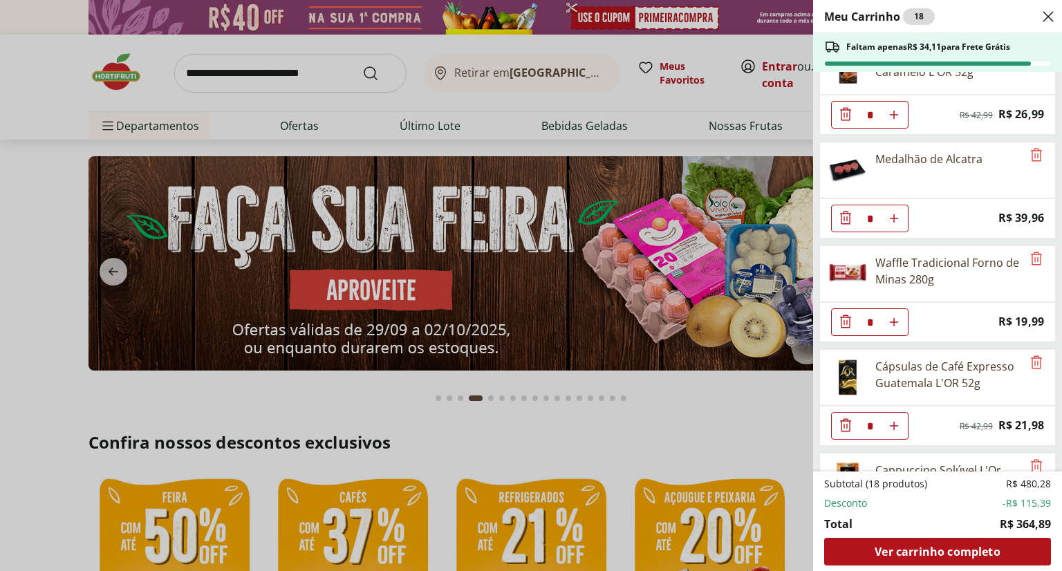
scroll to position [324, 0]
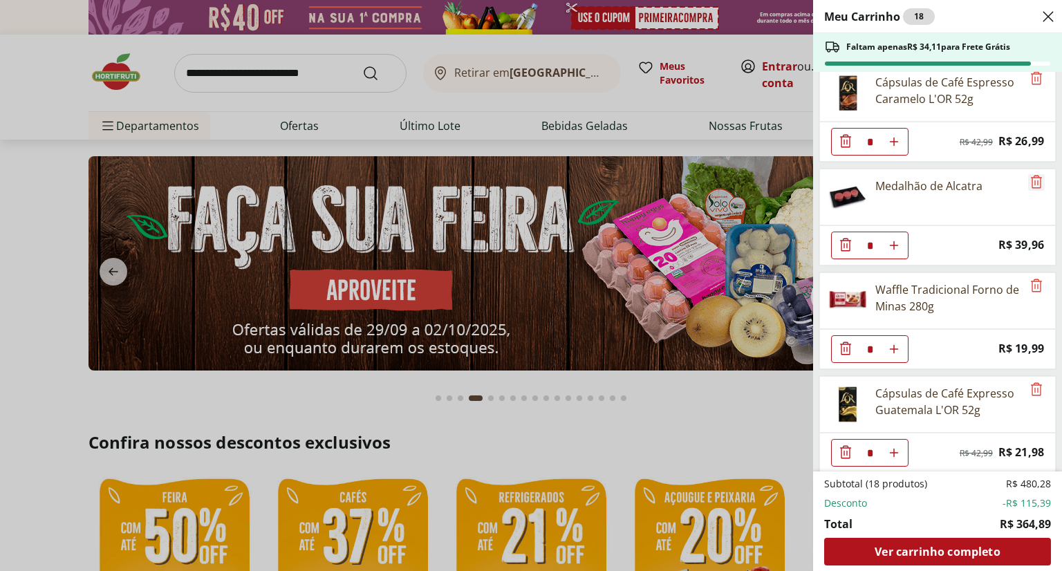
click at [1029, 181] on icon "Remove" at bounding box center [1037, 182] width 17 height 17
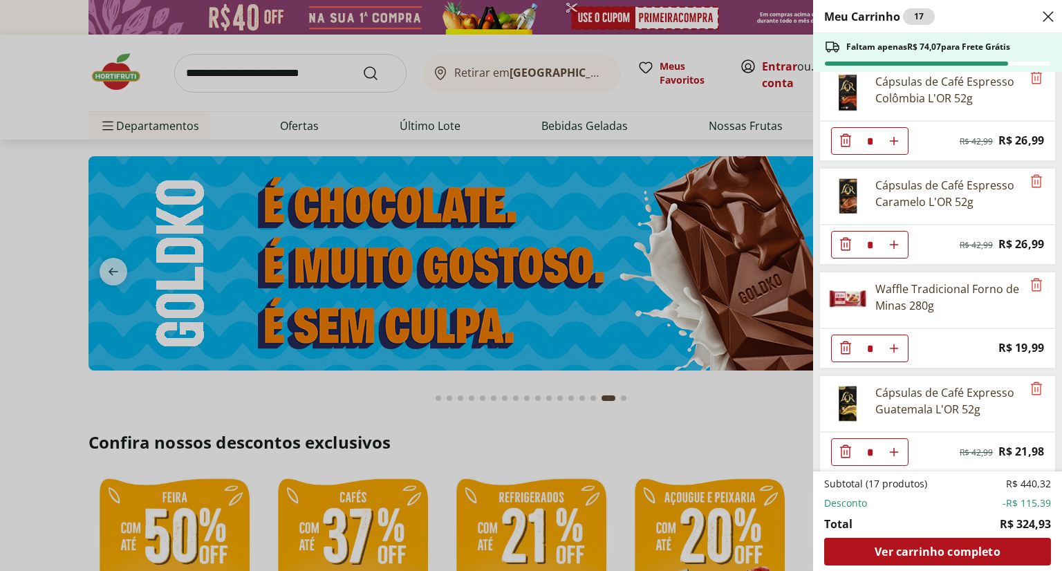
scroll to position [429, 0]
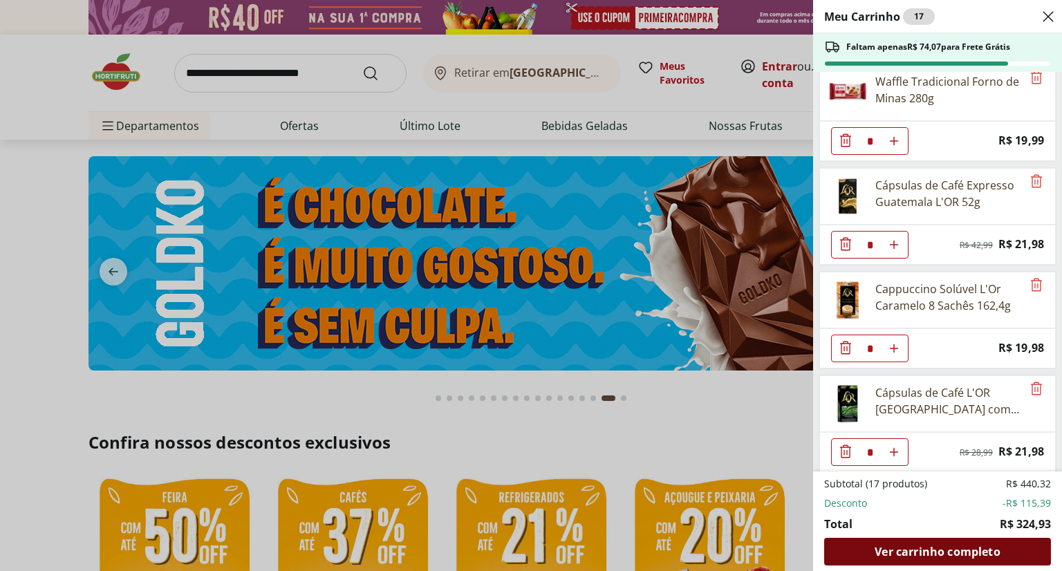
click at [935, 555] on span "Ver carrinho completo" at bounding box center [937, 551] width 125 height 11
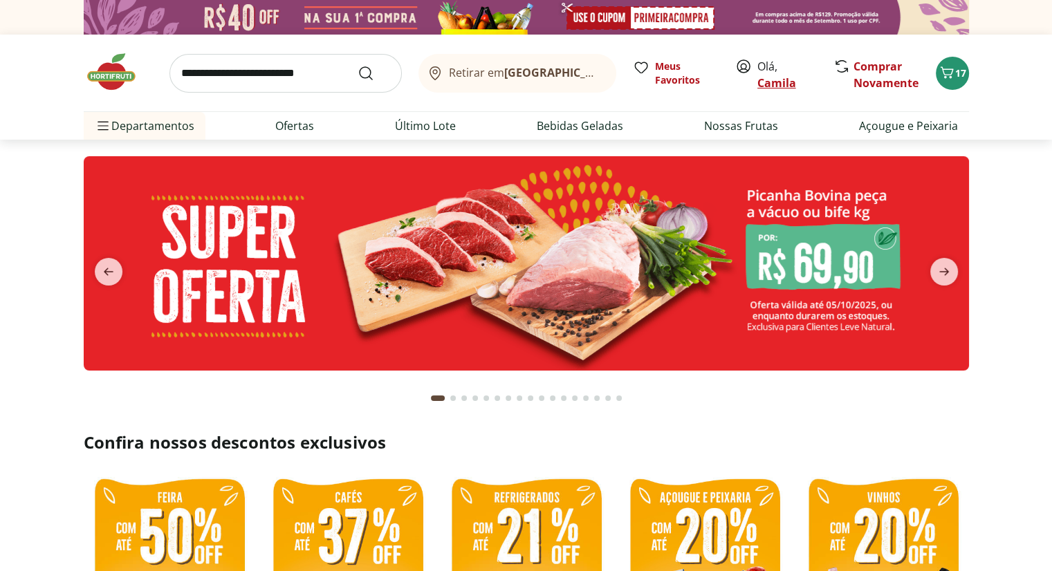
click at [772, 86] on link "Camila" at bounding box center [776, 82] width 39 height 15
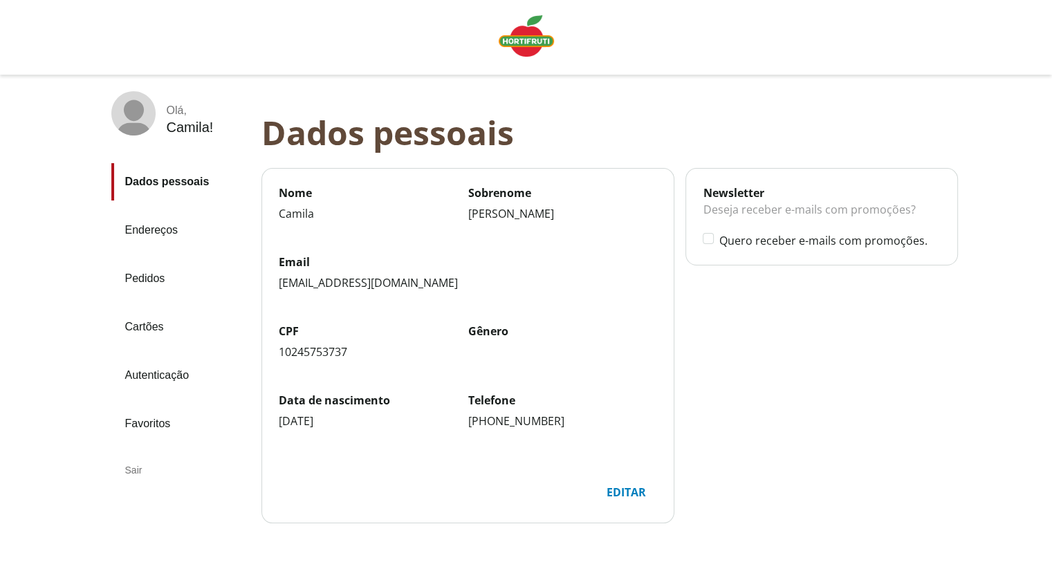
click at [163, 275] on link "Pedidos" at bounding box center [180, 278] width 139 height 37
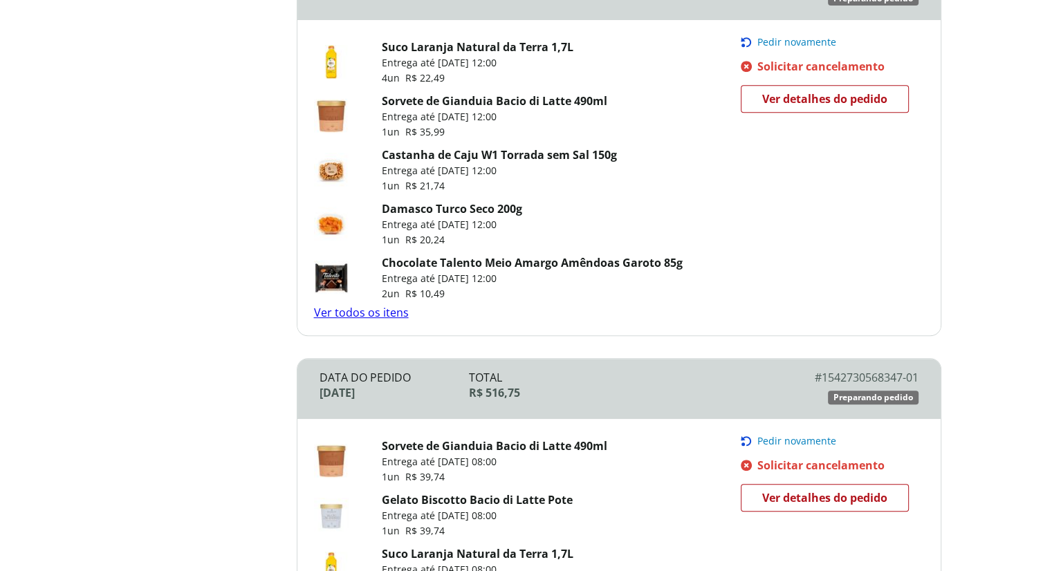
scroll to position [761, 0]
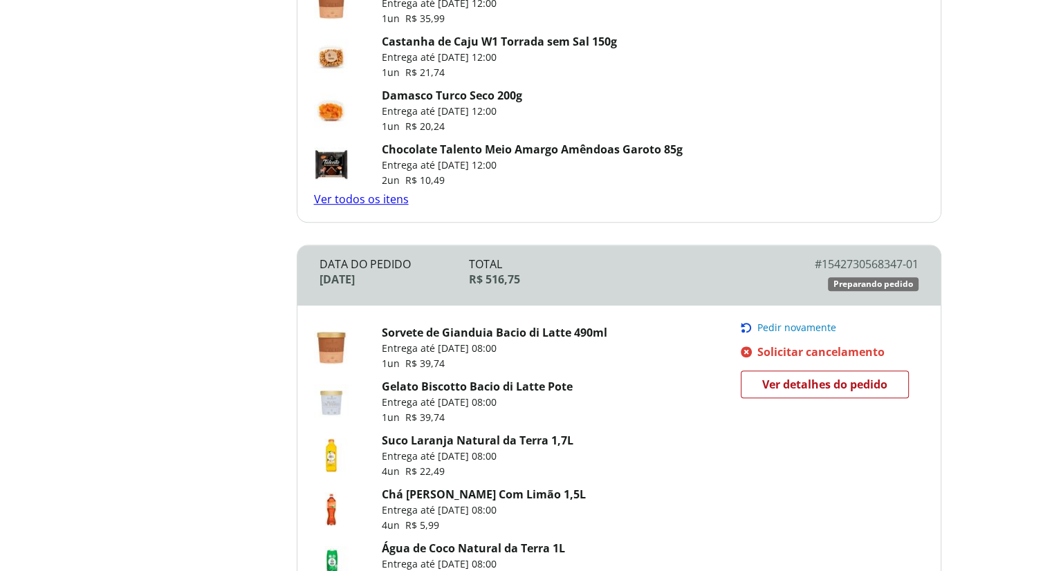
click at [369, 199] on link "Ver todos os itens" at bounding box center [361, 199] width 95 height 15
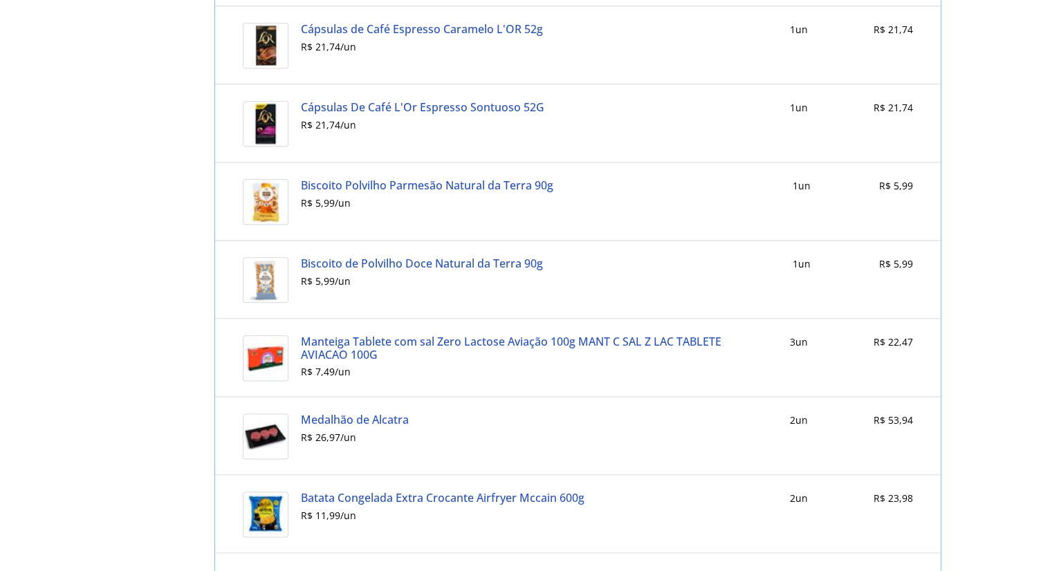
scroll to position [1674, 0]
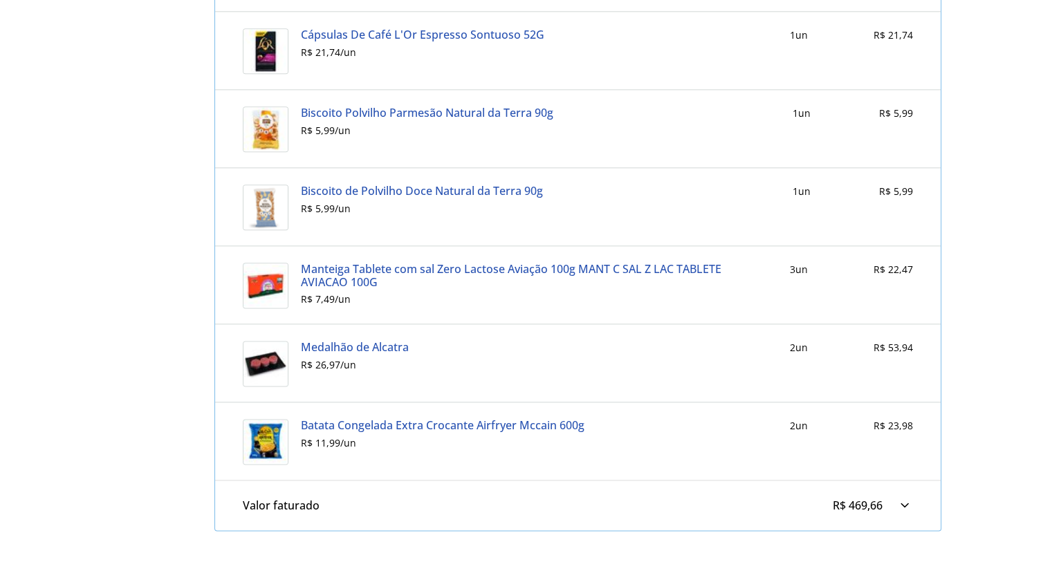
click at [358, 270] on link "Manteiga Tablete com sal Zero Lactose Aviação 100g MANT C SAL Z LAC TABLETE AVI…" at bounding box center [519, 276] width 437 height 26
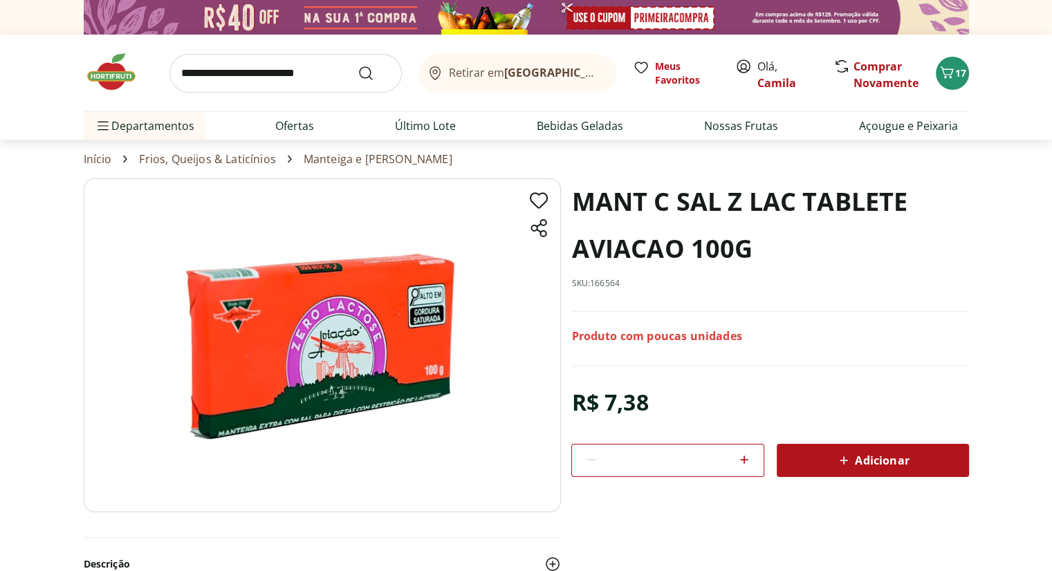
click at [843, 456] on icon at bounding box center [844, 460] width 17 height 17
click at [952, 76] on icon "Carrinho" at bounding box center [947, 72] width 17 height 17
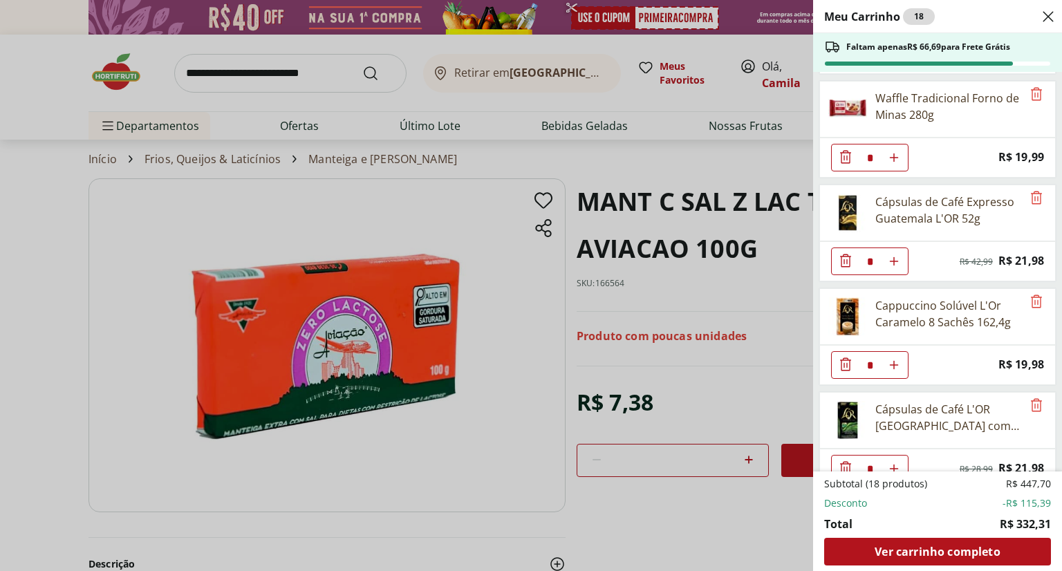
scroll to position [532, 0]
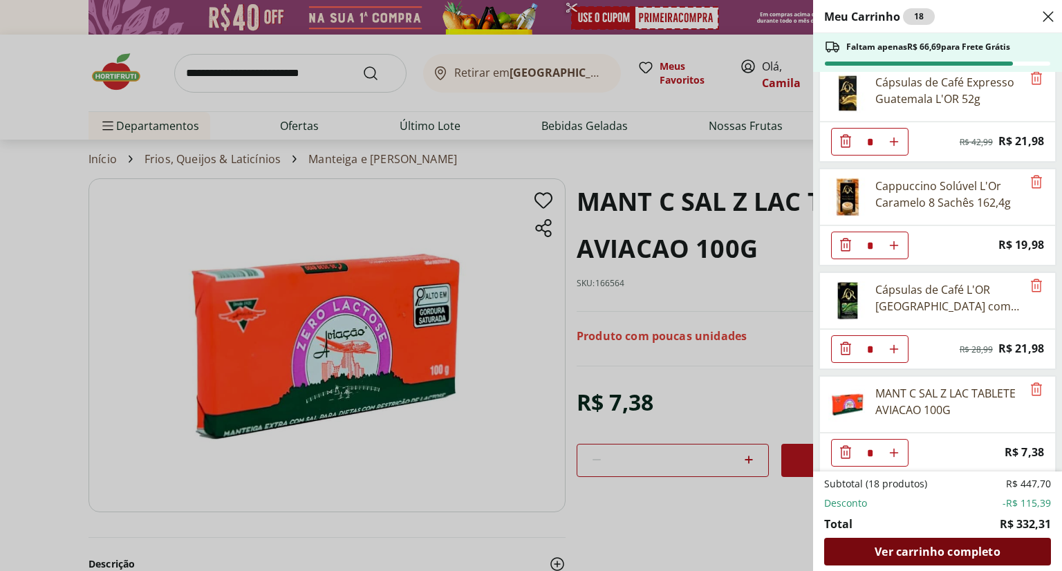
click at [896, 546] on span "Ver carrinho completo" at bounding box center [937, 551] width 125 height 11
